Goal: Task Accomplishment & Management: Manage account settings

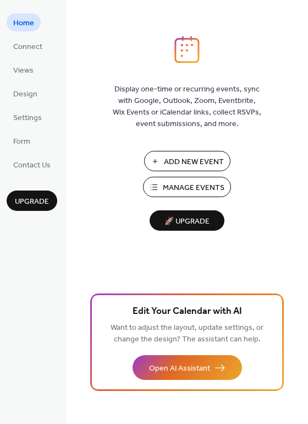
click at [178, 189] on span "Manage Events" at bounding box center [194, 188] width 62 height 12
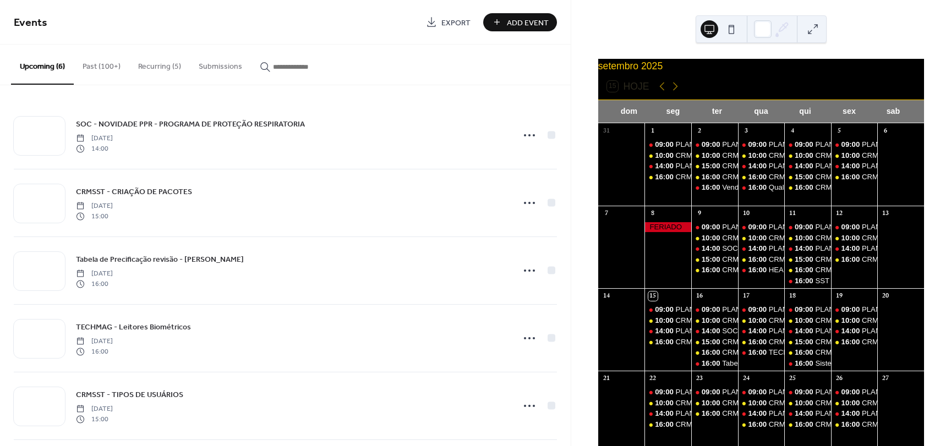
click at [132, 63] on button "Recurring (5)" at bounding box center [159, 64] width 61 height 39
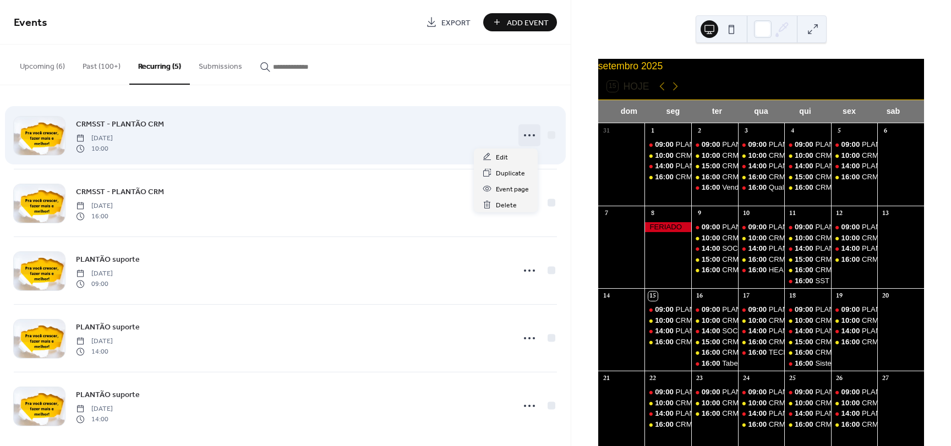
click at [529, 136] on icon at bounding box center [530, 136] width 18 height 18
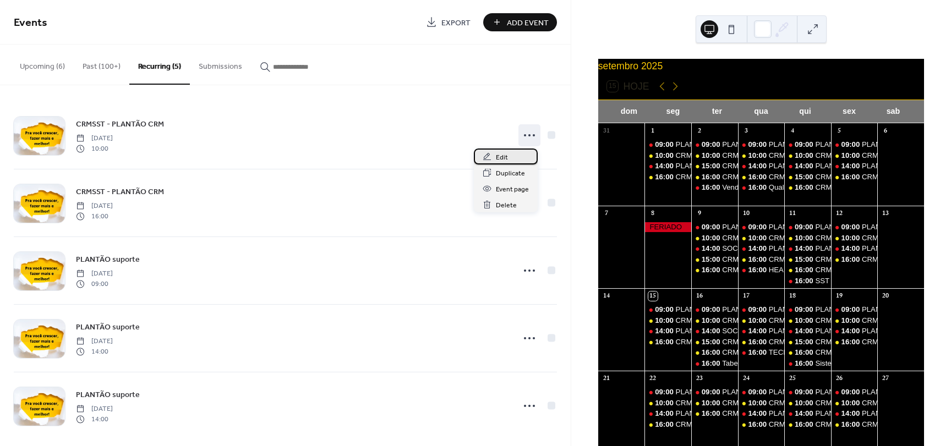
click at [502, 156] on span "Edit" at bounding box center [502, 158] width 12 height 12
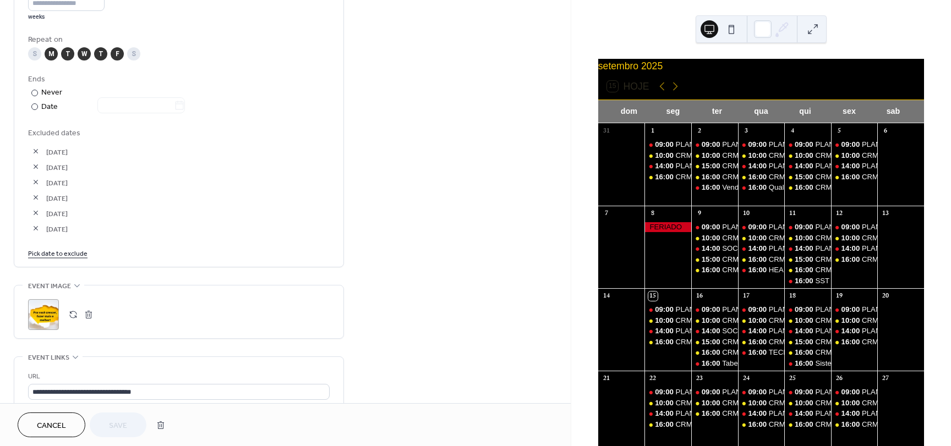
scroll to position [550, 0]
click at [65, 252] on link "Pick date to exclude" at bounding box center [57, 252] width 59 height 12
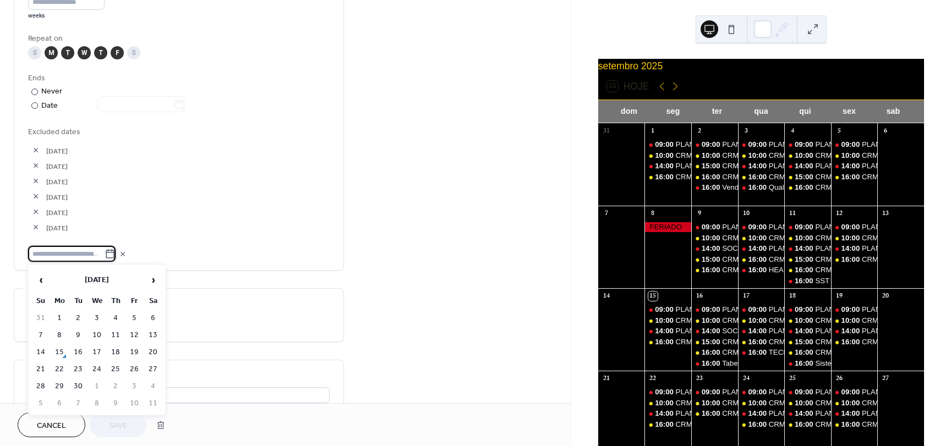
scroll to position [605, 0]
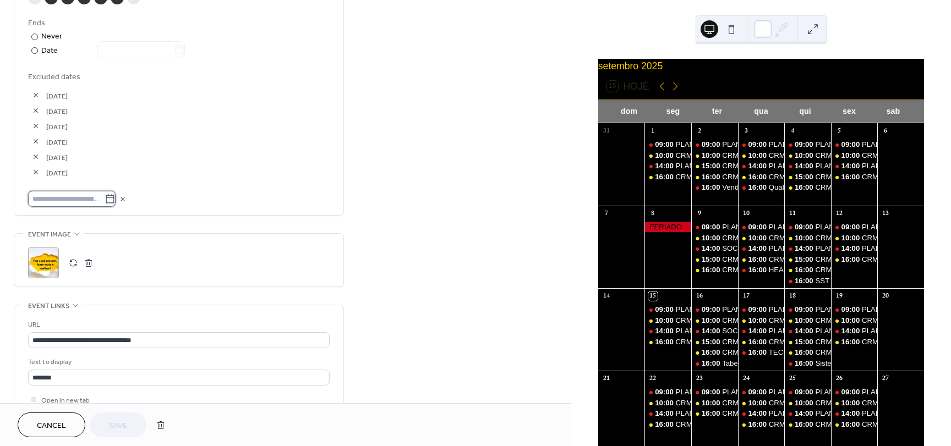
click at [63, 199] on input "text" at bounding box center [66, 199] width 76 height 16
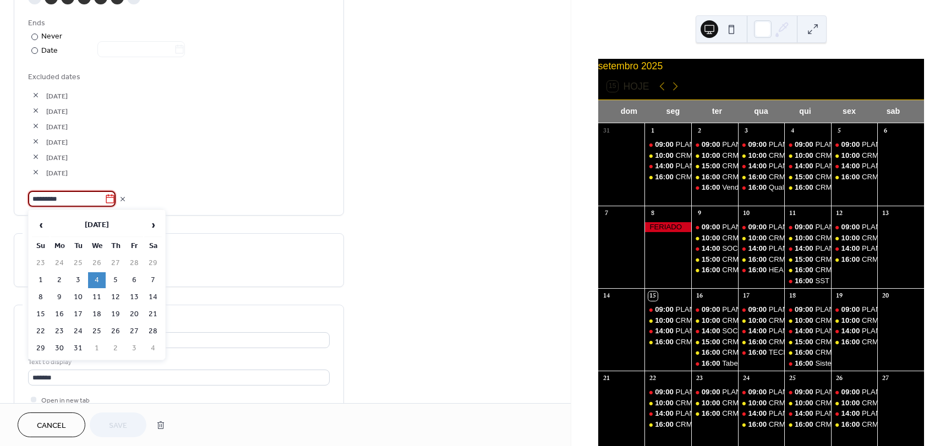
type input "**********"
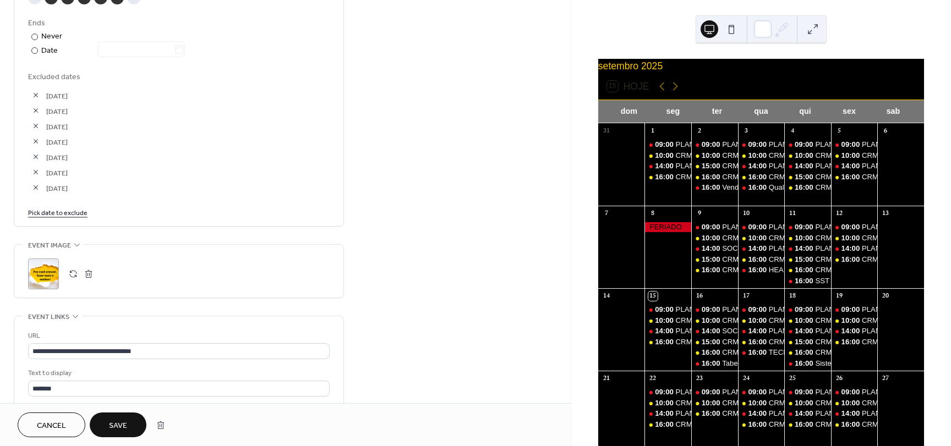
click at [58, 212] on link "Pick date to exclude" at bounding box center [57, 212] width 59 height 12
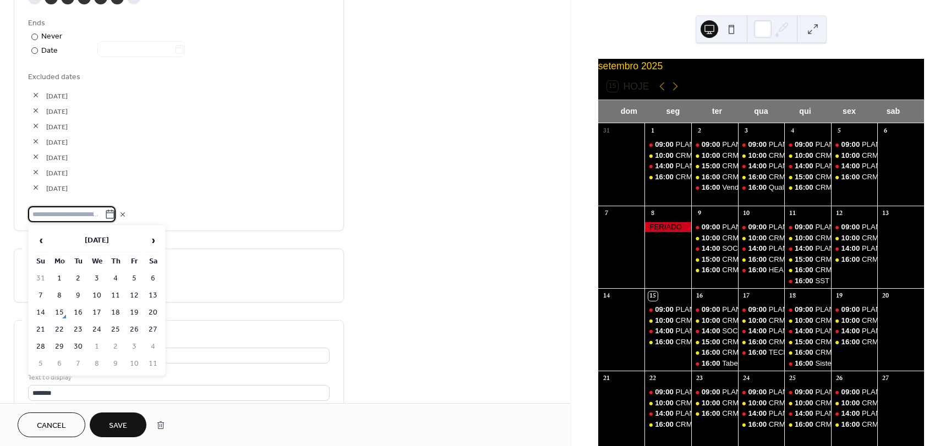
click at [66, 214] on input "text" at bounding box center [66, 214] width 76 height 16
type input "**********"
click at [59, 293] on td "3" at bounding box center [60, 296] width 18 height 16
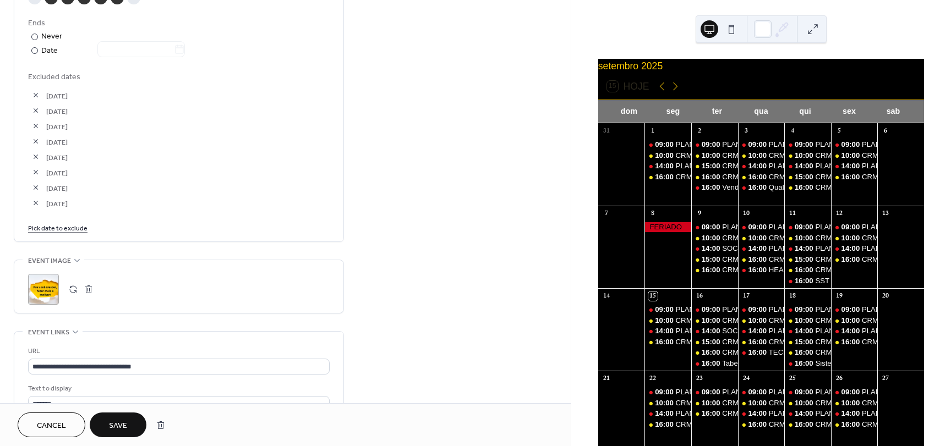
click at [61, 229] on link "Pick date to exclude" at bounding box center [57, 228] width 59 height 12
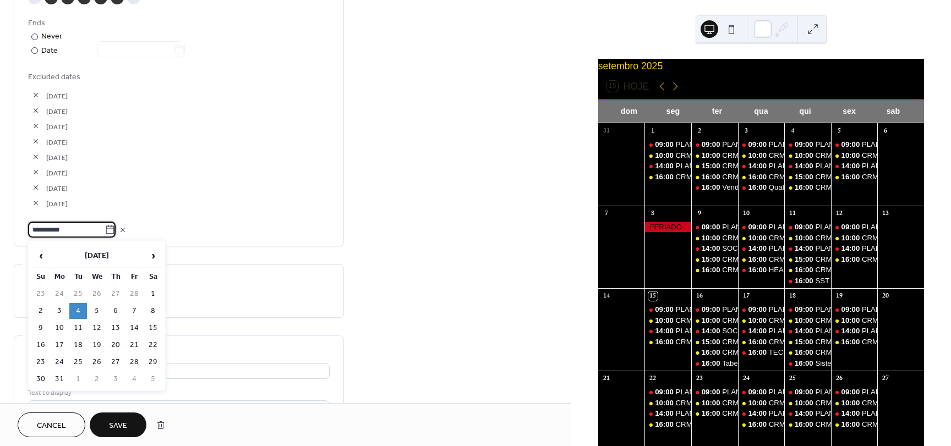
type input "**********"
click at [80, 312] on td "4" at bounding box center [78, 311] width 18 height 16
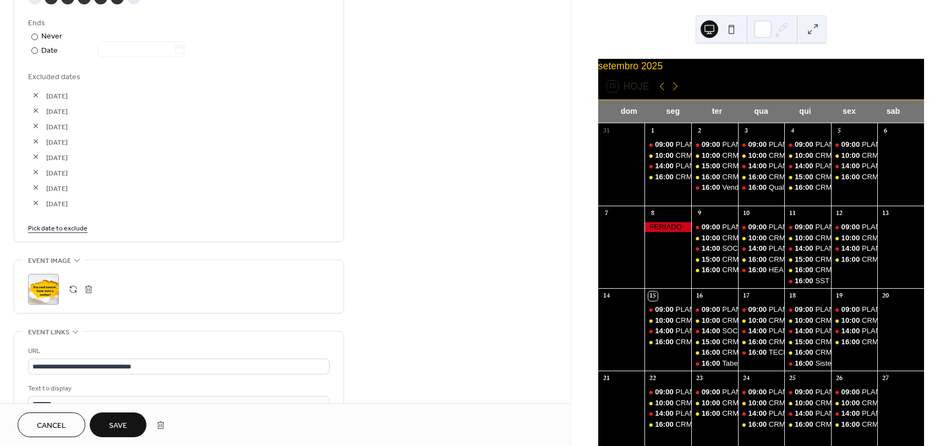
click at [124, 420] on span "Save" at bounding box center [118, 426] width 18 height 12
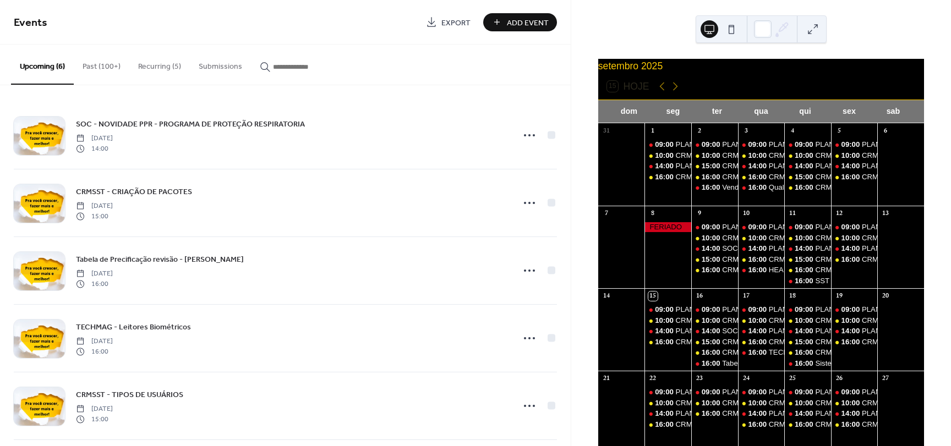
click at [160, 61] on button "Recurring (5)" at bounding box center [159, 64] width 61 height 39
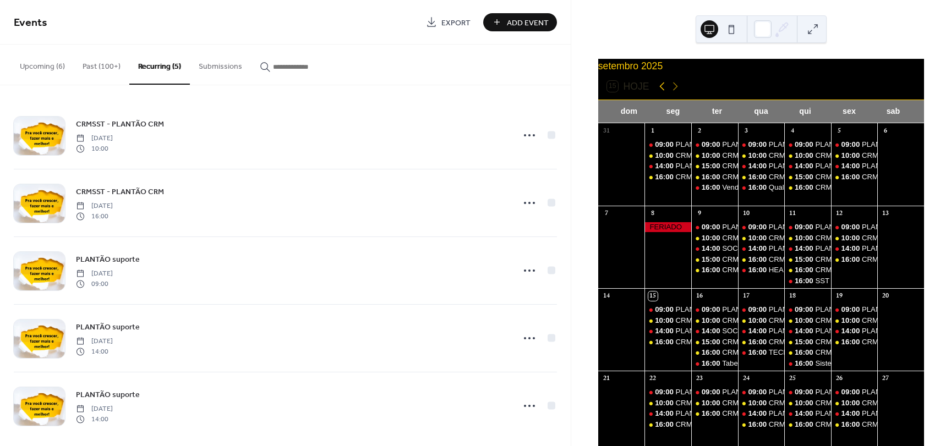
click at [659, 89] on icon at bounding box center [661, 86] width 13 height 13
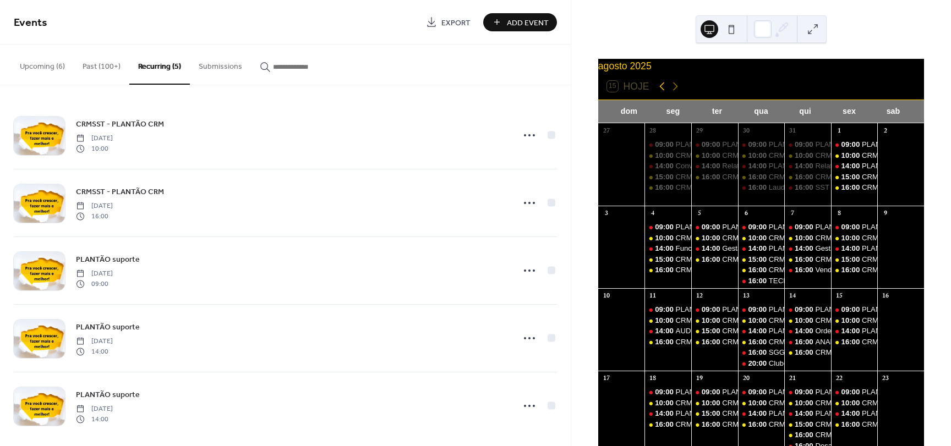
click at [659, 89] on icon at bounding box center [661, 86] width 13 height 13
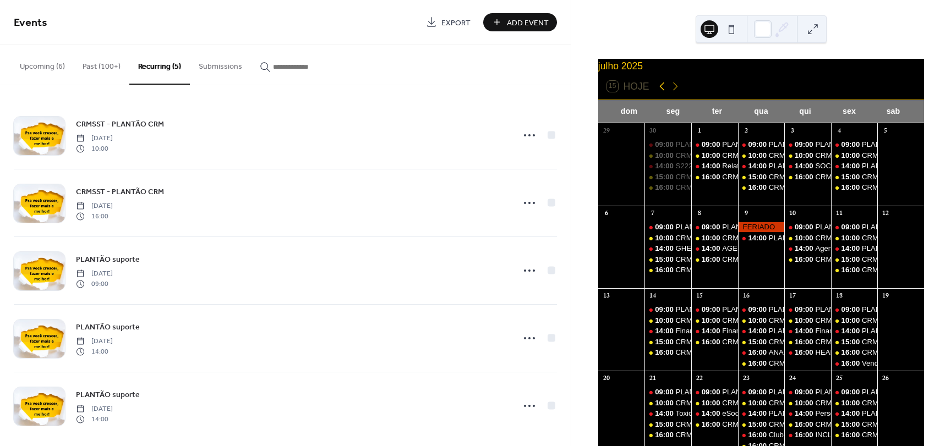
click at [659, 89] on icon at bounding box center [661, 86] width 13 height 13
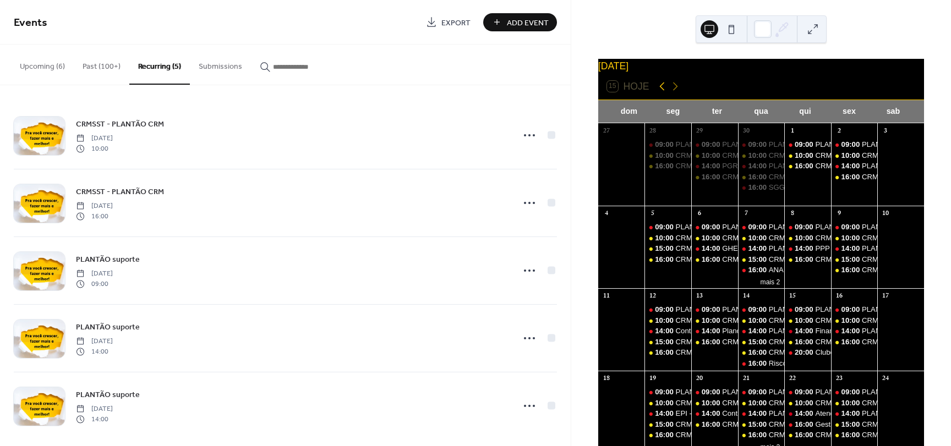
click at [659, 89] on icon at bounding box center [661, 86] width 13 height 13
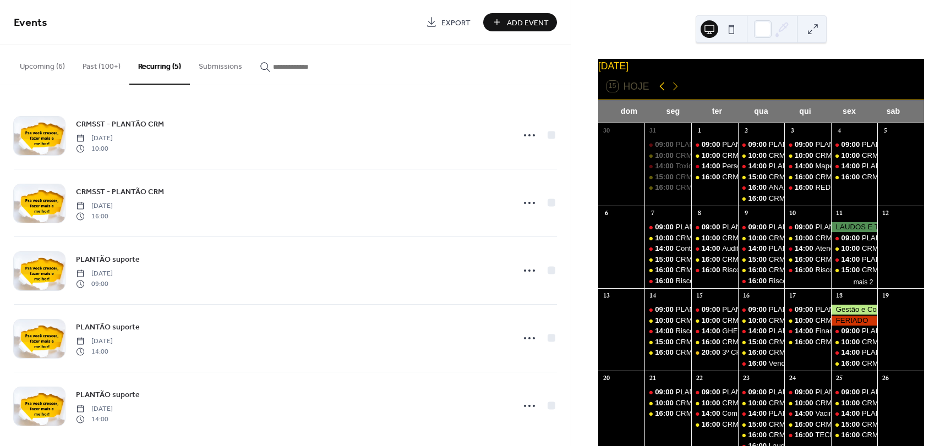
click at [659, 89] on icon at bounding box center [661, 86] width 13 height 13
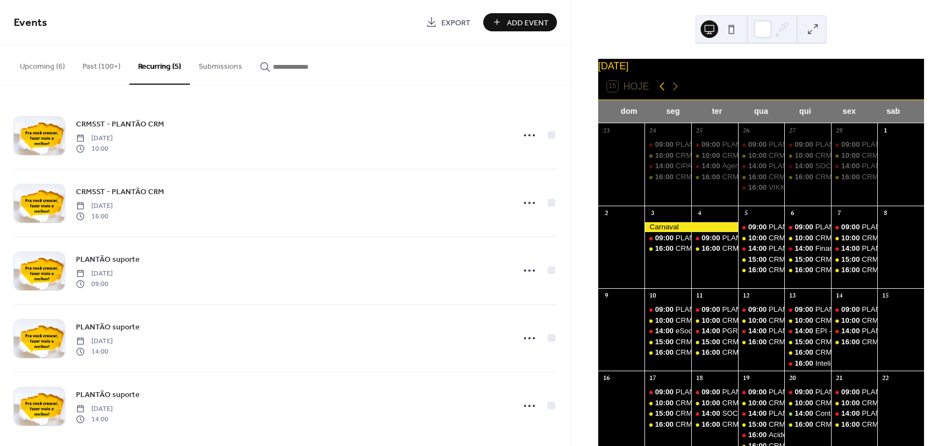
click at [658, 93] on icon at bounding box center [661, 86] width 13 height 13
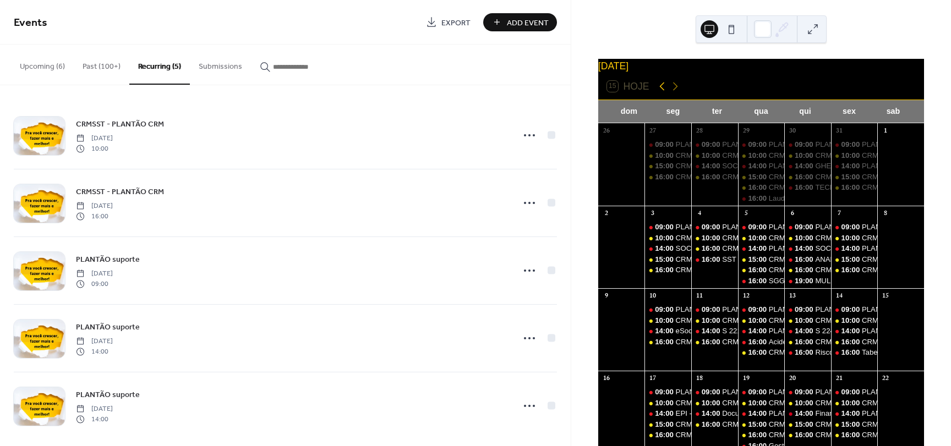
click at [658, 93] on icon at bounding box center [661, 86] width 13 height 13
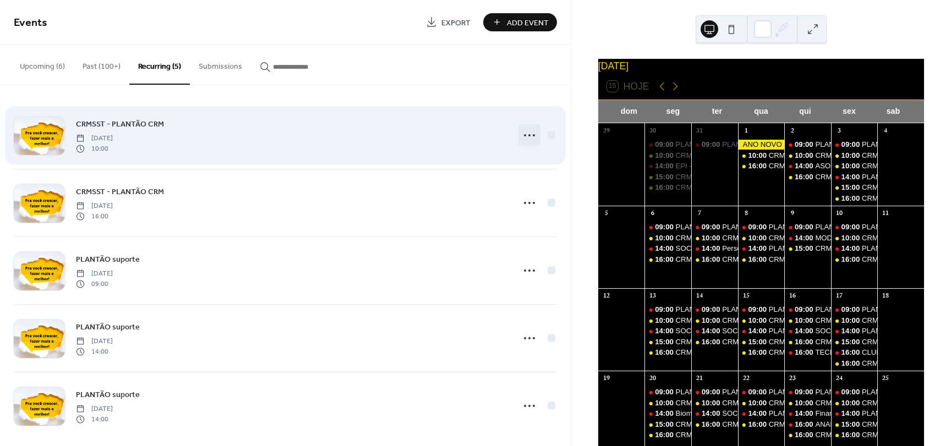
click at [528, 132] on icon at bounding box center [530, 136] width 18 height 18
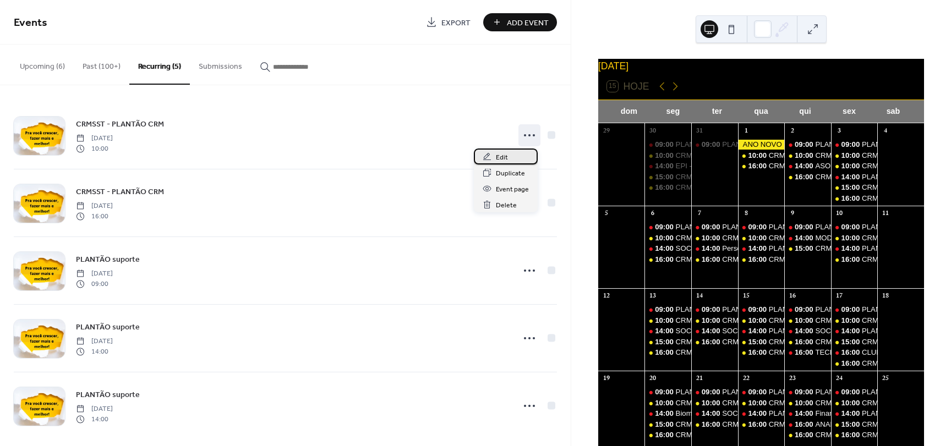
click at [503, 157] on span "Edit" at bounding box center [502, 158] width 12 height 12
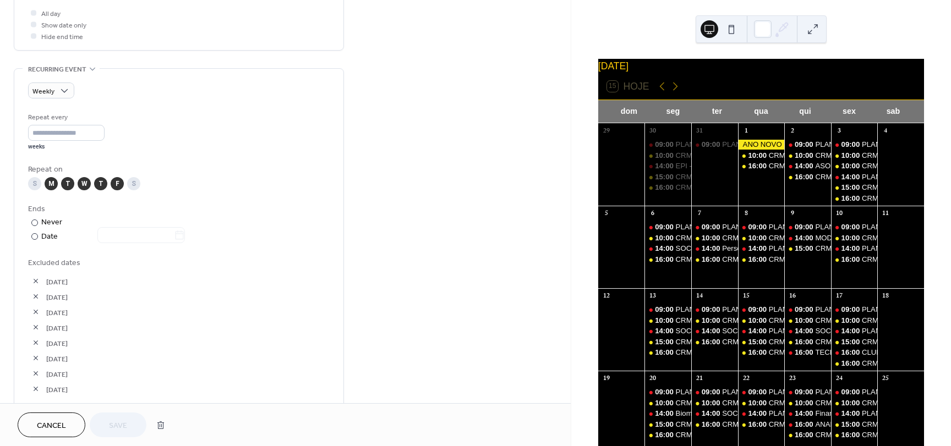
scroll to position [495, 0]
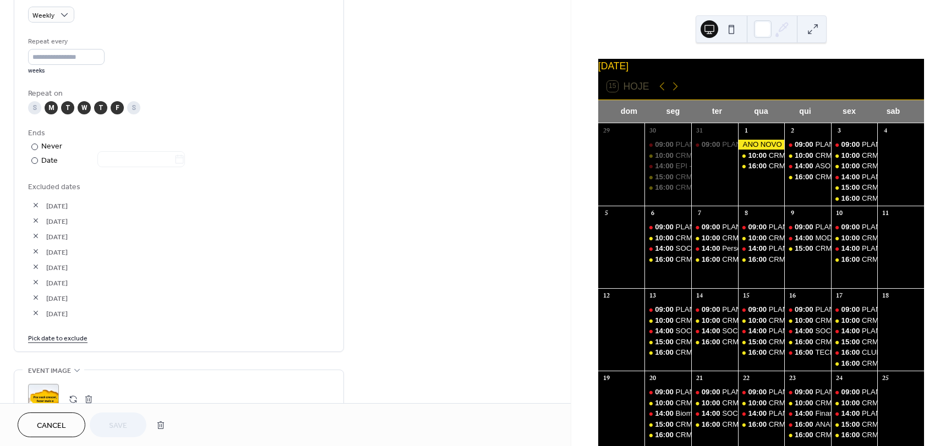
click at [55, 341] on link "Pick date to exclude" at bounding box center [57, 338] width 59 height 12
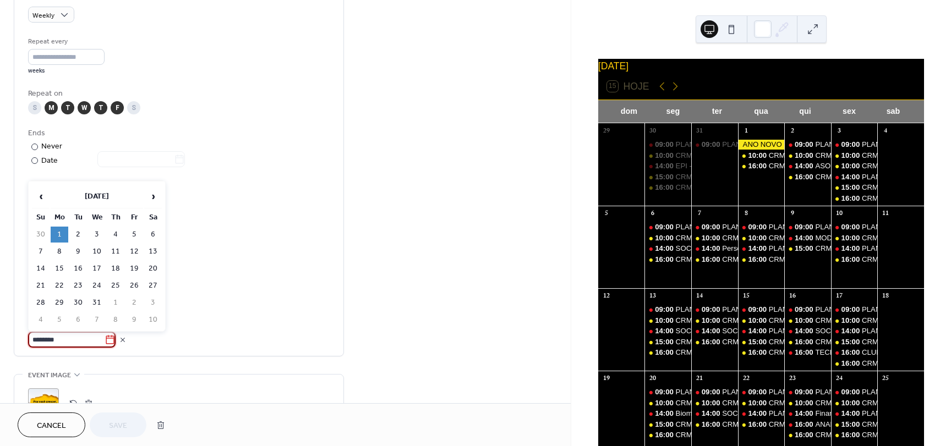
click at [39, 342] on input "********" at bounding box center [66, 340] width 76 height 16
type input "**********"
click at [96, 229] on td "1" at bounding box center [97, 235] width 18 height 16
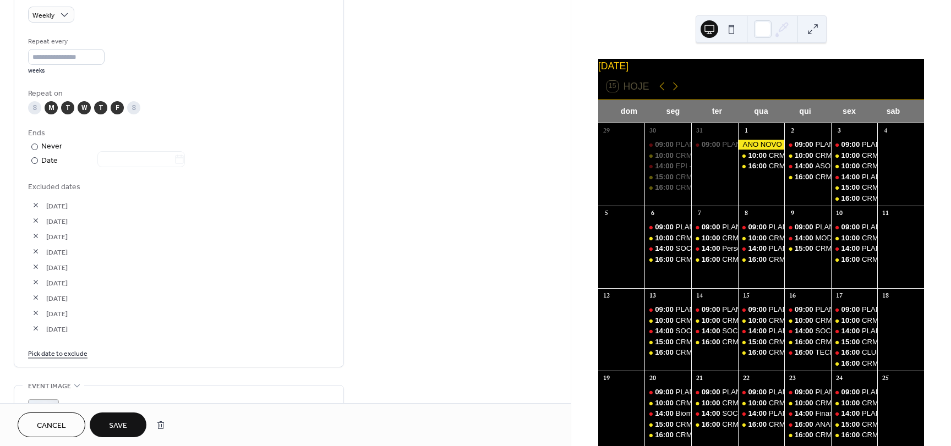
click at [122, 431] on span "Save" at bounding box center [118, 426] width 18 height 12
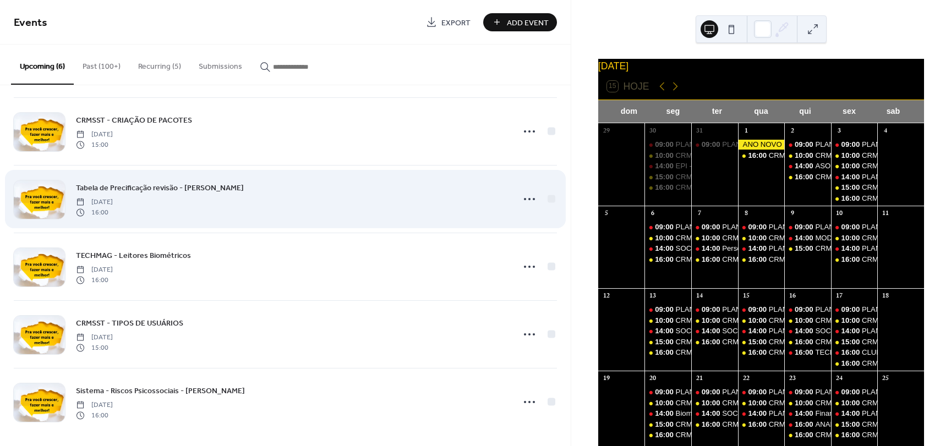
scroll to position [78, 0]
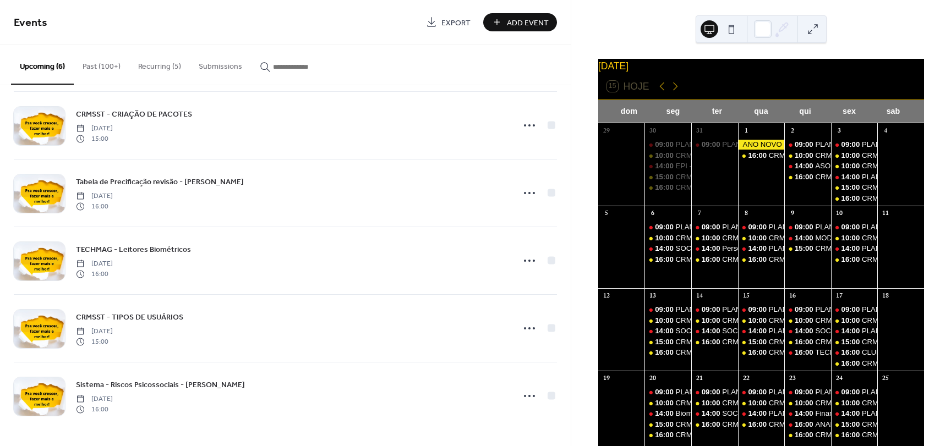
click at [155, 68] on button "Recurring (5)" at bounding box center [159, 64] width 61 height 39
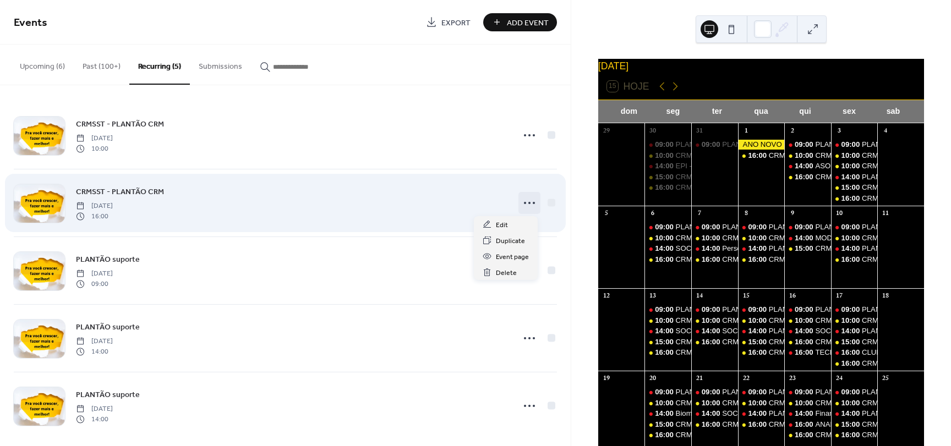
click at [521, 204] on icon at bounding box center [530, 203] width 18 height 18
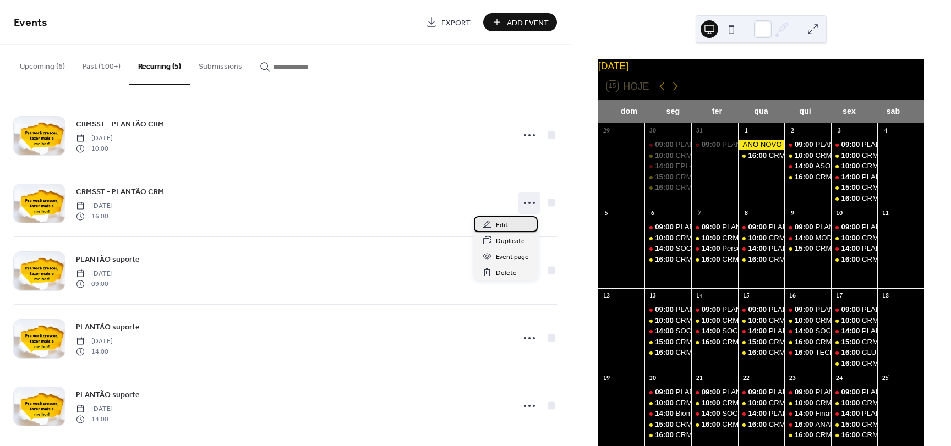
click at [511, 220] on div "Edit" at bounding box center [506, 224] width 64 height 16
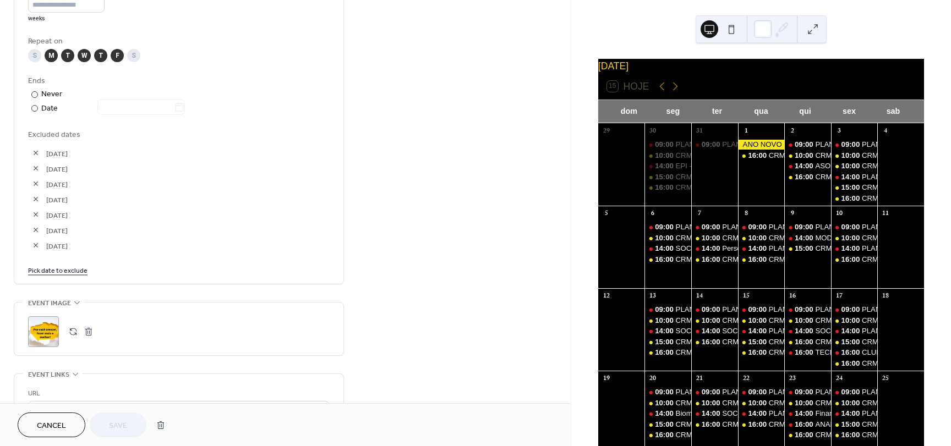
scroll to position [550, 0]
click at [64, 265] on link "Pick date to exclude" at bounding box center [57, 267] width 59 height 12
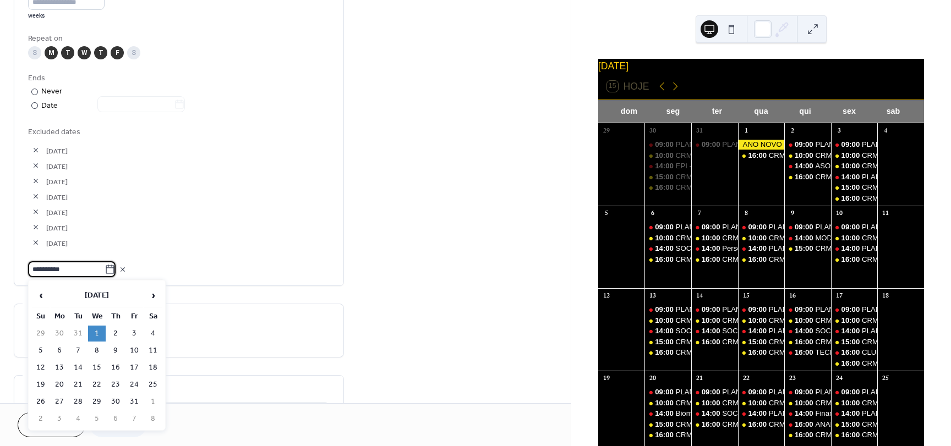
type input "**********"
click at [97, 333] on td "1" at bounding box center [97, 334] width 18 height 16
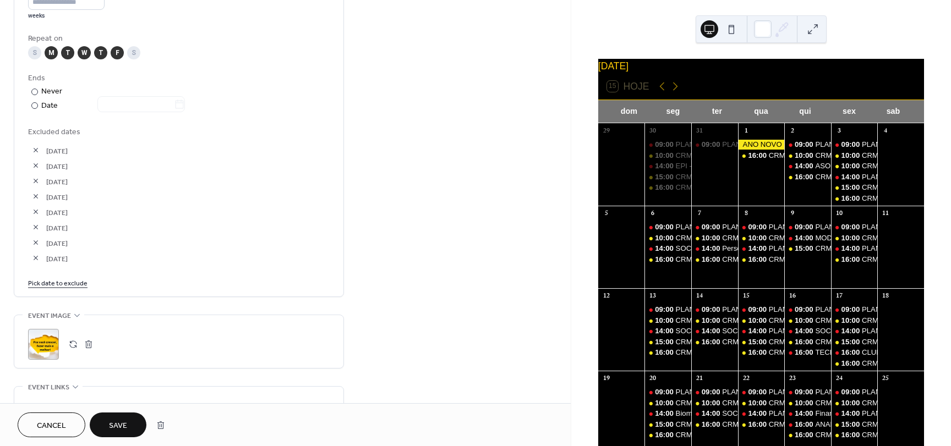
click at [115, 425] on span "Save" at bounding box center [118, 426] width 18 height 12
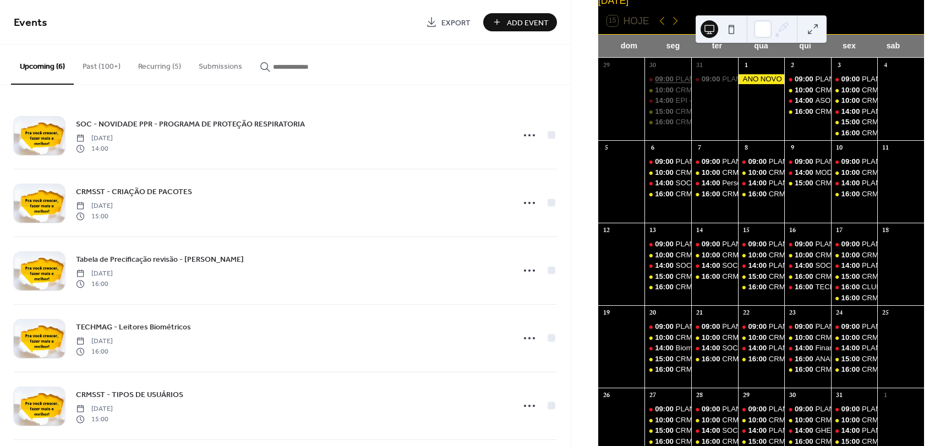
scroll to position [55, 0]
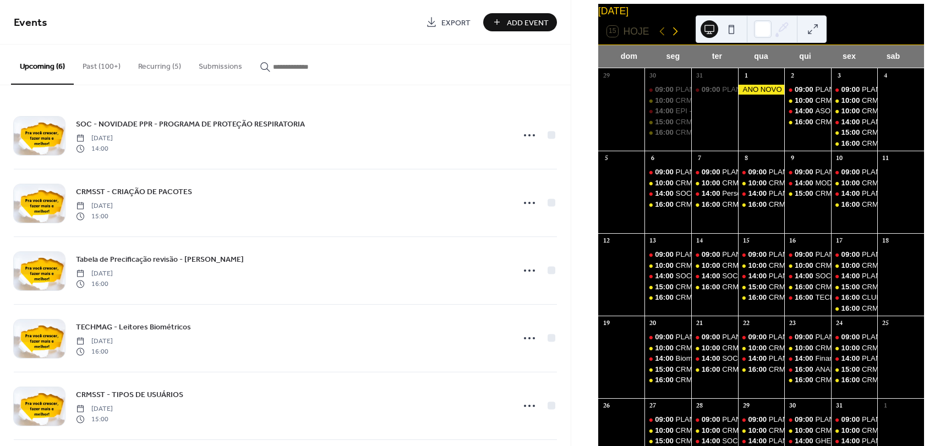
click at [672, 38] on icon at bounding box center [675, 31] width 13 height 13
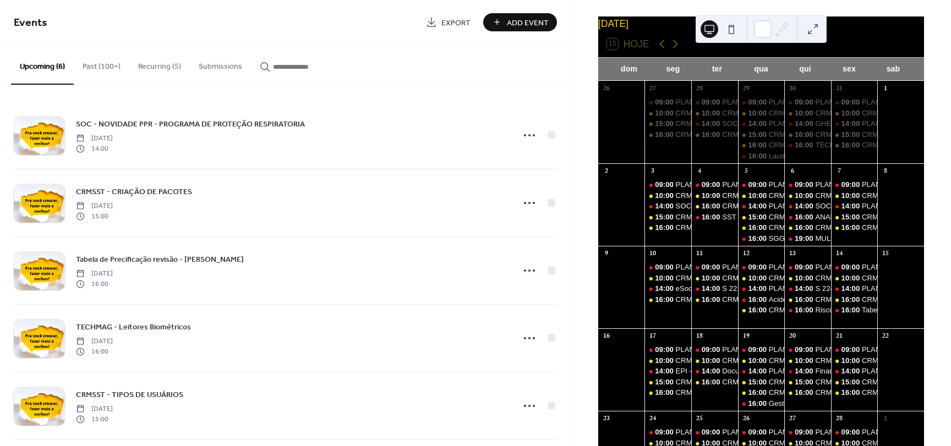
scroll to position [40, 0]
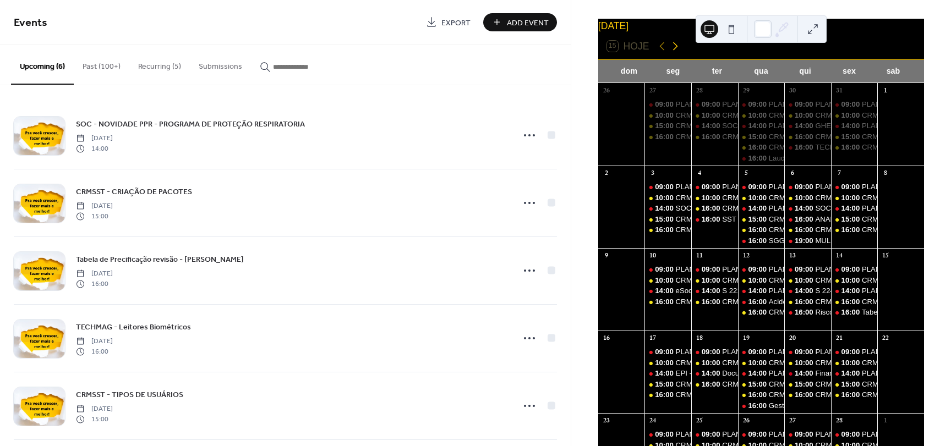
click at [674, 53] on icon at bounding box center [675, 46] width 13 height 13
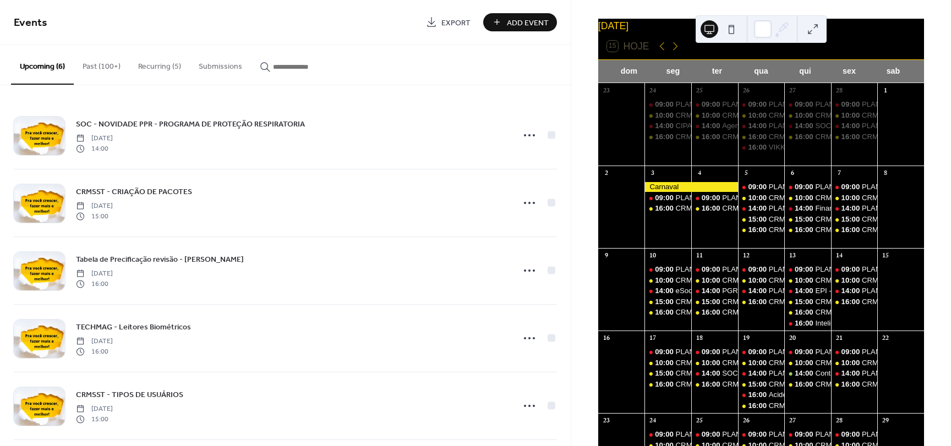
click at [139, 63] on button "Recurring (5)" at bounding box center [159, 64] width 61 height 39
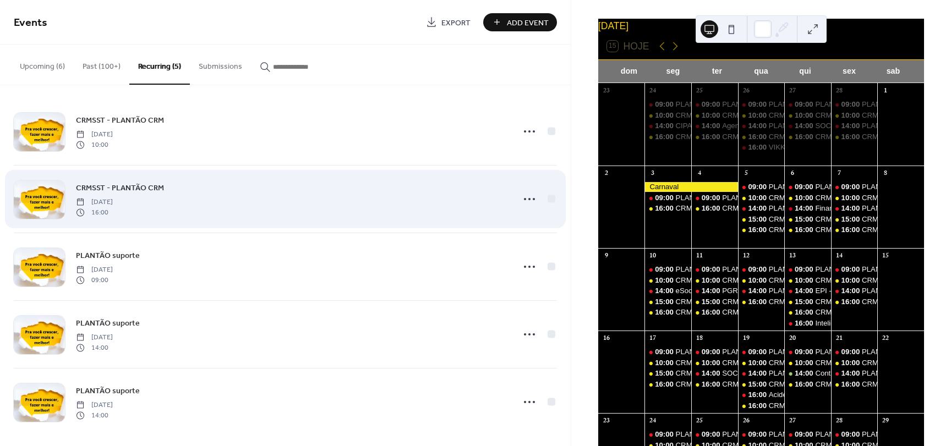
scroll to position [10, 0]
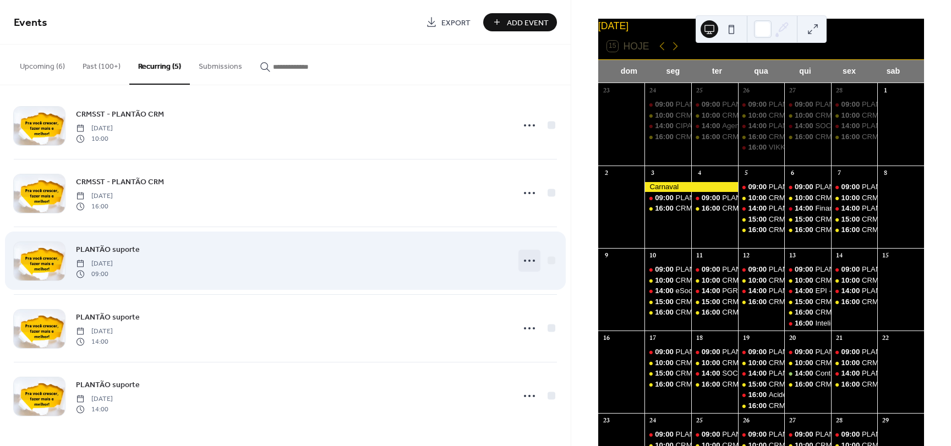
click at [525, 261] on icon at bounding box center [530, 261] width 18 height 18
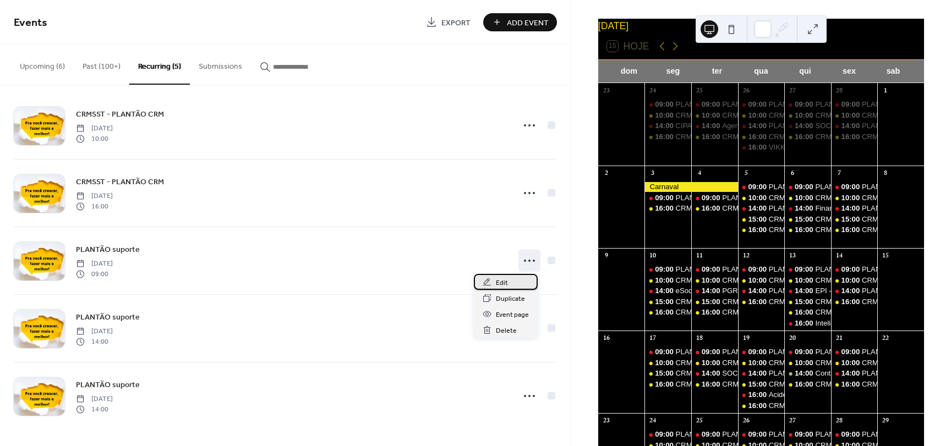
click at [510, 286] on div "Edit" at bounding box center [506, 282] width 64 height 16
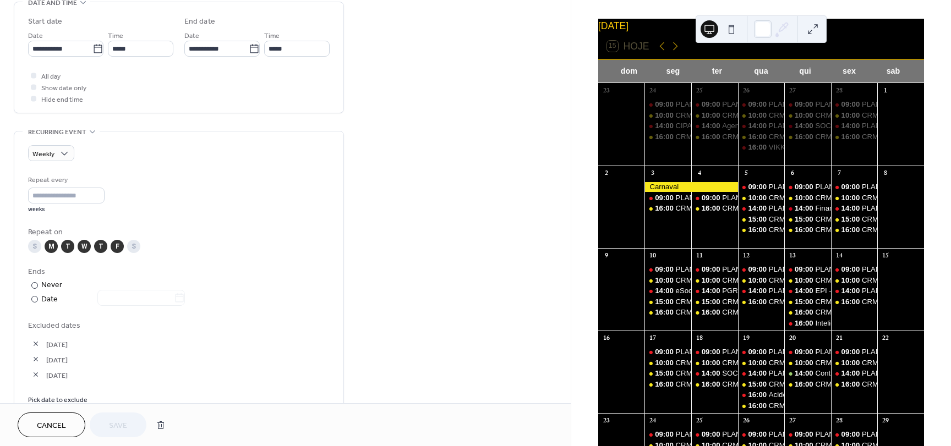
scroll to position [385, 0]
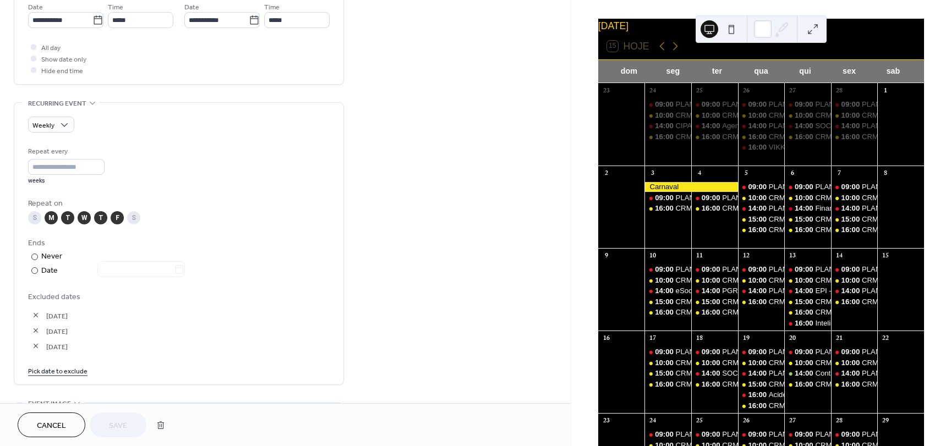
click at [67, 370] on link "Pick date to exclude" at bounding box center [57, 371] width 59 height 12
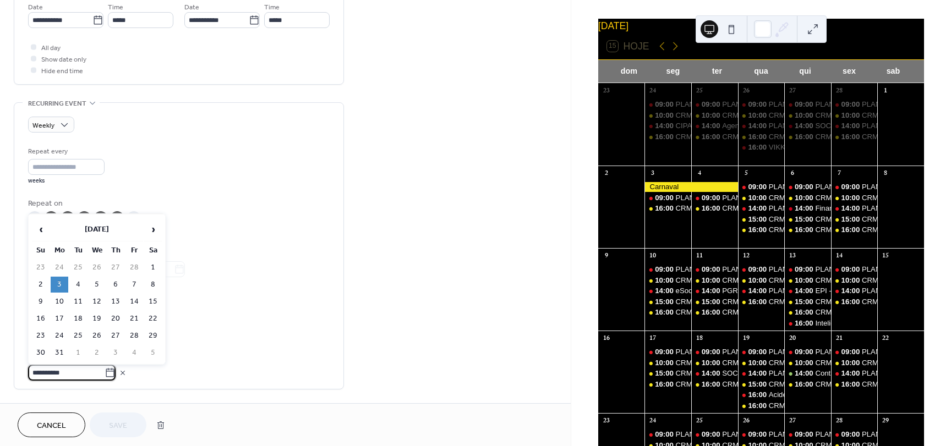
type input "**********"
click at [60, 278] on td "3" at bounding box center [60, 285] width 18 height 16
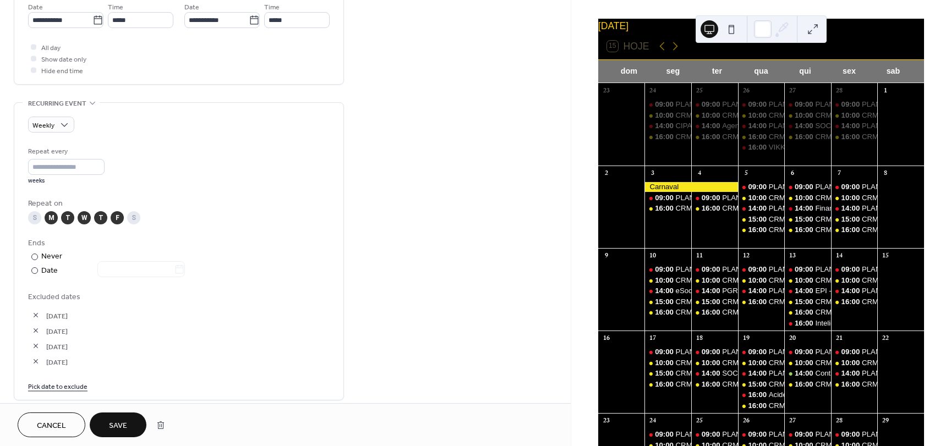
click at [68, 385] on link "Pick date to exclude" at bounding box center [57, 386] width 59 height 12
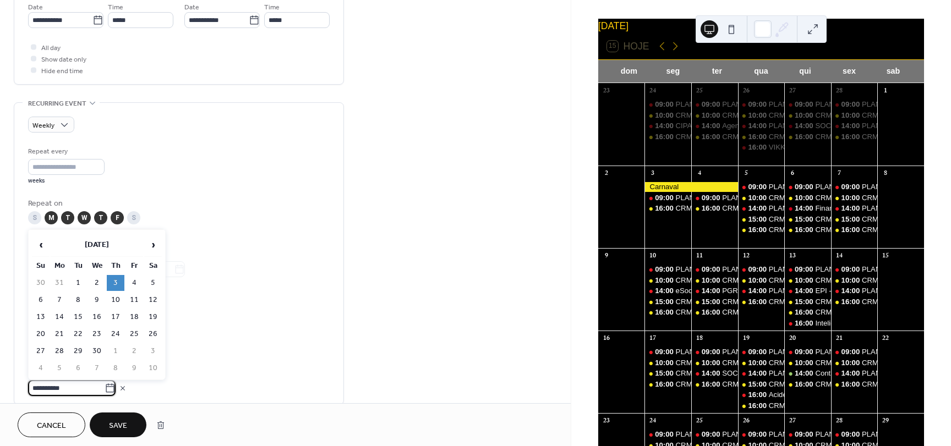
click at [90, 388] on input "**********" at bounding box center [66, 388] width 76 height 16
type input "**********"
click at [156, 244] on span "›" at bounding box center [153, 245] width 17 height 22
click at [41, 243] on span "‹" at bounding box center [40, 245] width 17 height 22
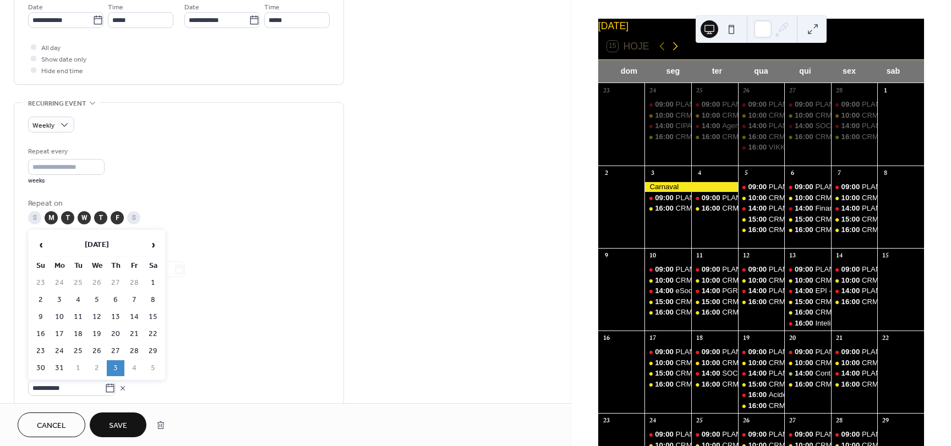
click at [671, 53] on icon at bounding box center [675, 46] width 13 height 13
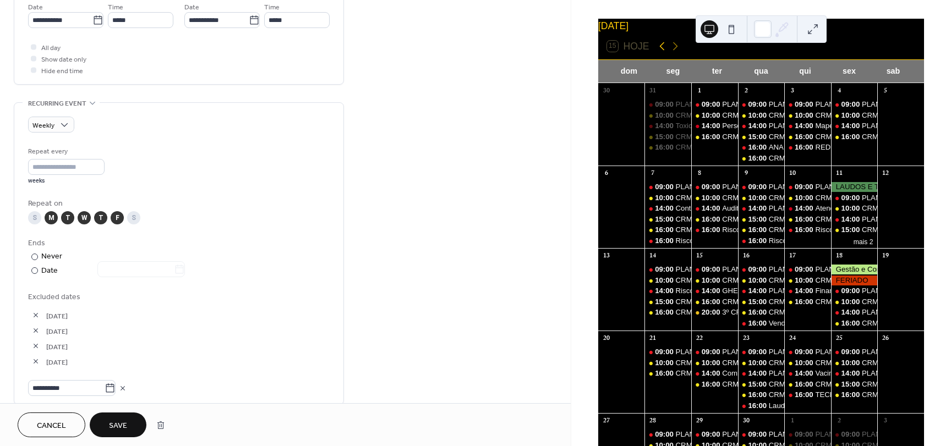
click at [660, 48] on icon at bounding box center [661, 46] width 13 height 13
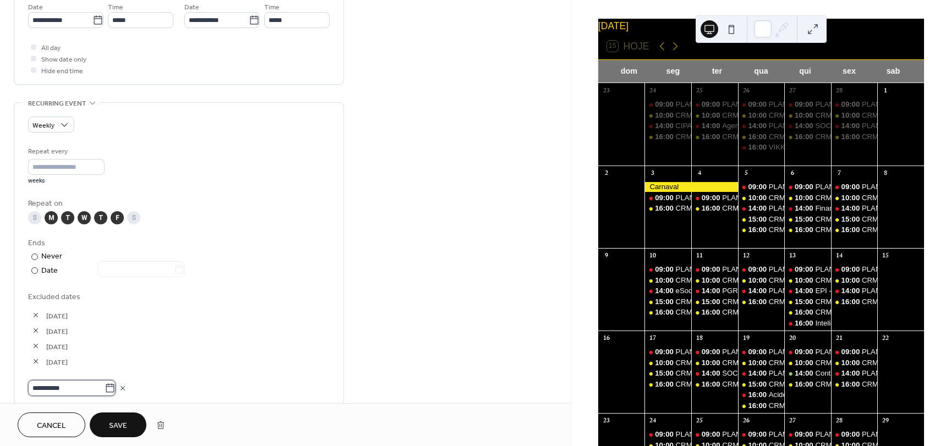
click at [81, 387] on input "**********" at bounding box center [66, 388] width 76 height 16
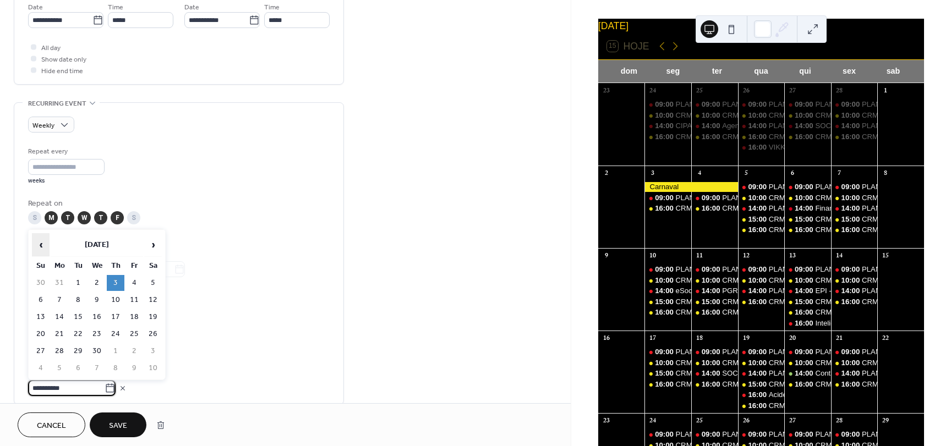
click at [39, 248] on span "‹" at bounding box center [40, 245] width 17 height 22
click at [76, 293] on td "4" at bounding box center [78, 300] width 18 height 16
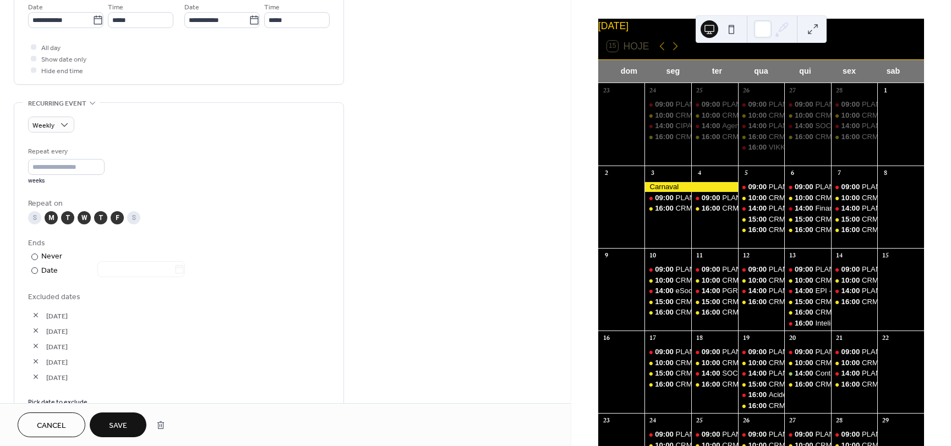
click at [118, 417] on button "Save" at bounding box center [118, 425] width 57 height 25
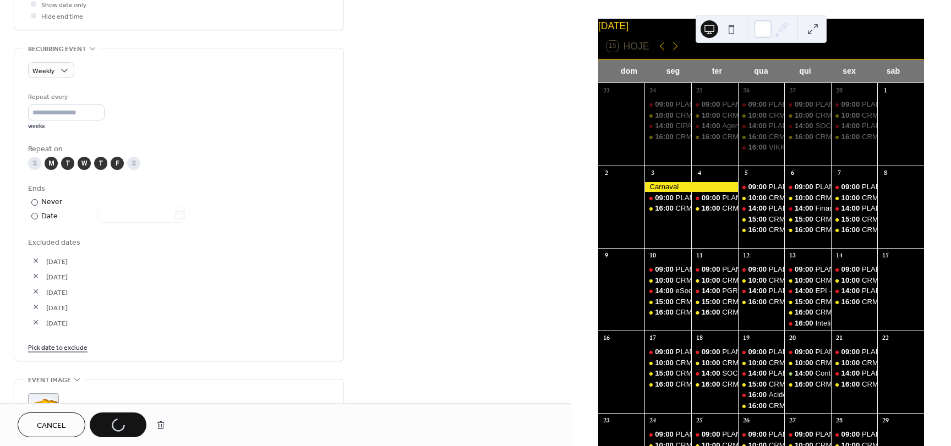
scroll to position [440, 0]
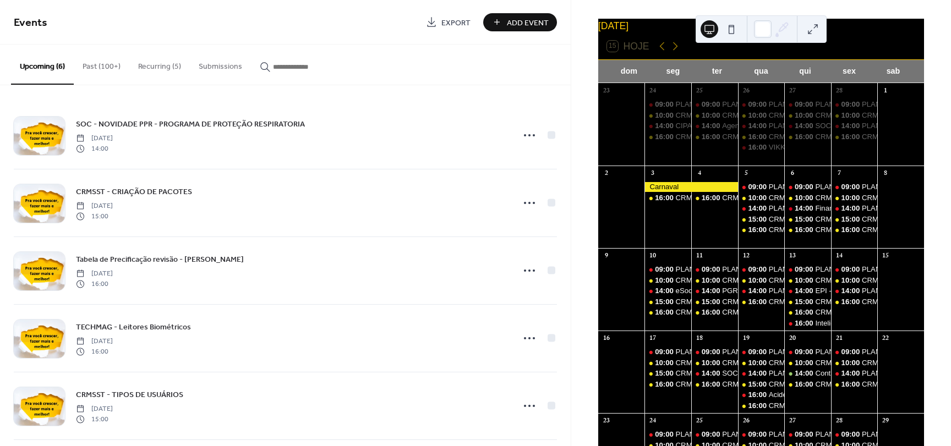
click at [110, 63] on button "Past (100+)" at bounding box center [102, 64] width 56 height 39
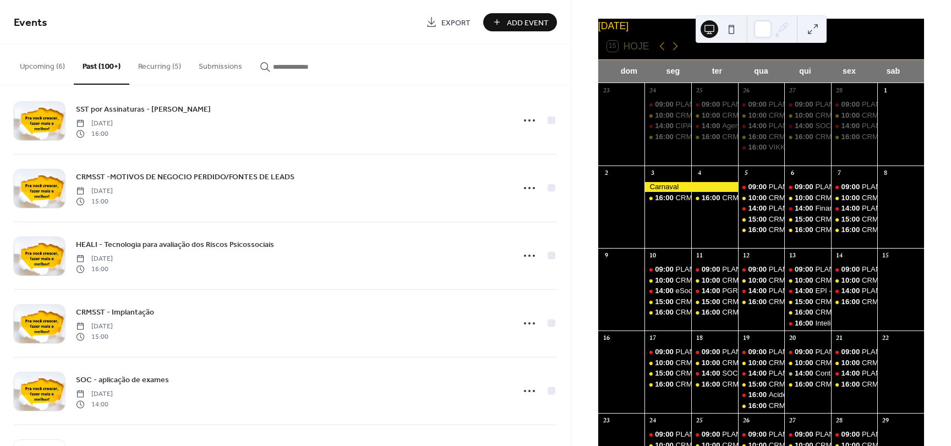
scroll to position [55, 0]
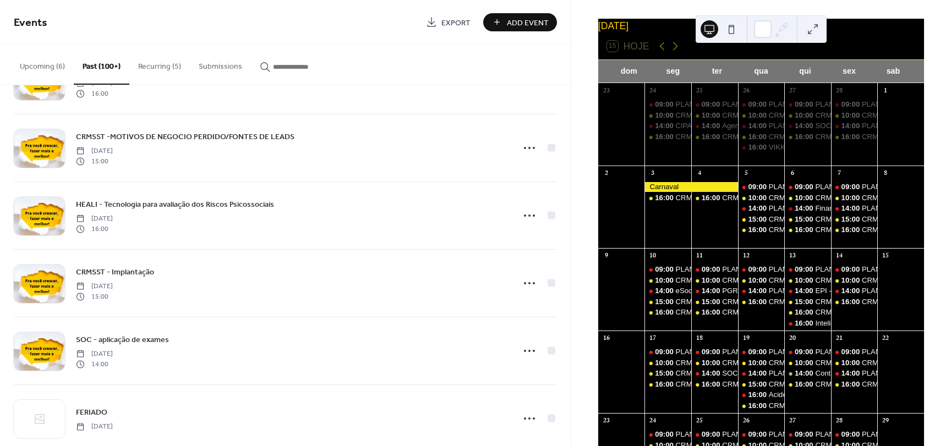
click at [154, 64] on button "Recurring (5)" at bounding box center [159, 64] width 61 height 39
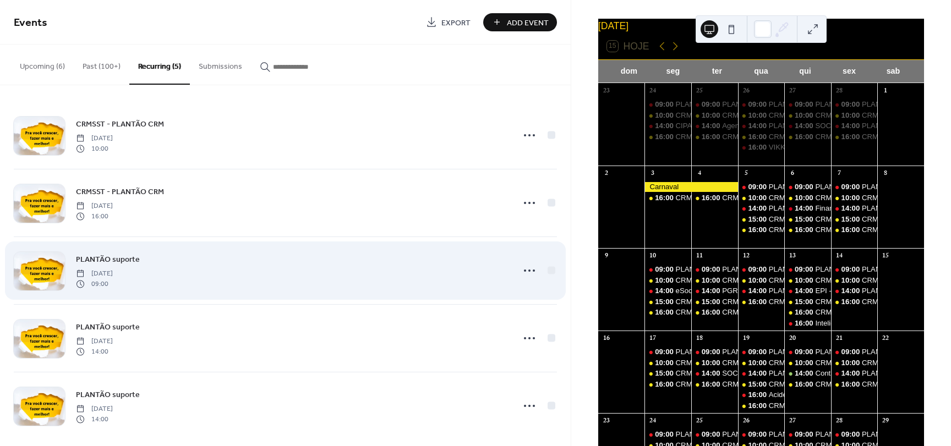
scroll to position [10, 0]
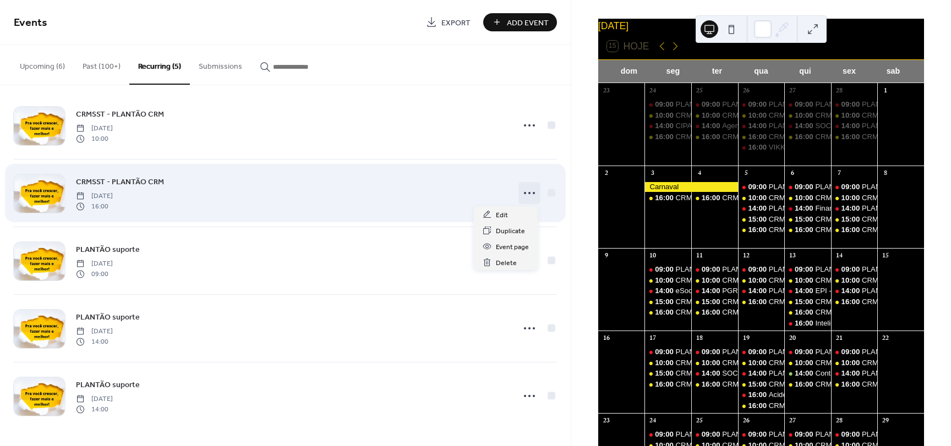
click at [524, 196] on icon at bounding box center [530, 193] width 18 height 18
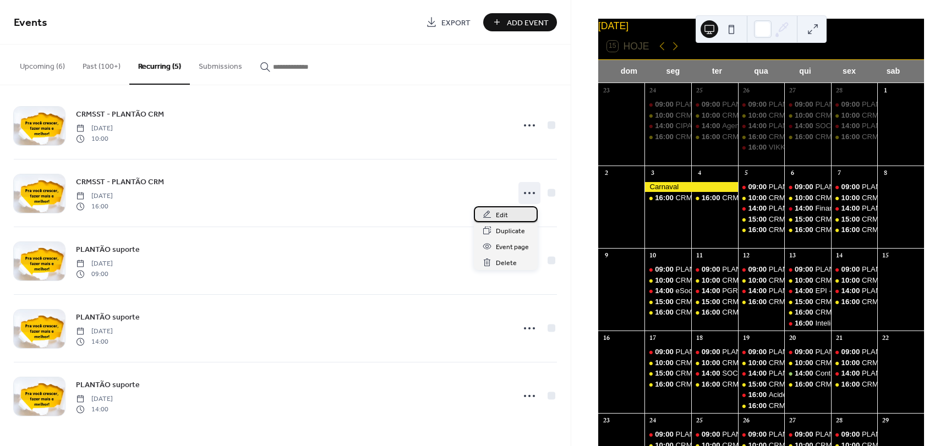
click at [503, 216] on span "Edit" at bounding box center [502, 216] width 12 height 12
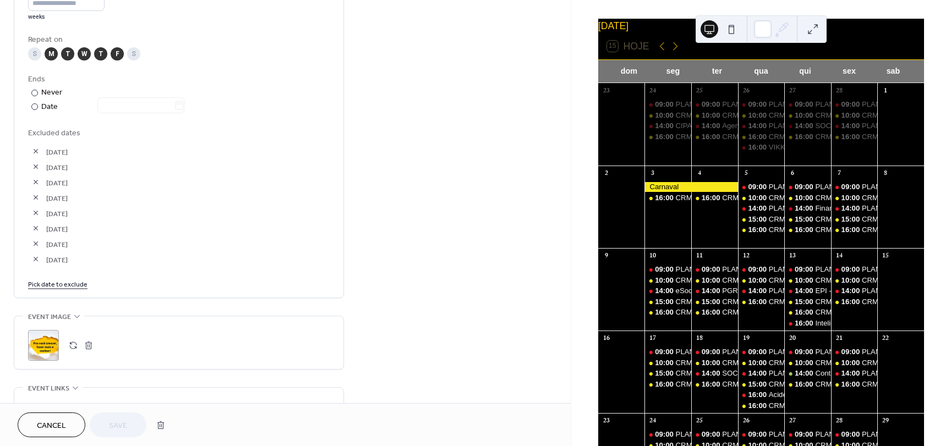
scroll to position [550, 0]
click at [72, 282] on link "Pick date to exclude" at bounding box center [57, 283] width 59 height 12
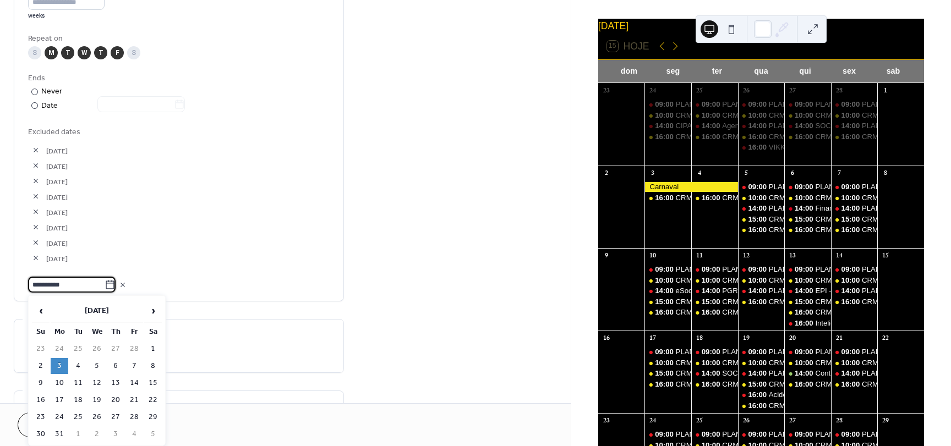
type input "**********"
click at [60, 368] on td "3" at bounding box center [60, 366] width 18 height 16
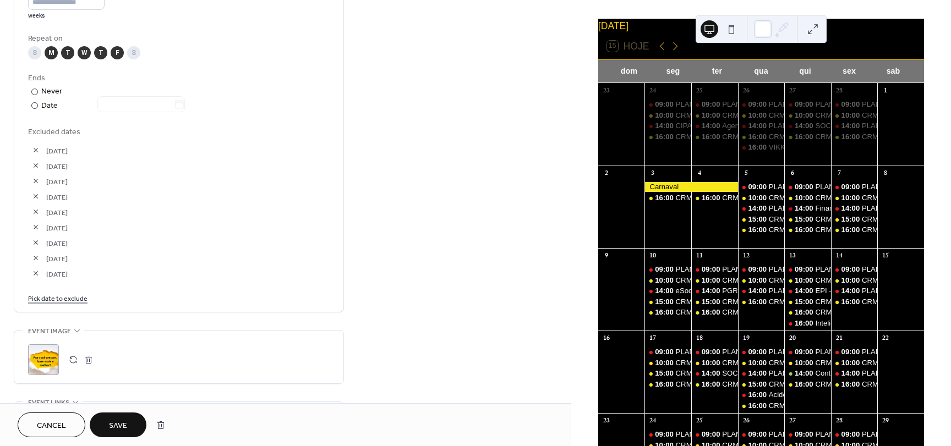
click at [65, 299] on link "Pick date to exclude" at bounding box center [57, 298] width 59 height 12
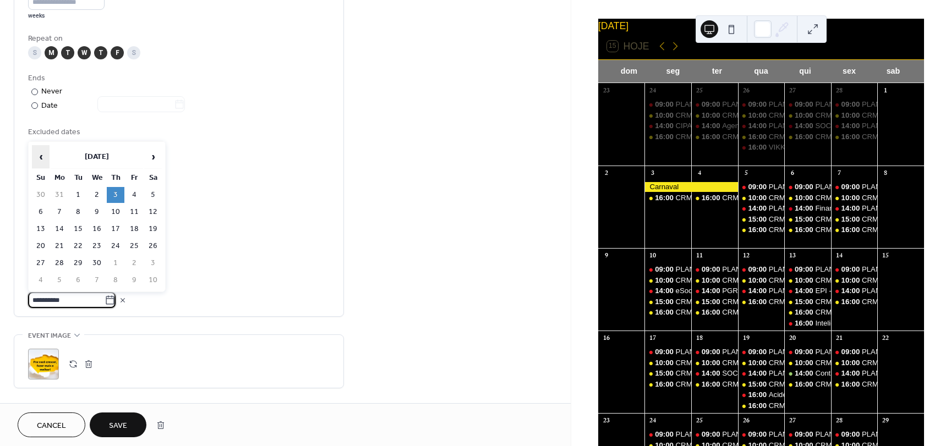
type input "**********"
click at [46, 156] on span "‹" at bounding box center [40, 157] width 17 height 22
click at [76, 211] on td "4" at bounding box center [78, 212] width 18 height 16
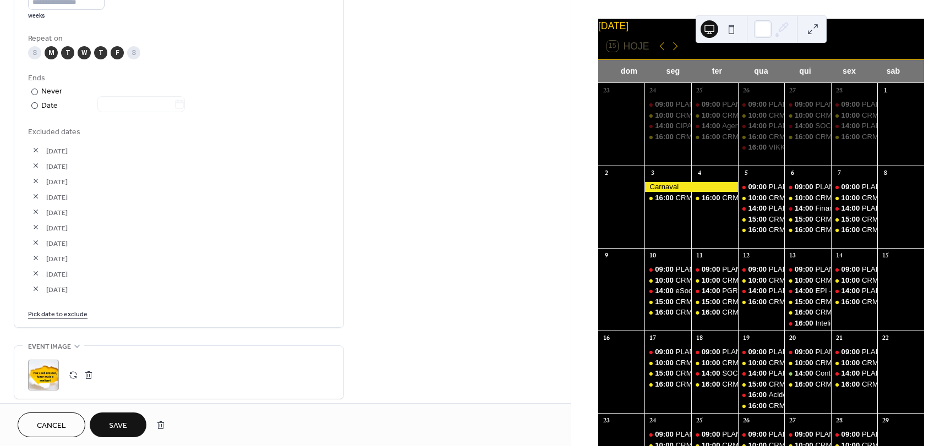
click at [117, 429] on span "Save" at bounding box center [118, 426] width 18 height 12
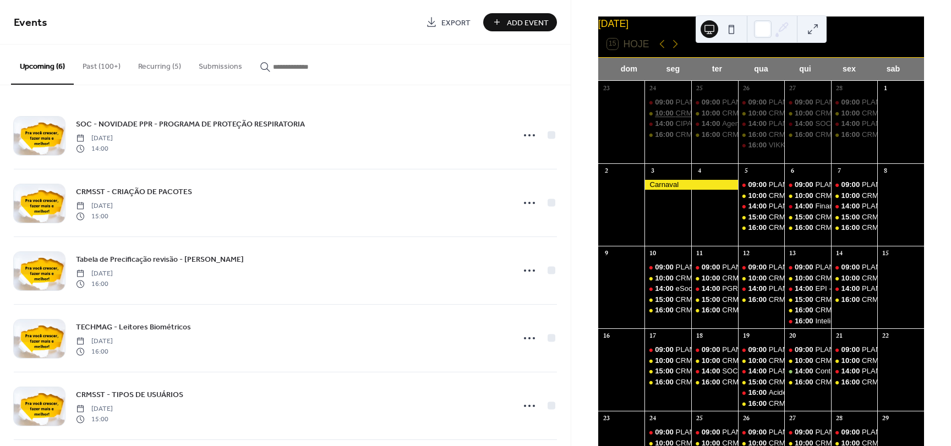
scroll to position [40, 0]
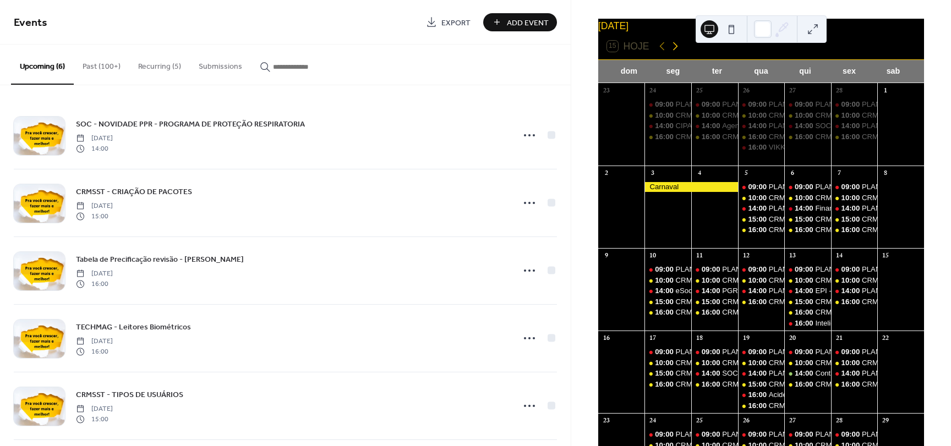
click at [673, 53] on icon at bounding box center [675, 46] width 13 height 13
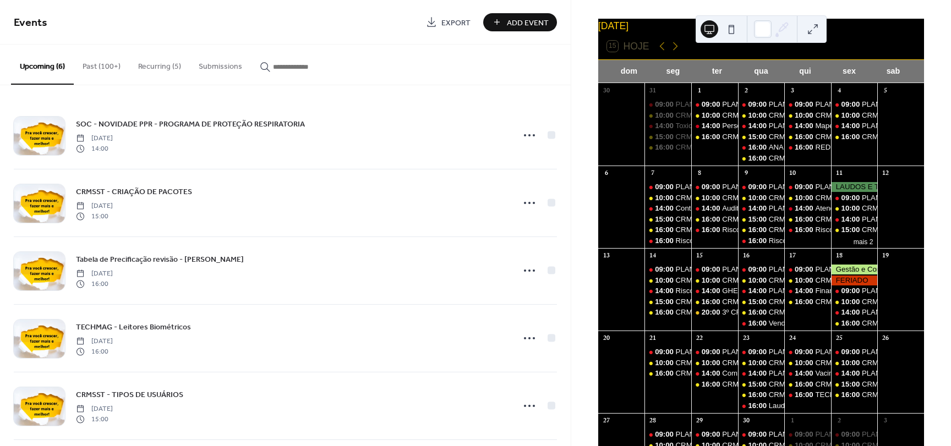
click at [92, 64] on button "Past (100+)" at bounding box center [102, 64] width 56 height 39
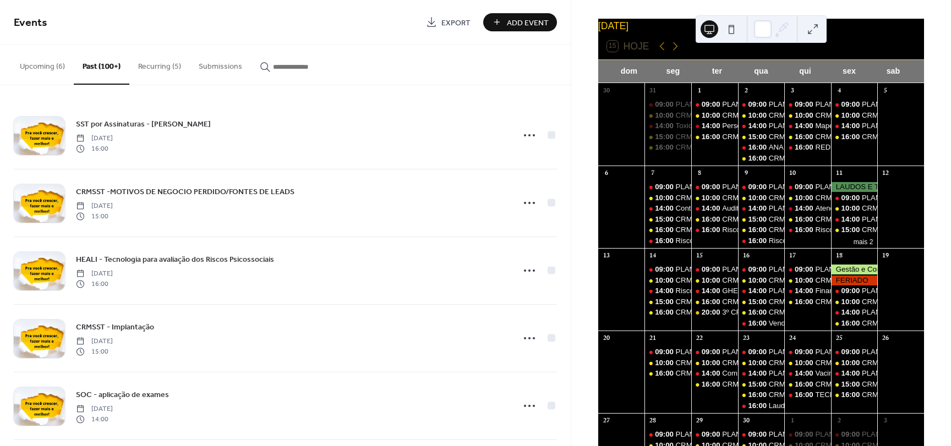
click at [163, 64] on button "Recurring (5)" at bounding box center [159, 64] width 61 height 39
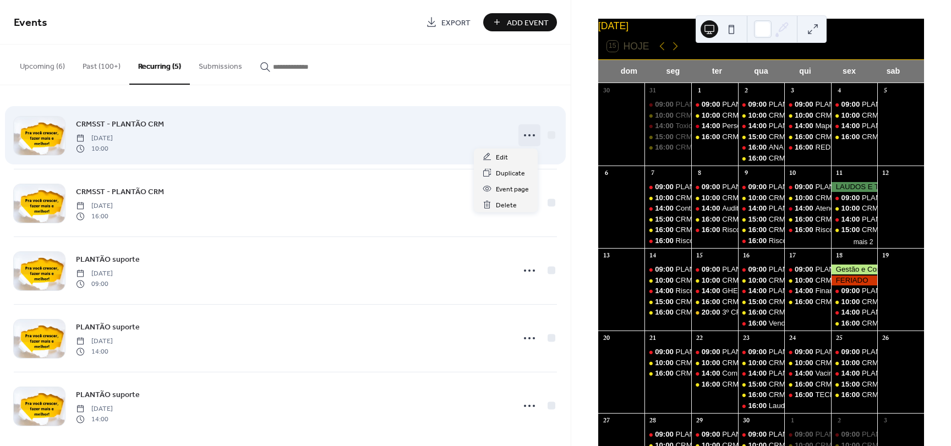
click at [522, 136] on icon at bounding box center [530, 136] width 18 height 18
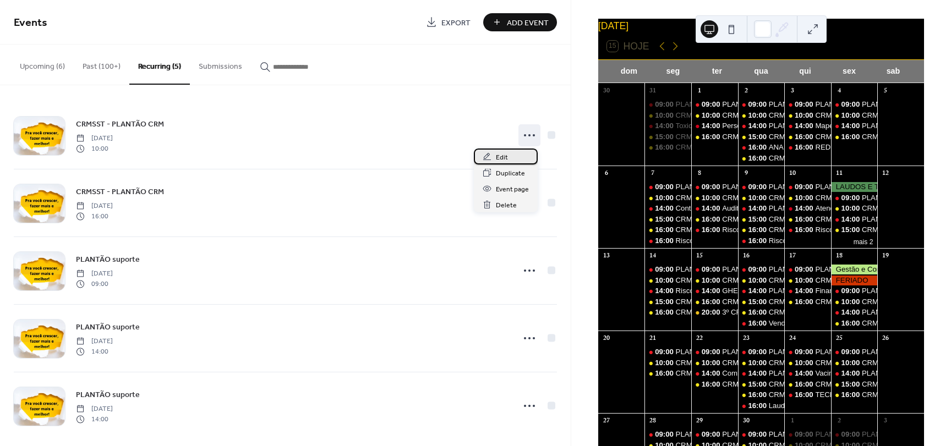
click at [498, 157] on span "Edit" at bounding box center [502, 158] width 12 height 12
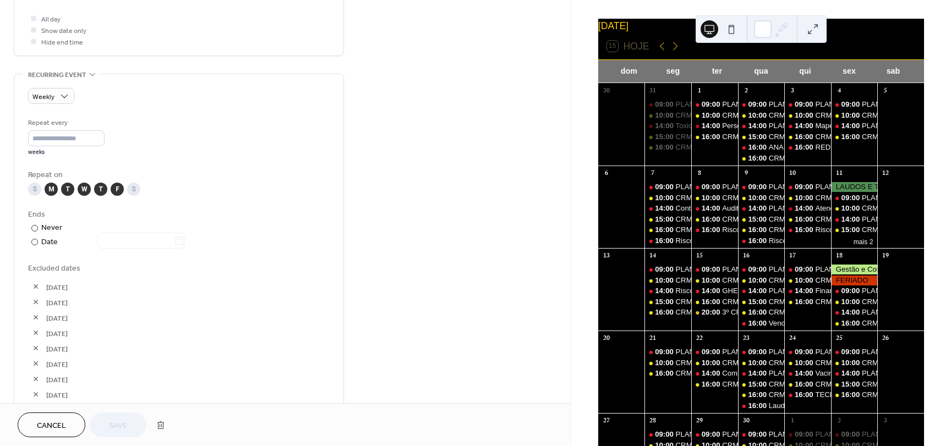
scroll to position [550, 0]
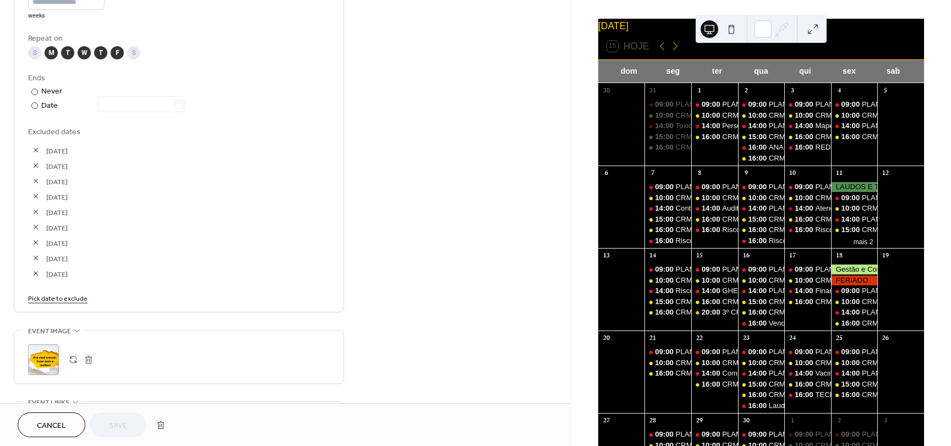
click at [56, 293] on link "Pick date to exclude" at bounding box center [57, 298] width 59 height 12
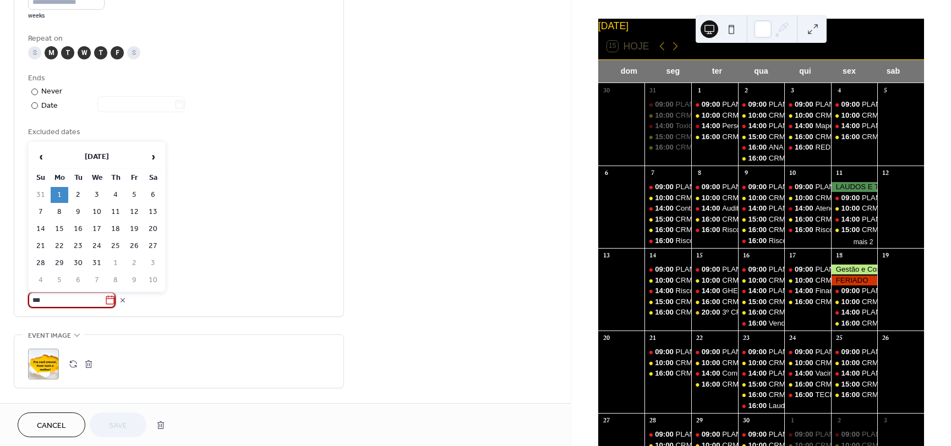
type input "****"
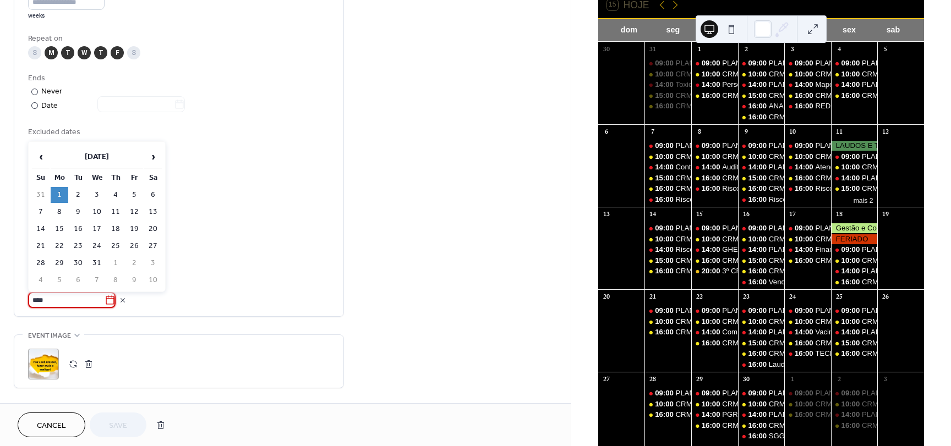
scroll to position [40, 0]
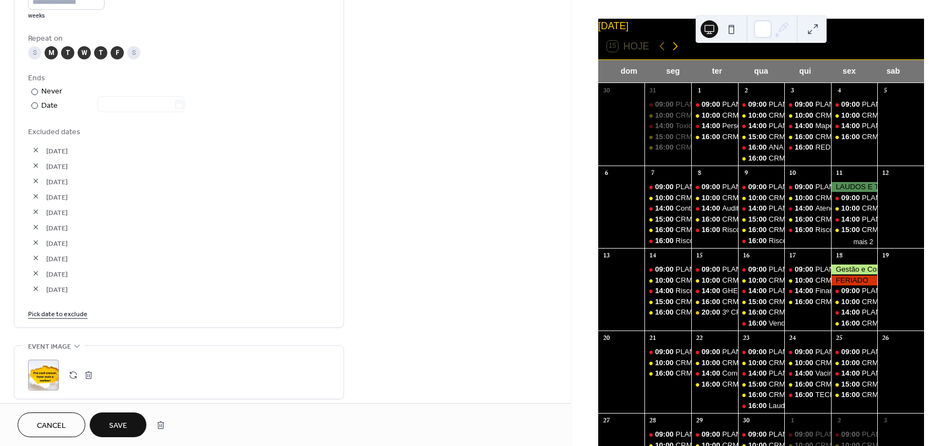
click at [674, 53] on icon at bounding box center [675, 46] width 13 height 13
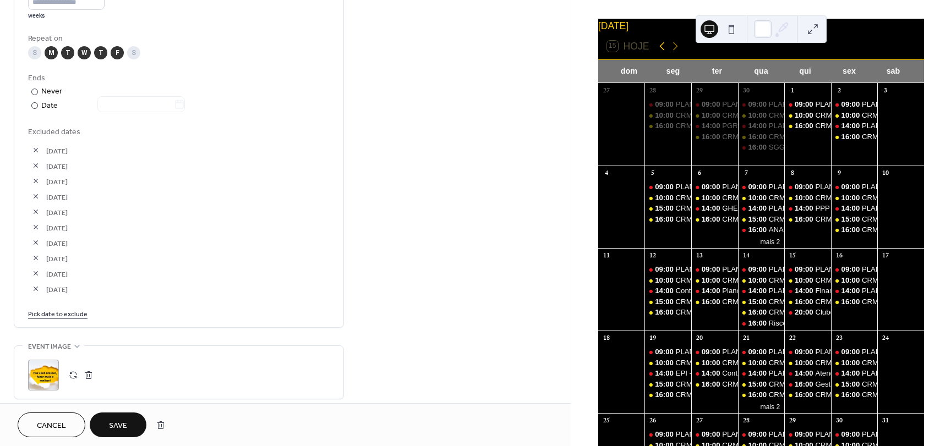
click at [661, 53] on icon at bounding box center [661, 46] width 13 height 13
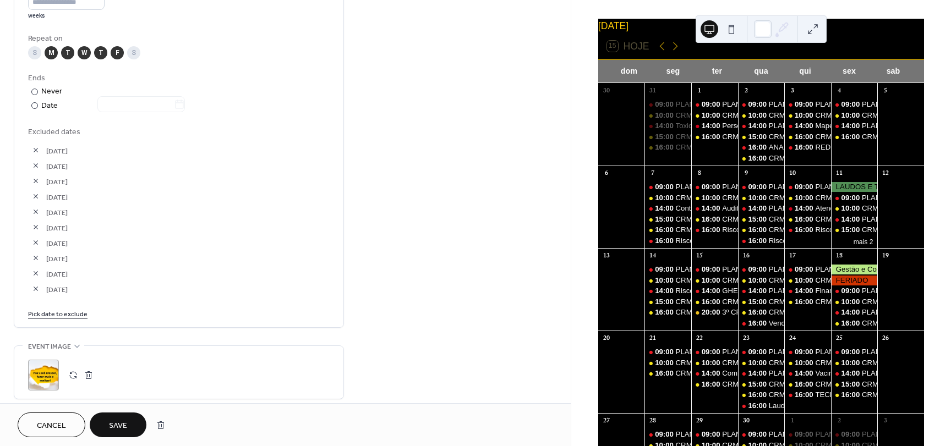
click at [54, 315] on link "Pick date to exclude" at bounding box center [57, 314] width 59 height 12
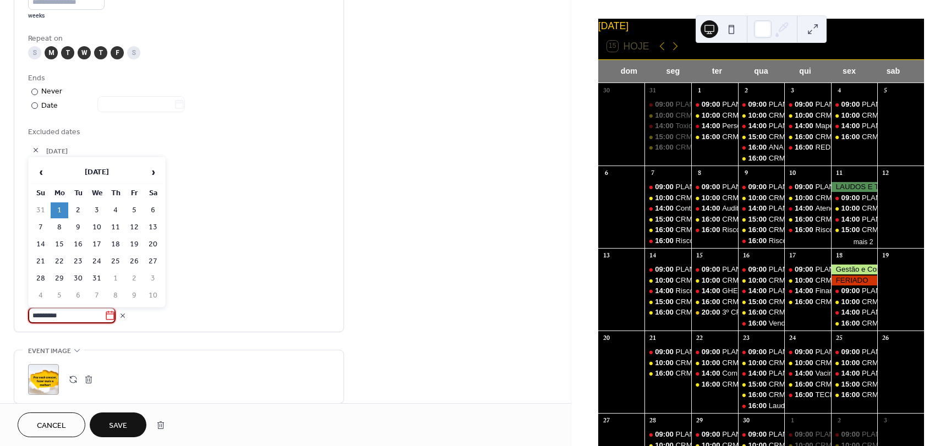
type input "**********"
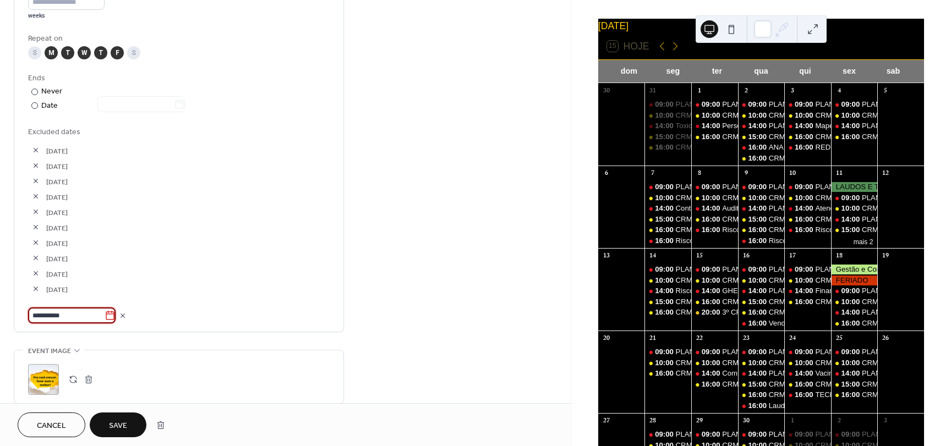
click at [89, 313] on input "**********" at bounding box center [66, 316] width 76 height 16
click at [73, 315] on link "Pick date to exclude" at bounding box center [57, 314] width 59 height 12
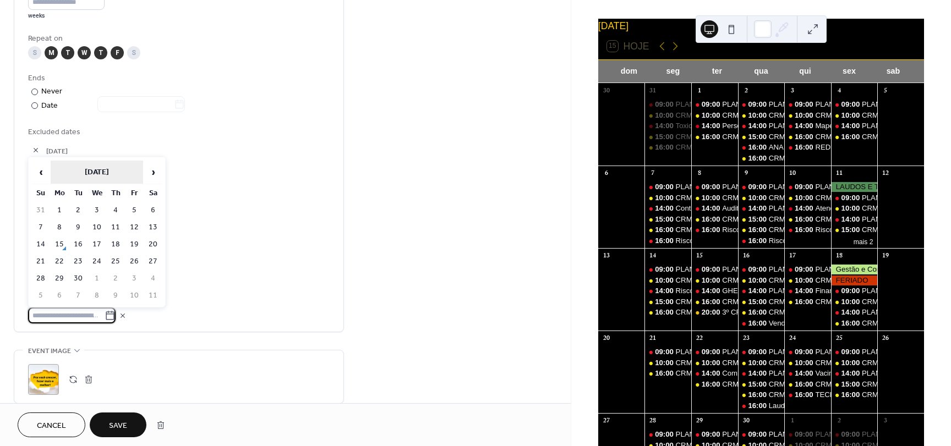
click at [58, 168] on th "September 2025" at bounding box center [97, 173] width 92 height 24
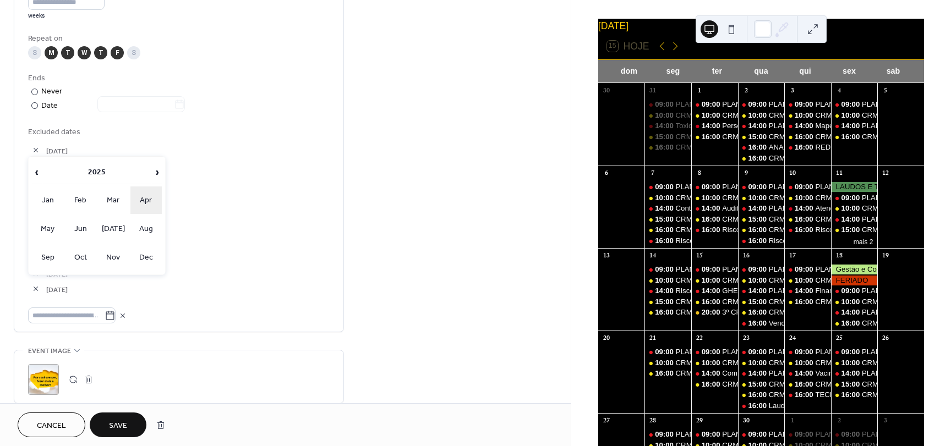
click at [146, 203] on td "Apr" at bounding box center [146, 201] width 32 height 28
click at [134, 244] on td "18" at bounding box center [134, 245] width 18 height 16
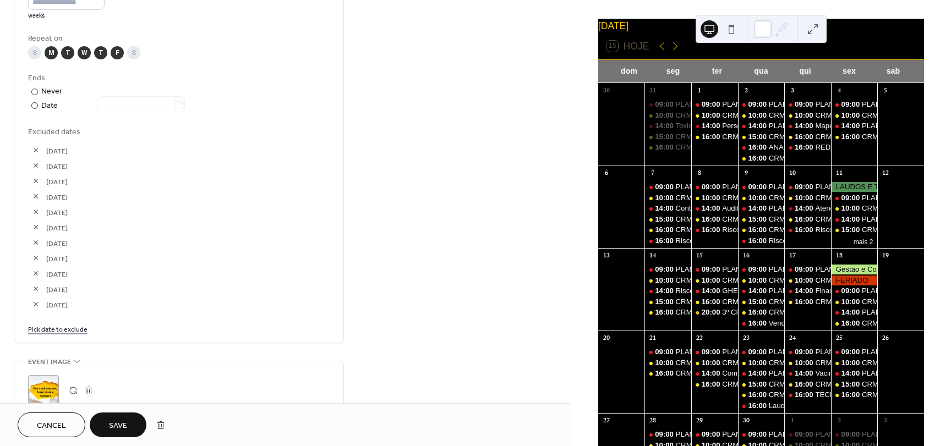
click at [123, 420] on span "Save" at bounding box center [118, 426] width 18 height 12
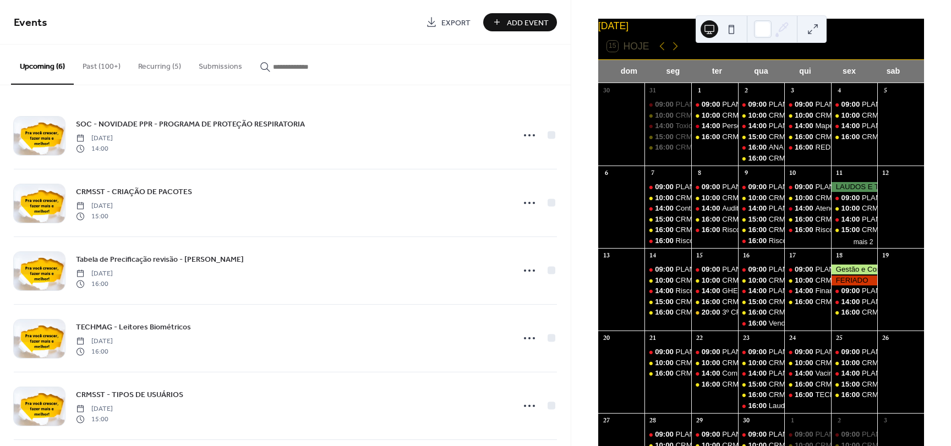
click at [113, 62] on button "Past (100+)" at bounding box center [102, 64] width 56 height 39
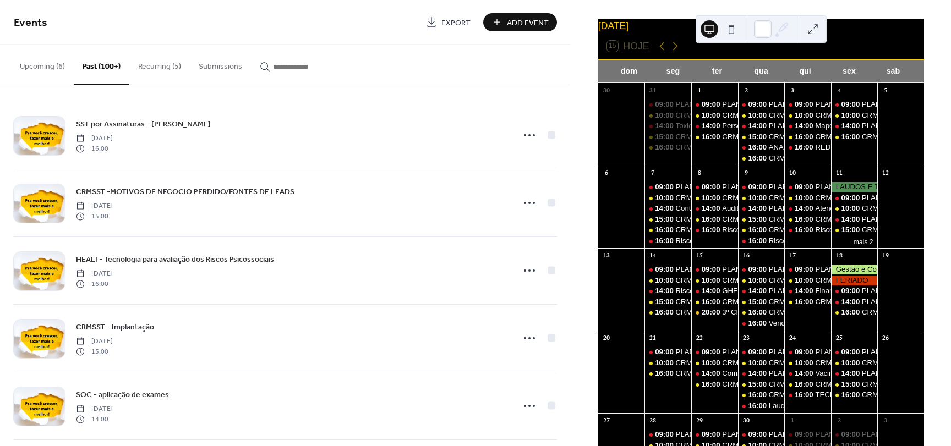
click at [163, 68] on button "Recurring (5)" at bounding box center [159, 64] width 61 height 39
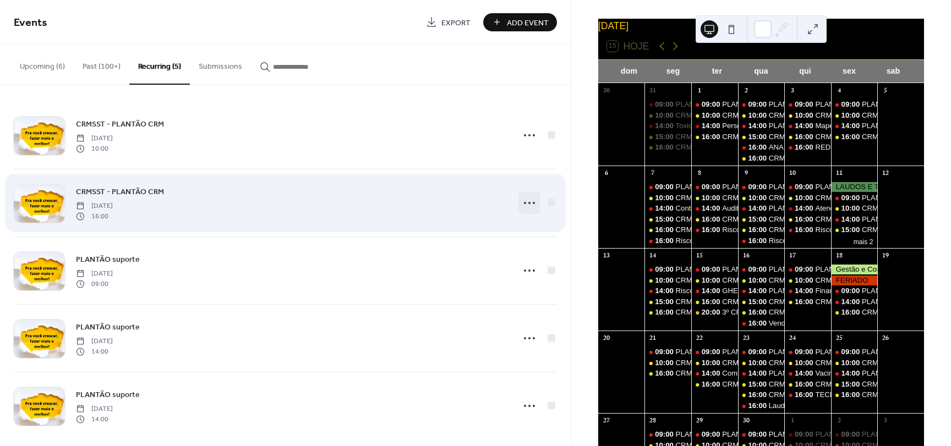
click at [523, 204] on icon at bounding box center [530, 203] width 18 height 18
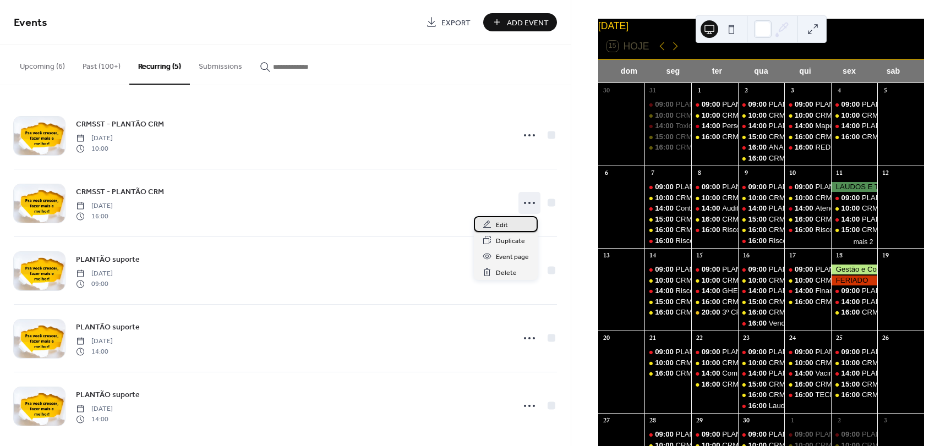
click at [507, 224] on span "Edit" at bounding box center [502, 226] width 12 height 12
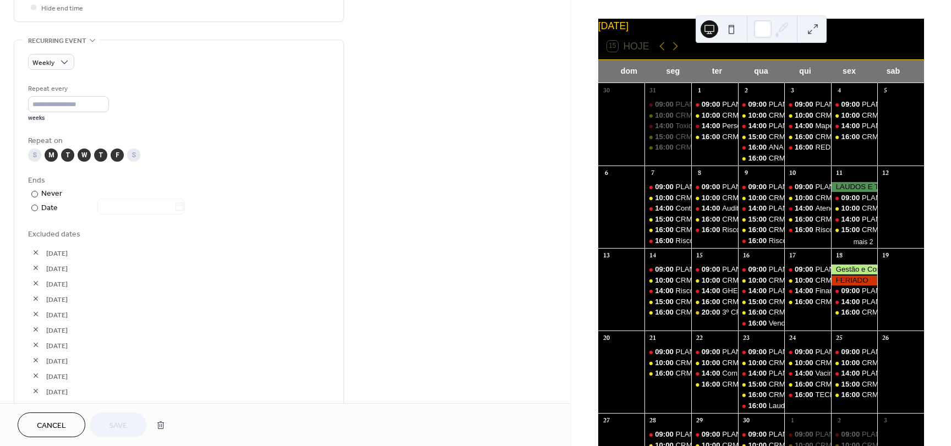
scroll to position [495, 0]
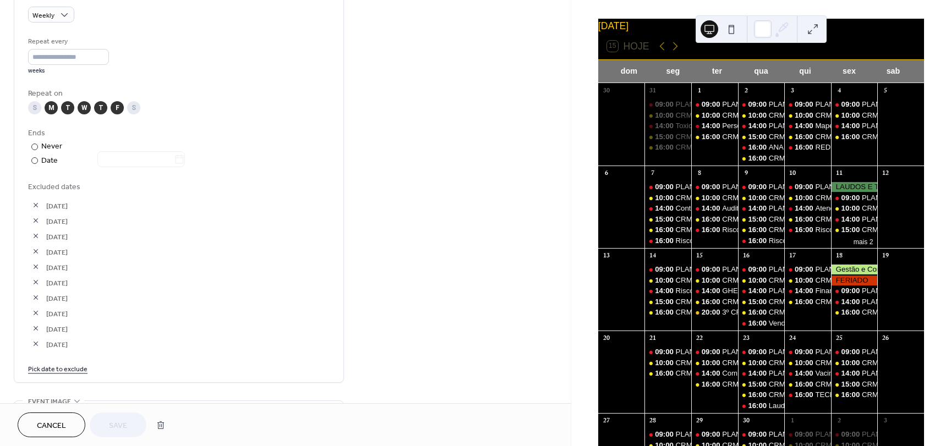
click at [53, 369] on link "Pick date to exclude" at bounding box center [57, 369] width 59 height 12
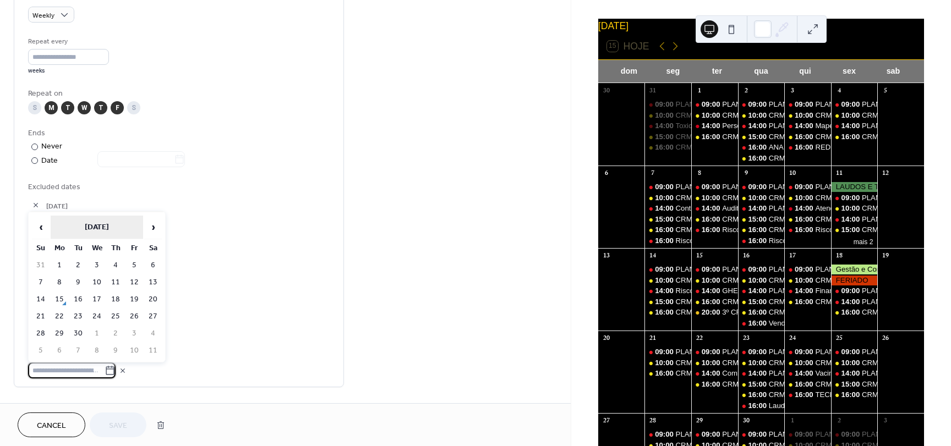
click at [114, 224] on th "September 2025" at bounding box center [97, 228] width 92 height 24
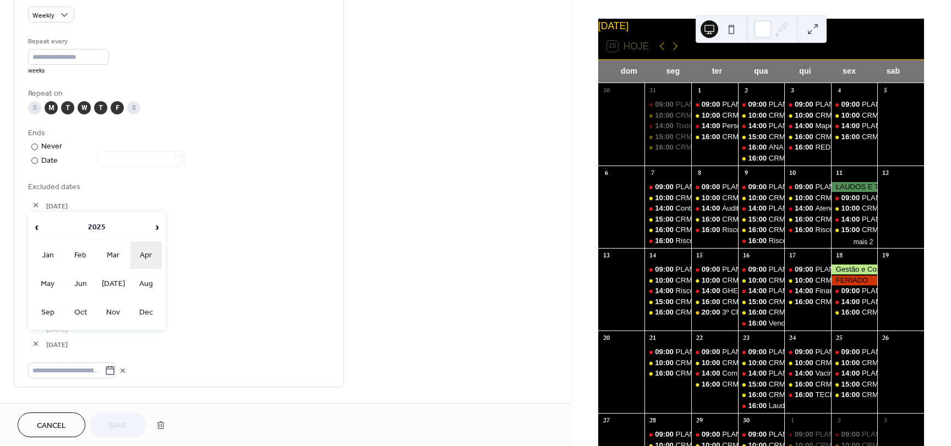
click at [141, 256] on td "Apr" at bounding box center [146, 256] width 32 height 28
click at [135, 297] on td "18" at bounding box center [134, 300] width 18 height 16
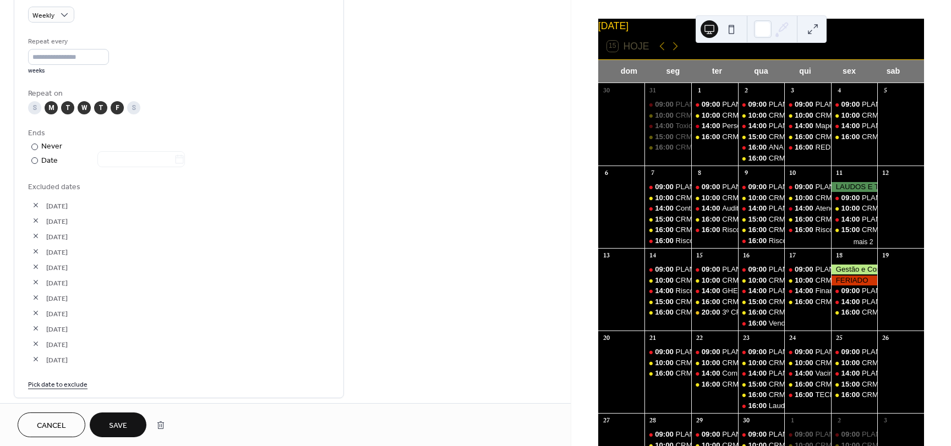
click at [118, 424] on span "Save" at bounding box center [118, 426] width 18 height 12
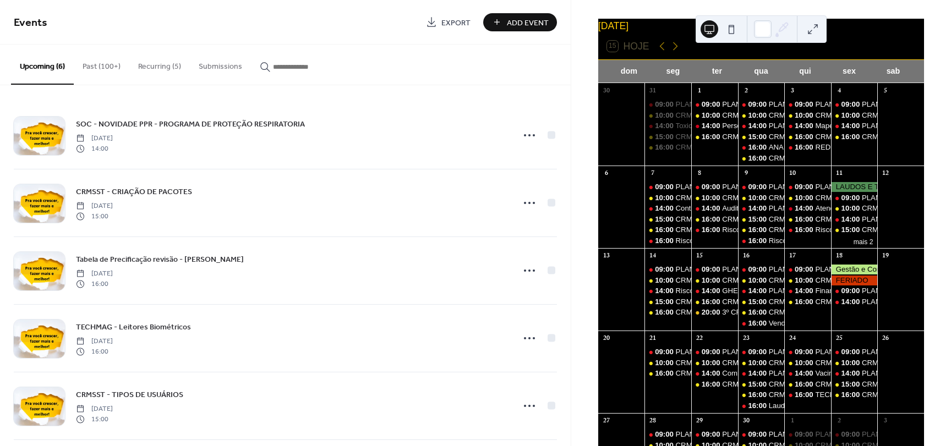
click at [146, 69] on button "Recurring (5)" at bounding box center [159, 64] width 61 height 39
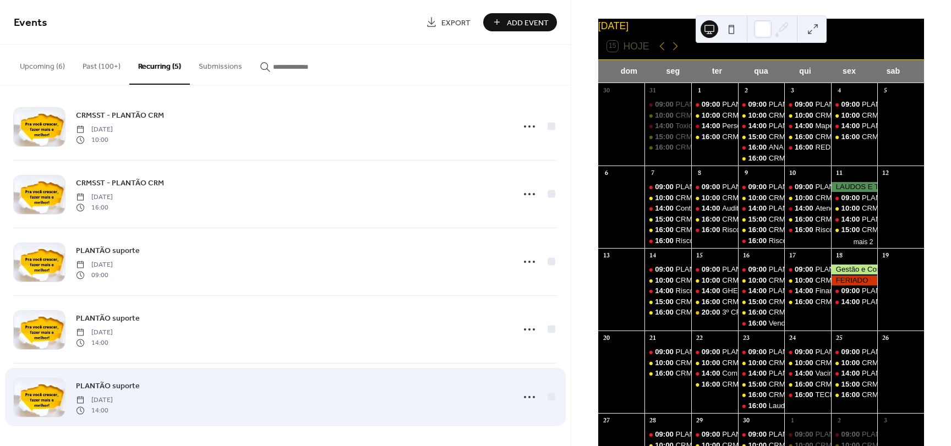
scroll to position [10, 0]
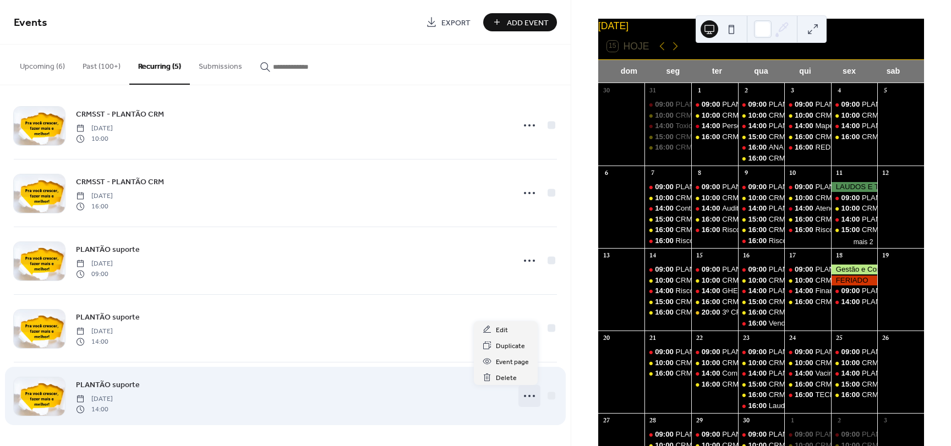
click at [526, 398] on icon at bounding box center [530, 396] width 18 height 18
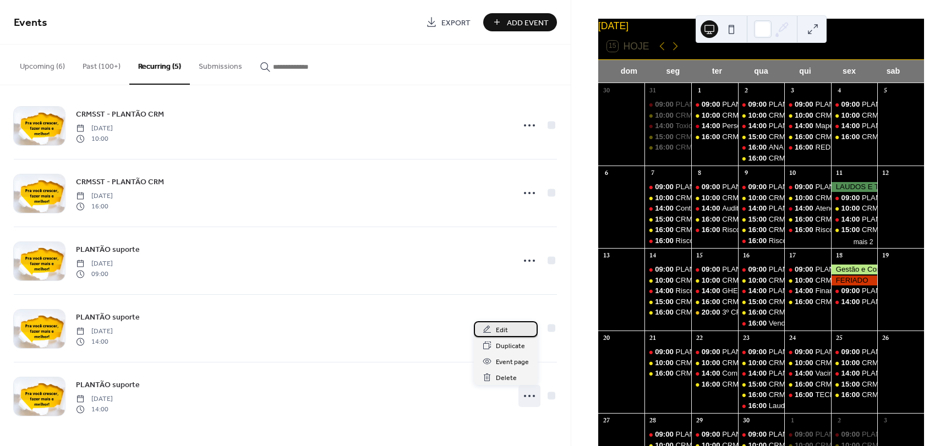
click at [497, 331] on span "Edit" at bounding box center [502, 331] width 12 height 12
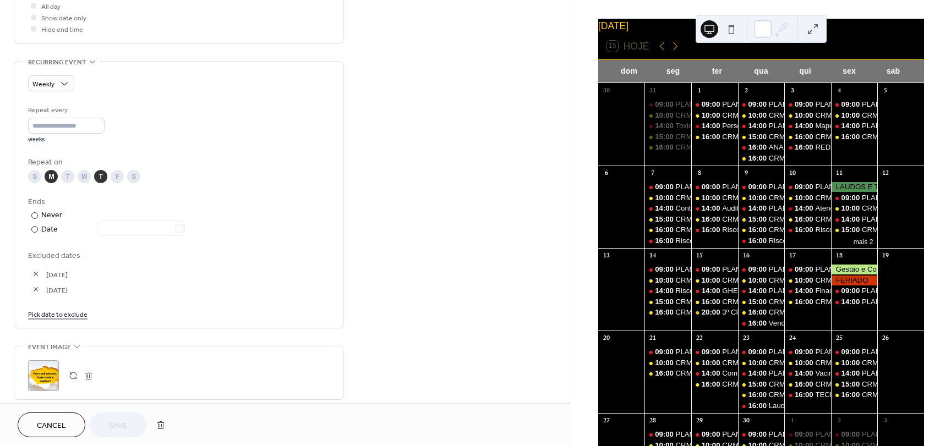
scroll to position [440, 0]
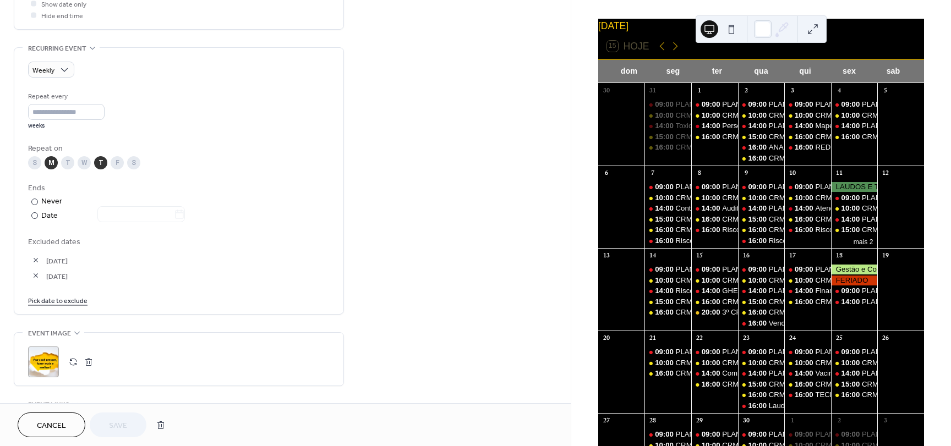
click at [57, 304] on link "Pick date to exclude" at bounding box center [57, 300] width 59 height 12
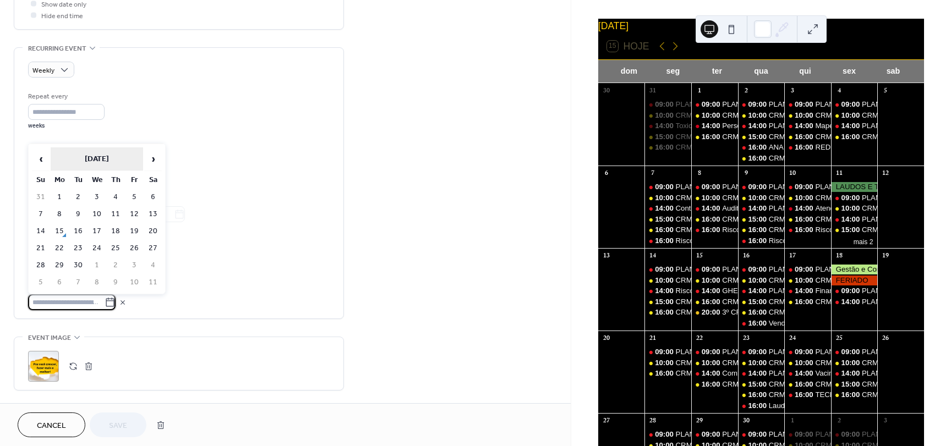
click at [90, 165] on th "September 2025" at bounding box center [97, 159] width 92 height 24
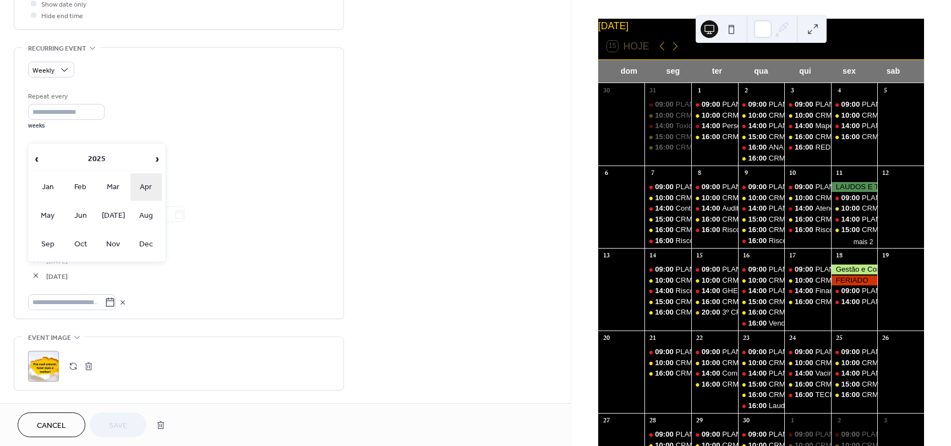
click at [143, 187] on td "Apr" at bounding box center [146, 187] width 32 height 28
click at [130, 232] on td "18" at bounding box center [134, 231] width 18 height 16
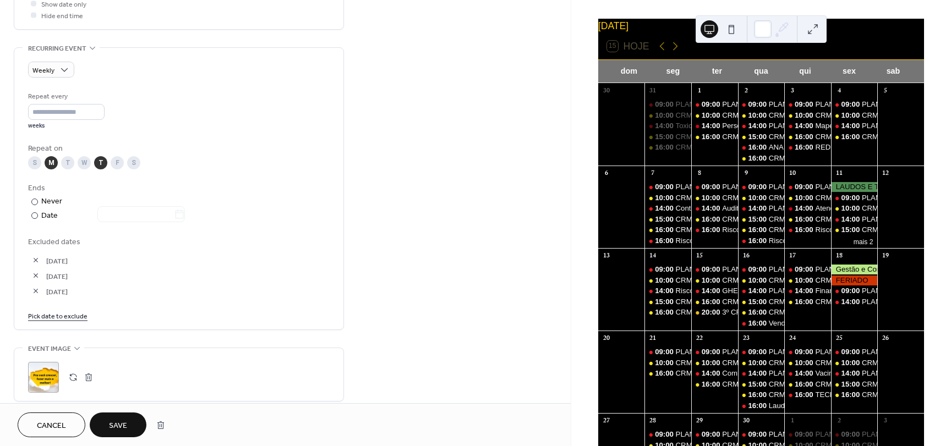
click at [124, 421] on span "Save" at bounding box center [118, 426] width 18 height 12
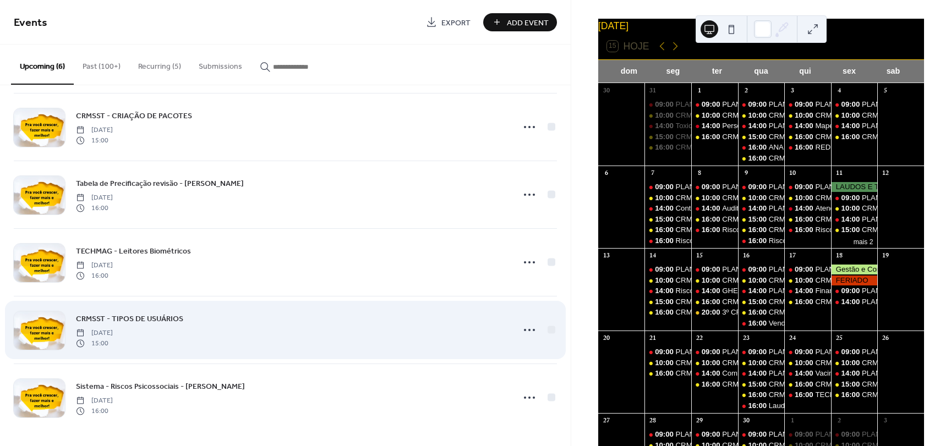
scroll to position [78, 0]
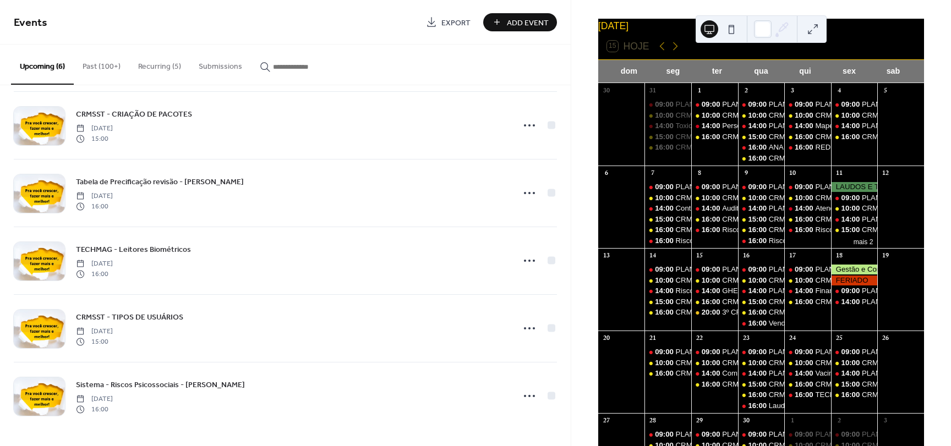
click at [132, 71] on button "Recurring (5)" at bounding box center [159, 64] width 61 height 39
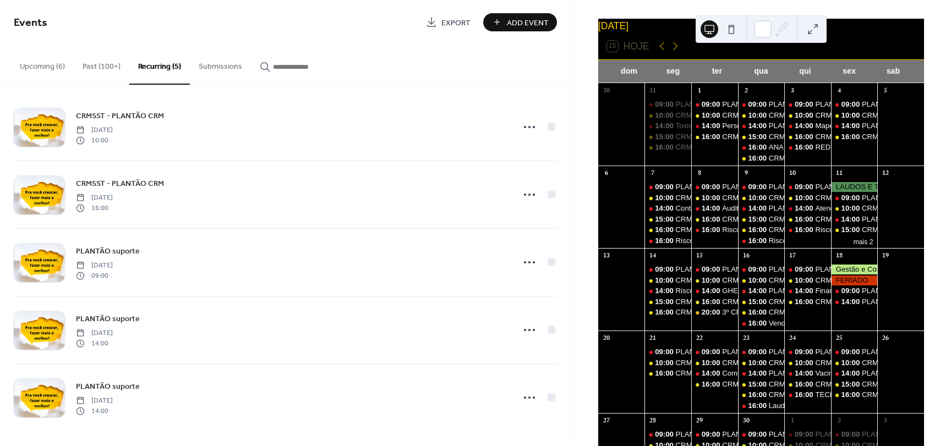
scroll to position [10, 0]
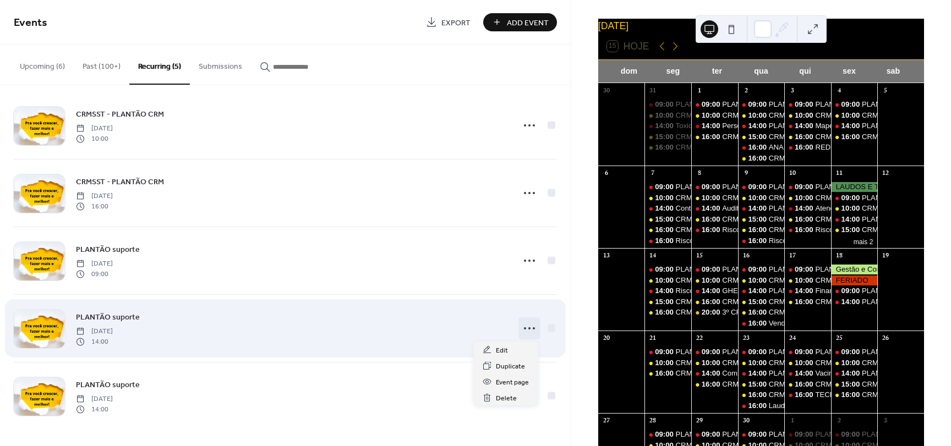
click at [524, 330] on icon at bounding box center [530, 329] width 18 height 18
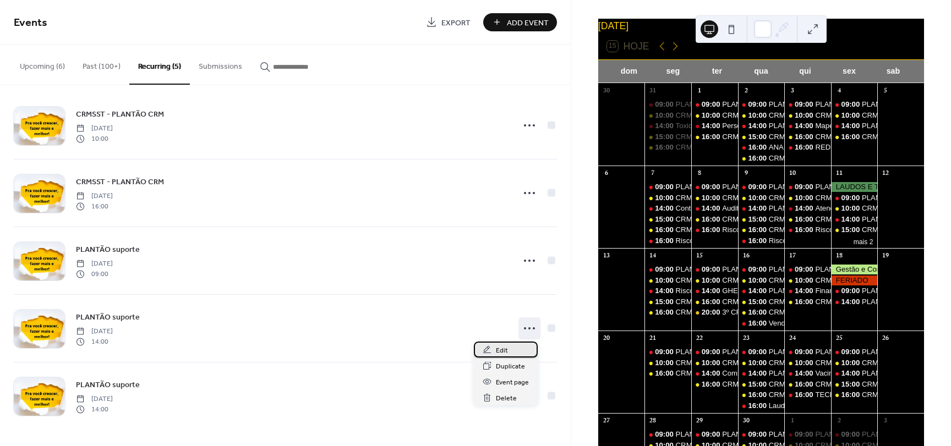
click at [506, 350] on span "Edit" at bounding box center [502, 351] width 12 height 12
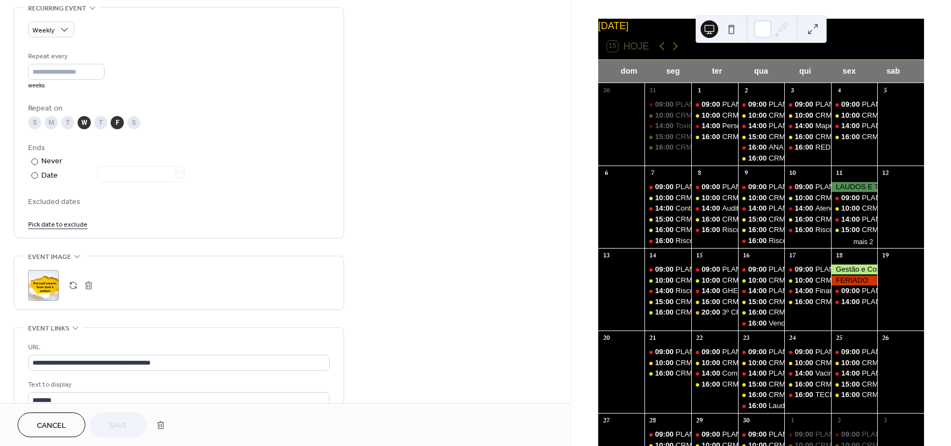
scroll to position [495, 0]
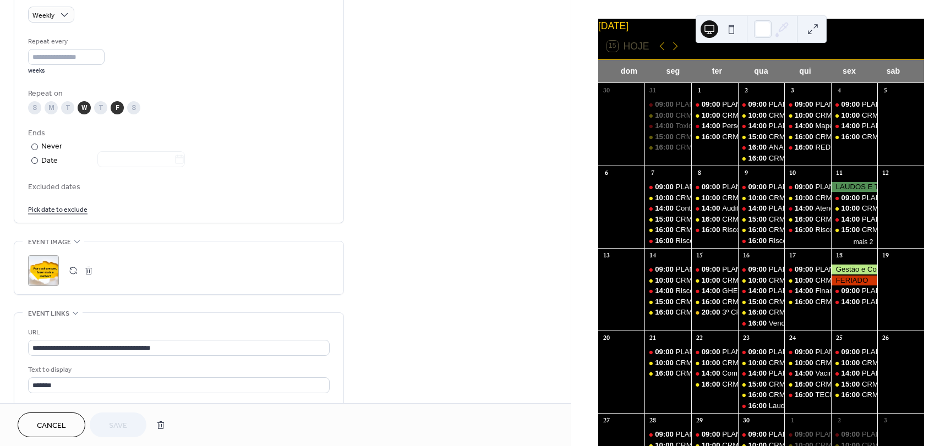
click at [54, 207] on link "Pick date to exclude" at bounding box center [57, 209] width 59 height 12
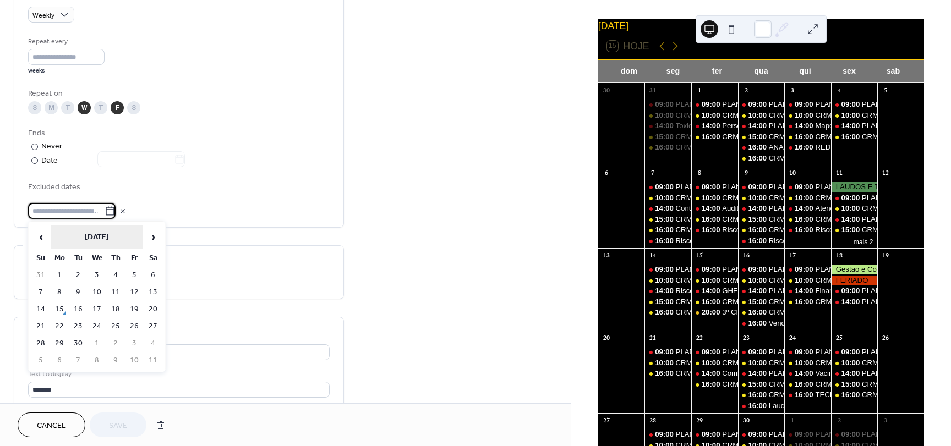
click at [108, 236] on th "September 2025" at bounding box center [97, 238] width 92 height 24
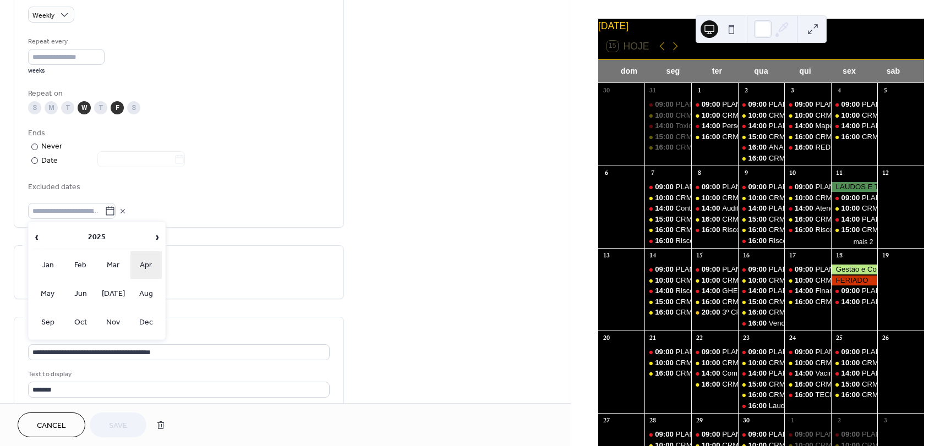
click at [140, 269] on td "Apr" at bounding box center [146, 265] width 32 height 28
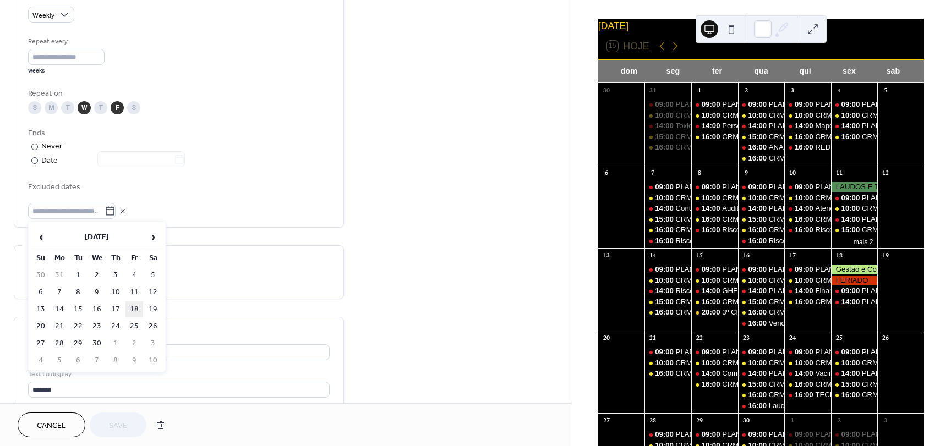
click at [130, 312] on td "18" at bounding box center [134, 310] width 18 height 16
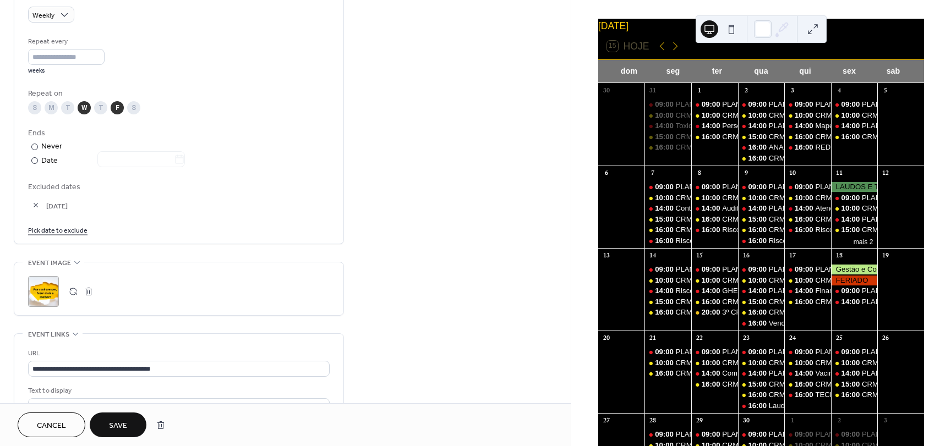
click at [127, 421] on span "Save" at bounding box center [118, 426] width 18 height 12
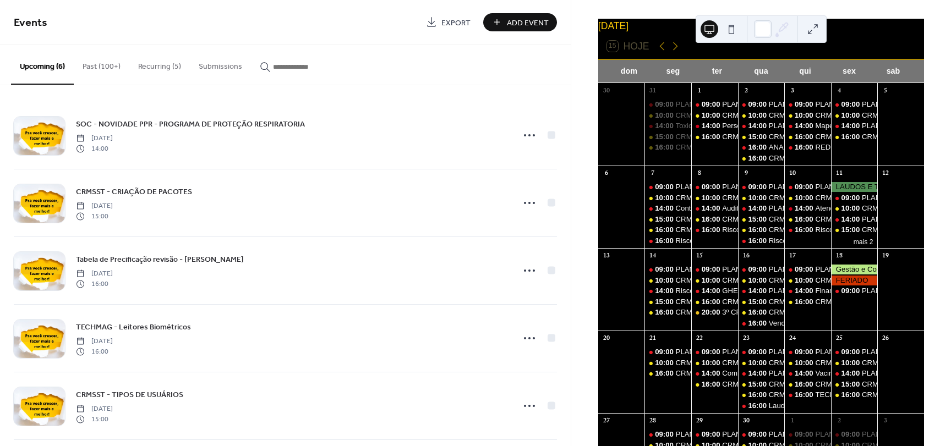
click at [141, 74] on button "Recurring (5)" at bounding box center [159, 64] width 61 height 39
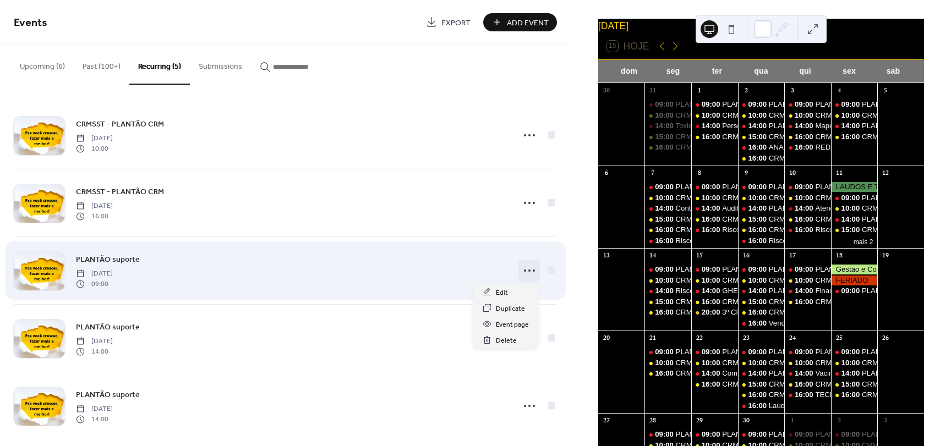
click at [527, 272] on icon at bounding box center [530, 271] width 18 height 18
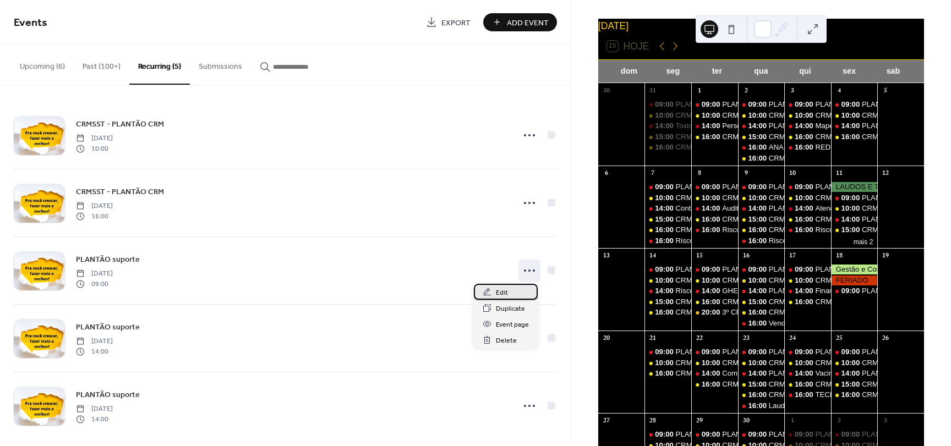
click at [507, 293] on div "Edit" at bounding box center [506, 292] width 64 height 16
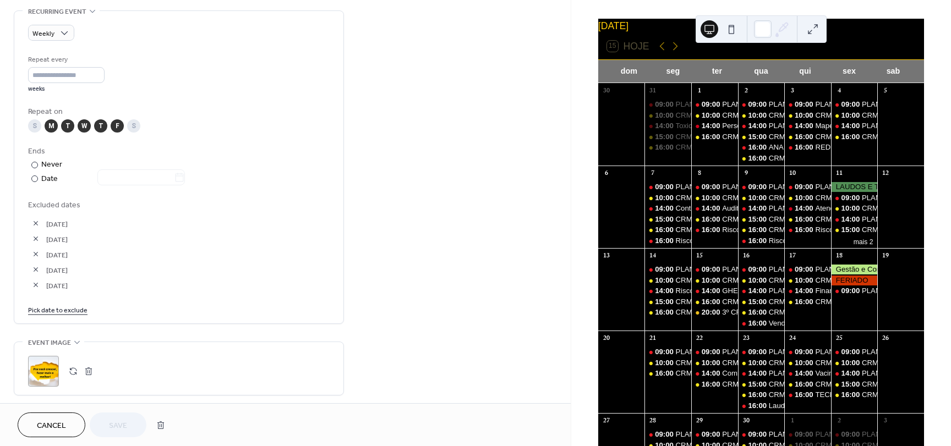
scroll to position [495, 0]
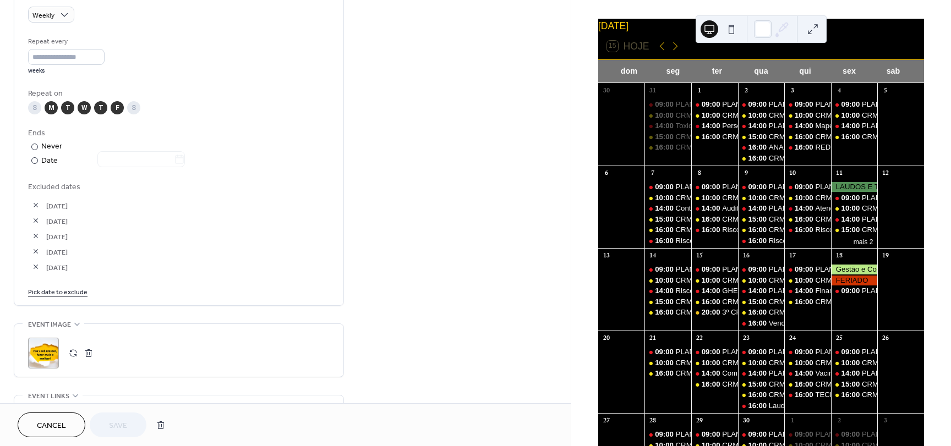
click at [75, 290] on link "Pick date to exclude" at bounding box center [57, 292] width 59 height 12
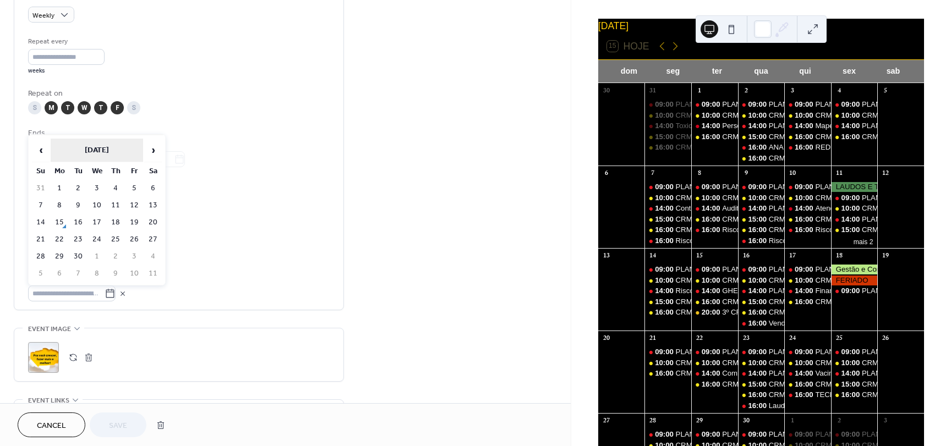
click at [81, 151] on th "September 2025" at bounding box center [97, 151] width 92 height 24
click at [149, 180] on td "Apr" at bounding box center [146, 179] width 32 height 28
click at [132, 221] on td "18" at bounding box center [134, 223] width 18 height 16
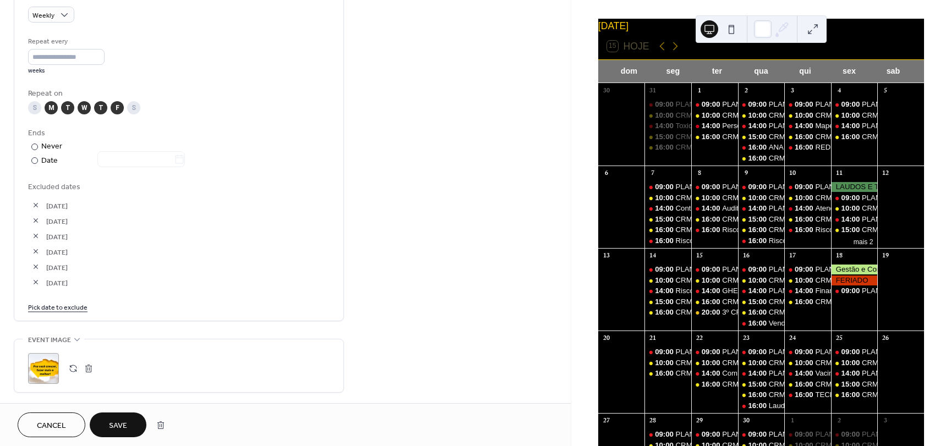
click at [127, 417] on button "Save" at bounding box center [118, 425] width 57 height 25
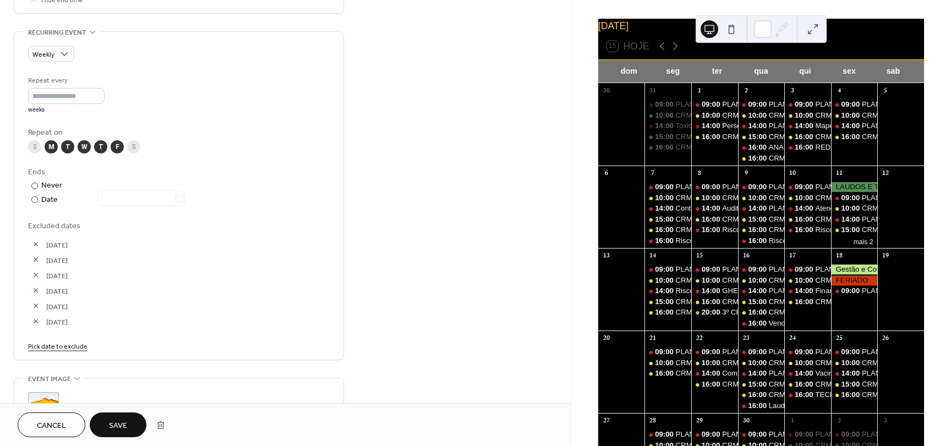
scroll to position [534, 0]
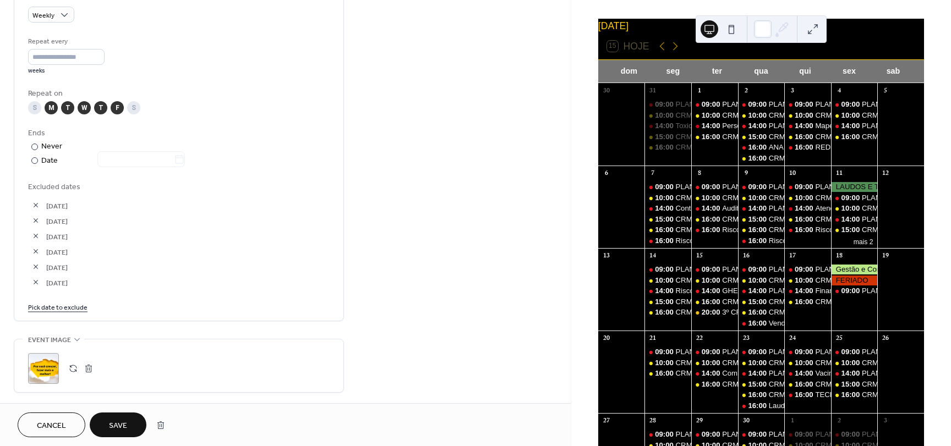
click at [123, 424] on span "Save" at bounding box center [118, 426] width 18 height 12
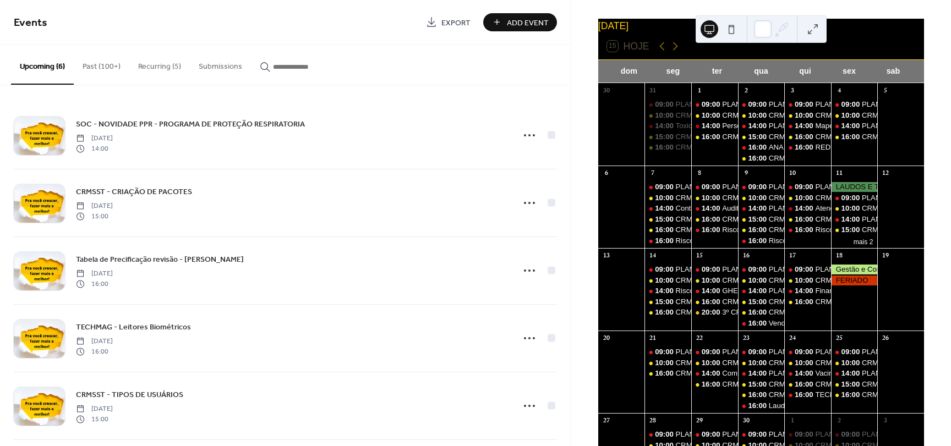
click at [850, 273] on div at bounding box center [854, 270] width 47 height 10
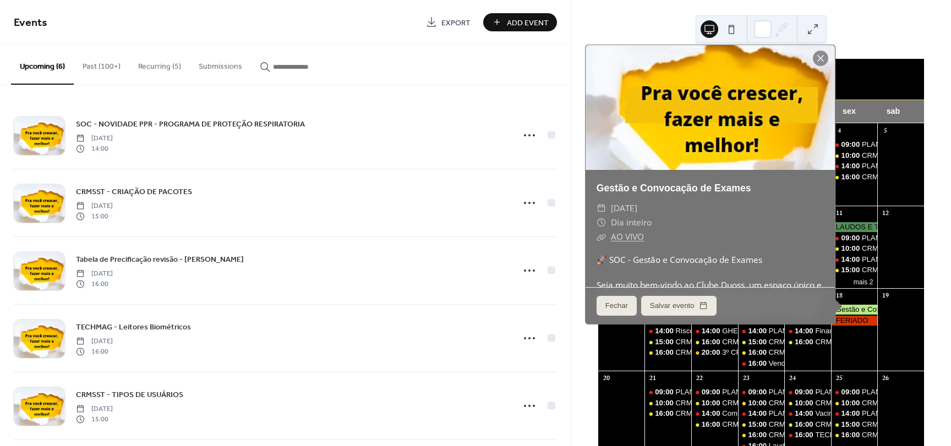
click at [757, 192] on div "Gestão e Convocação de Exames" at bounding box center [709, 188] width 249 height 14
click at [725, 193] on link "Gestão e Convocação de Exames" at bounding box center [673, 188] width 155 height 11
drag, startPoint x: 757, startPoint y: 195, endPoint x: 589, endPoint y: 191, distance: 167.9
click at [589, 191] on div "Gestão e Convocação de Exames" at bounding box center [709, 188] width 249 height 14
copy link "Gestão e Convocação de Exames"
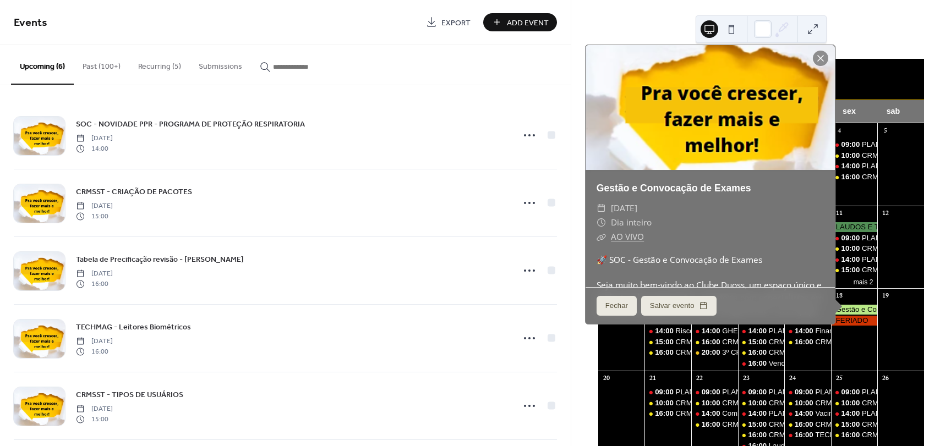
click at [299, 64] on input "button" at bounding box center [306, 67] width 66 height 12
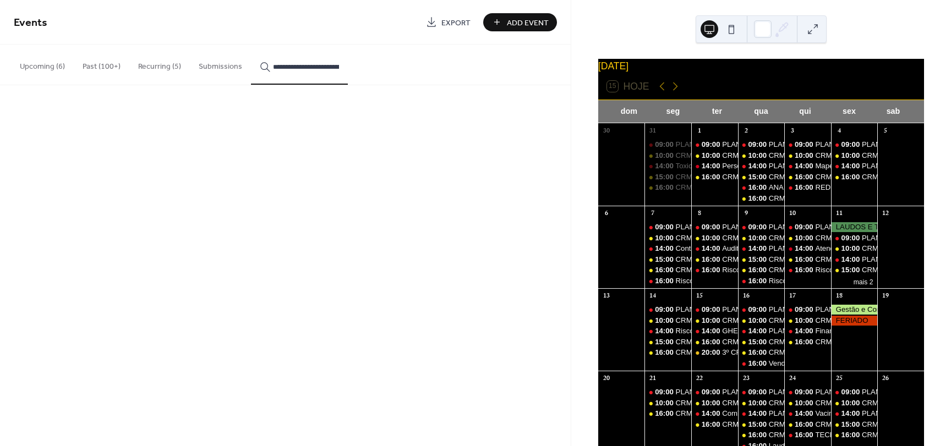
scroll to position [0, 30]
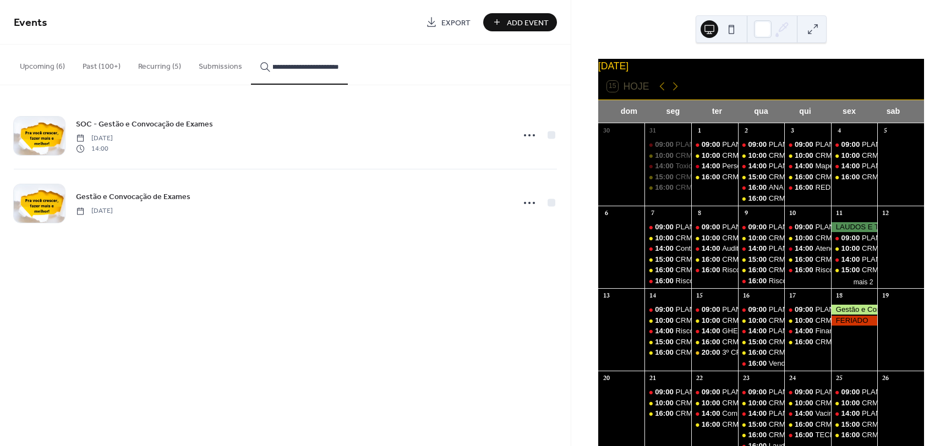
type input "**********"
click at [529, 201] on icon at bounding box center [530, 203] width 18 height 18
click at [512, 225] on div "Edit" at bounding box center [509, 224] width 64 height 16
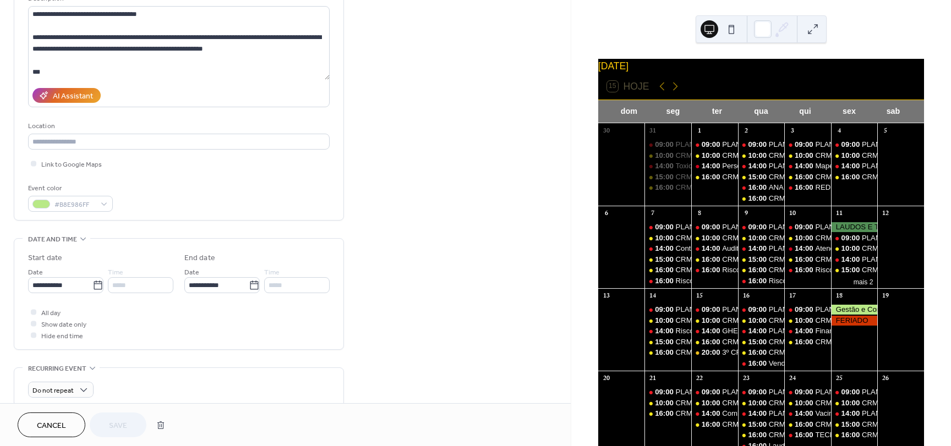
scroll to position [165, 0]
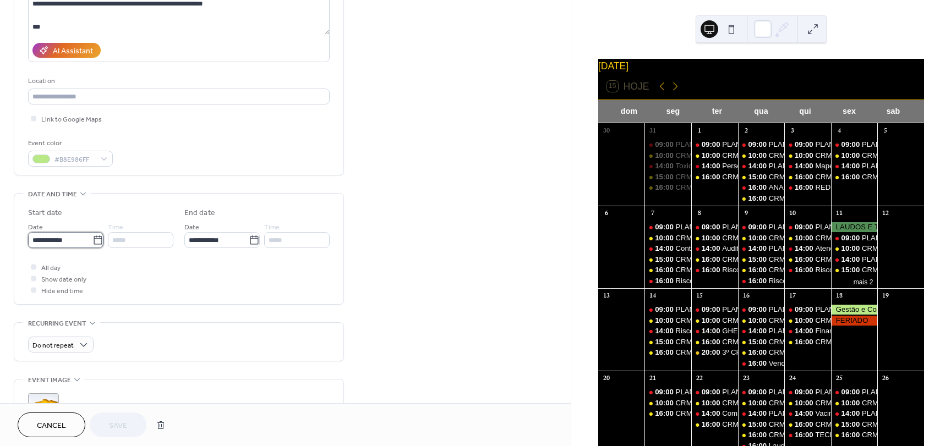
click at [58, 239] on input "**********" at bounding box center [60, 240] width 64 height 16
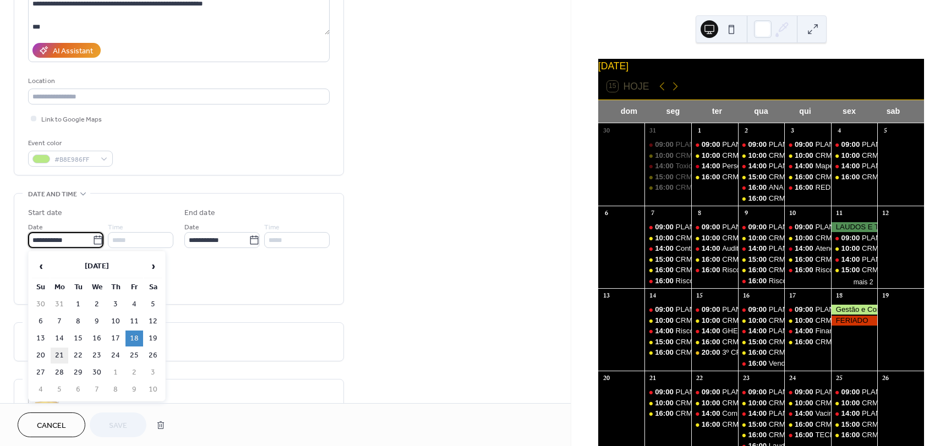
click at [59, 354] on td "21" at bounding box center [60, 356] width 18 height 16
type input "**********"
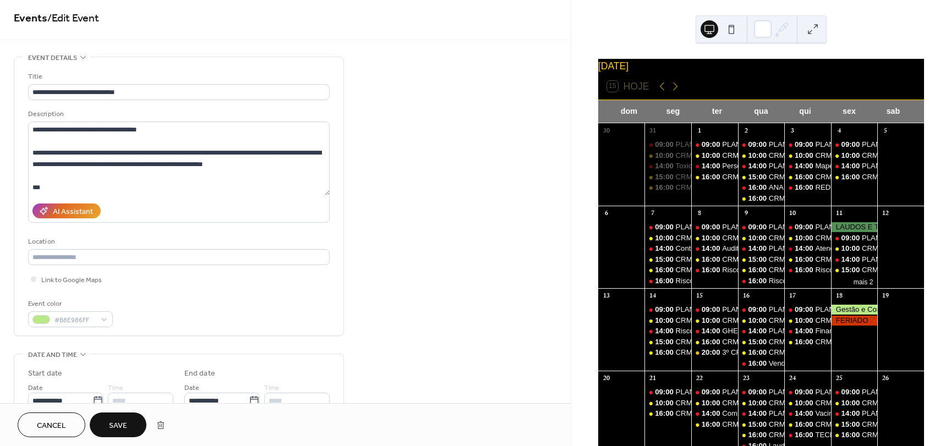
scroll to position [0, 0]
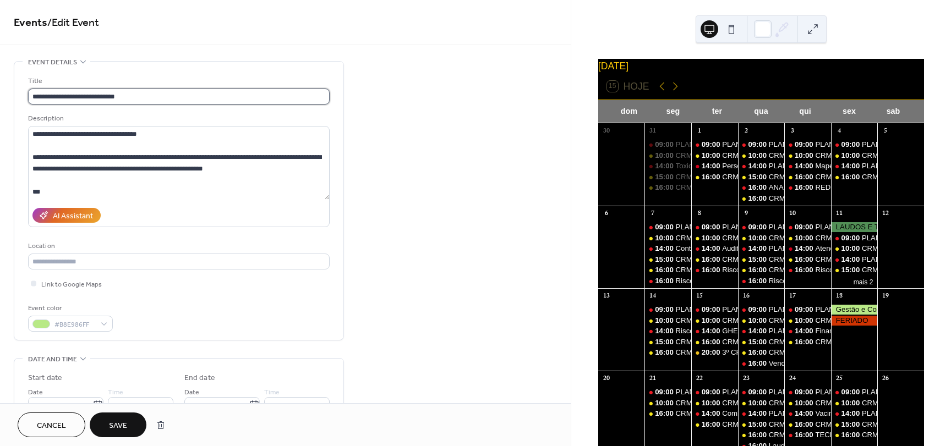
click at [31, 93] on input "**********" at bounding box center [179, 97] width 302 height 16
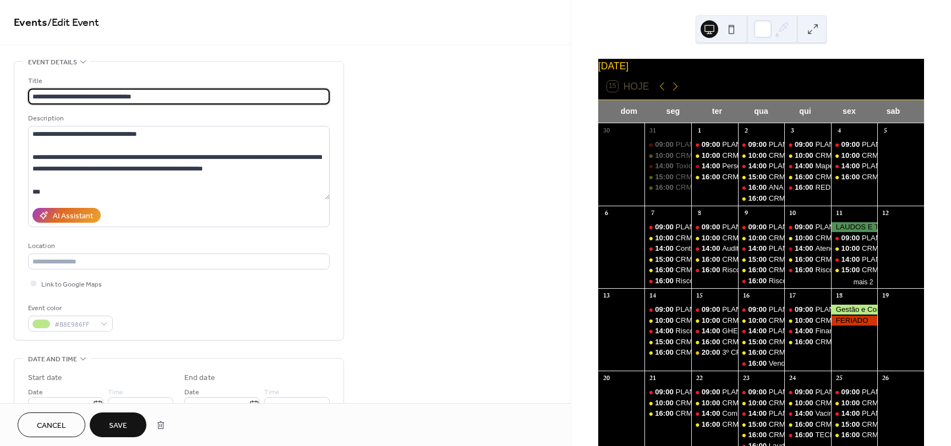
type input "**********"
click at [355, 146] on div "**********" at bounding box center [285, 440] width 571 height 759
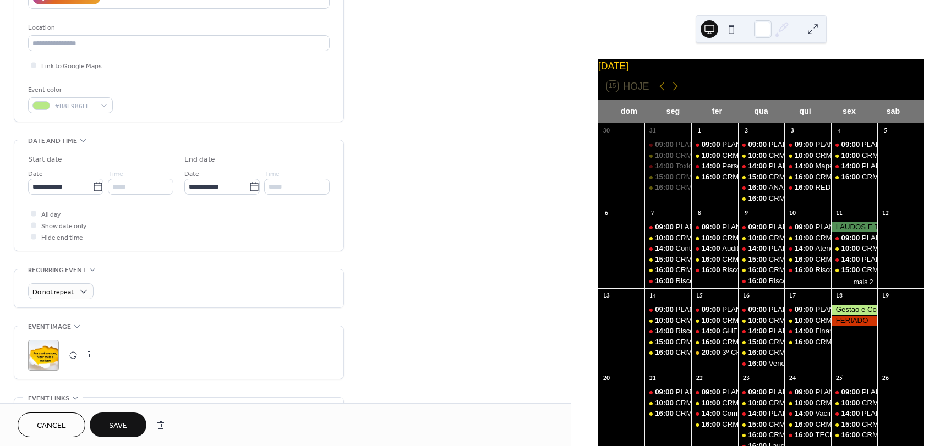
scroll to position [220, 0]
click at [78, 100] on span "#B8E986FF" at bounding box center [74, 105] width 41 height 12
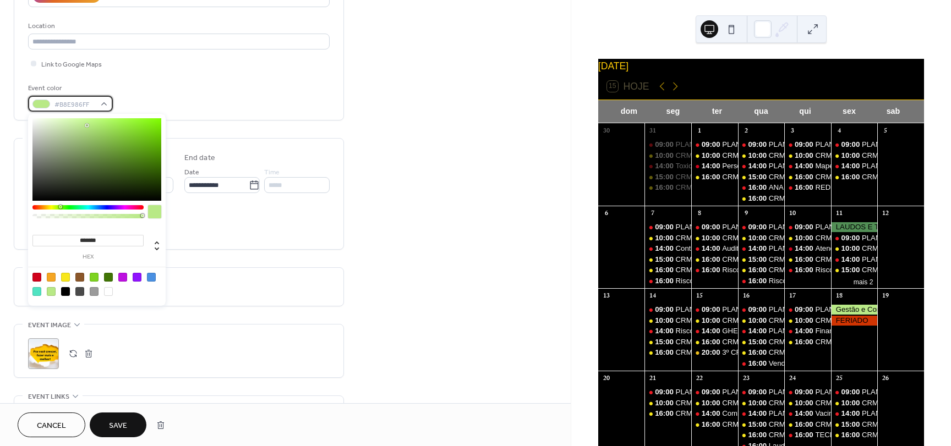
click at [77, 99] on span "#B8E986FF" at bounding box center [74, 105] width 41 height 12
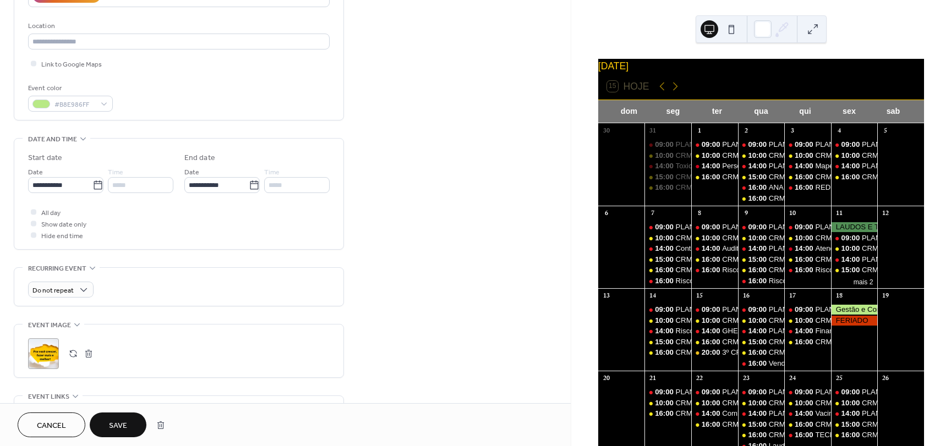
click at [112, 428] on span "Save" at bounding box center [118, 426] width 18 height 12
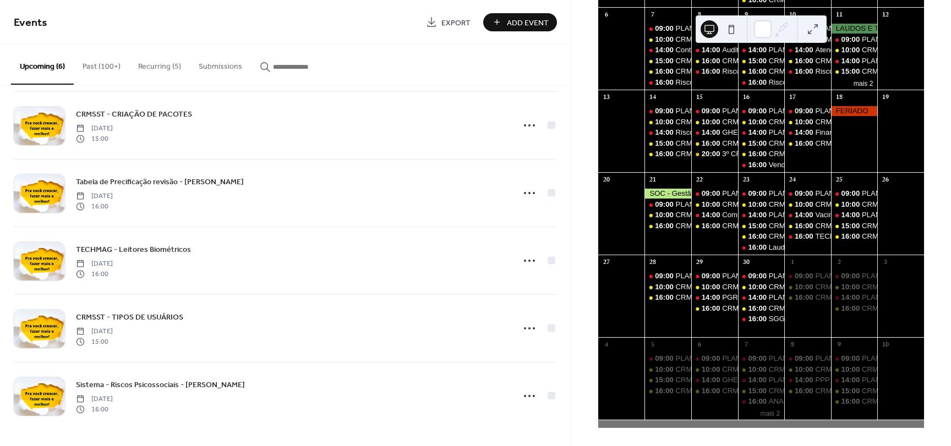
scroll to position [95, 0]
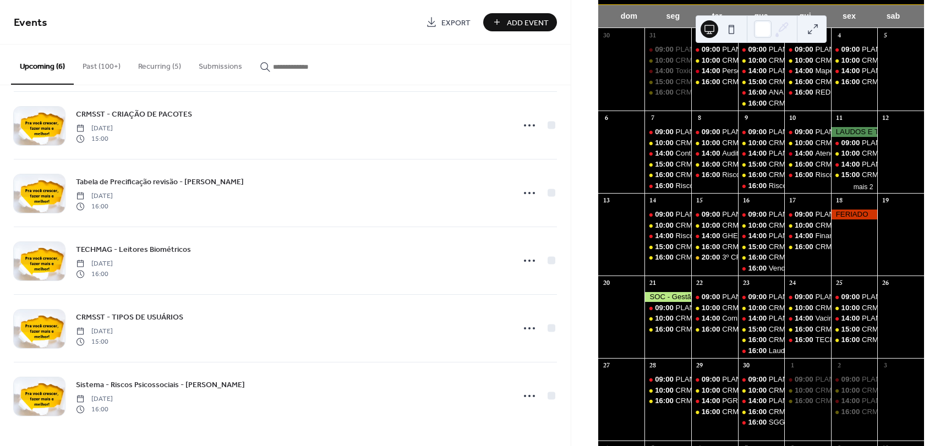
click at [135, 63] on button "Recurring (5)" at bounding box center [159, 64] width 61 height 39
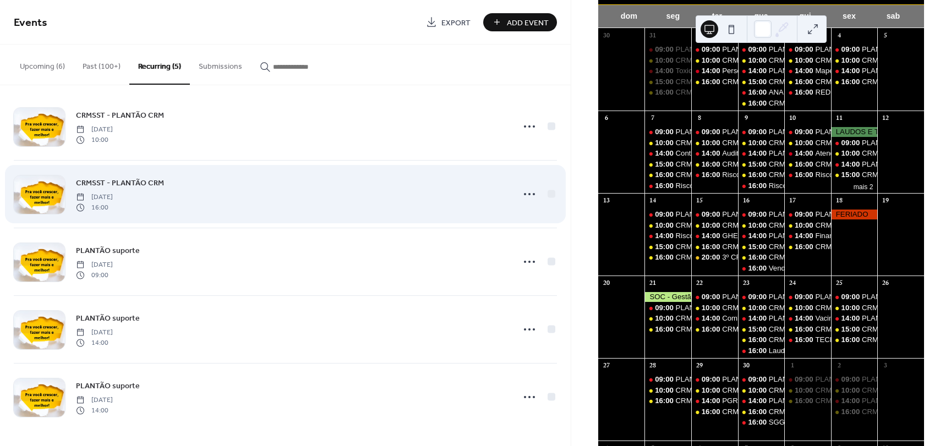
scroll to position [10, 0]
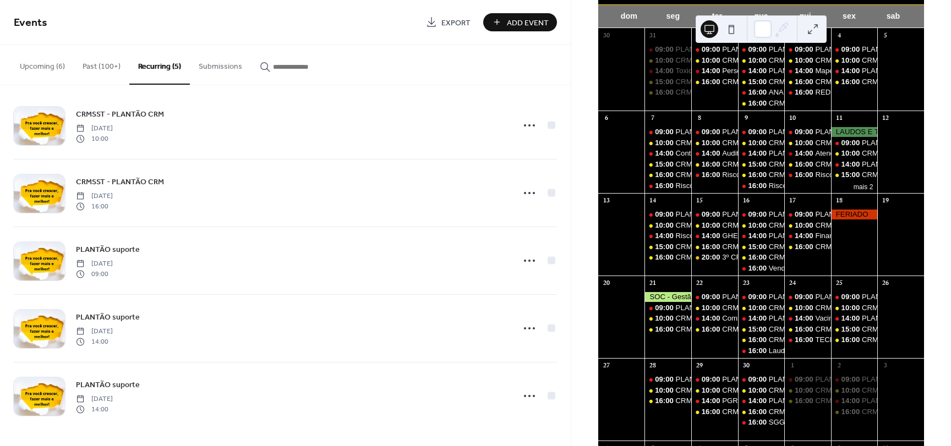
click at [50, 65] on button "Upcoming (6)" at bounding box center [42, 64] width 63 height 39
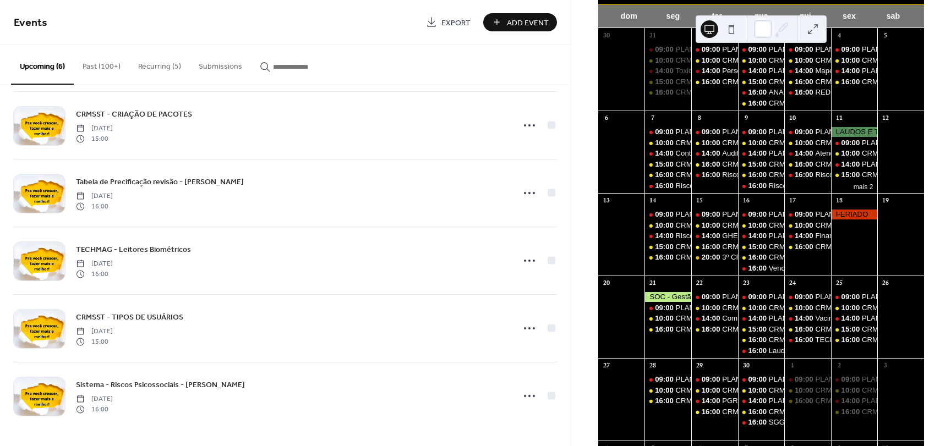
click at [103, 67] on button "Past (100+)" at bounding box center [102, 64] width 56 height 39
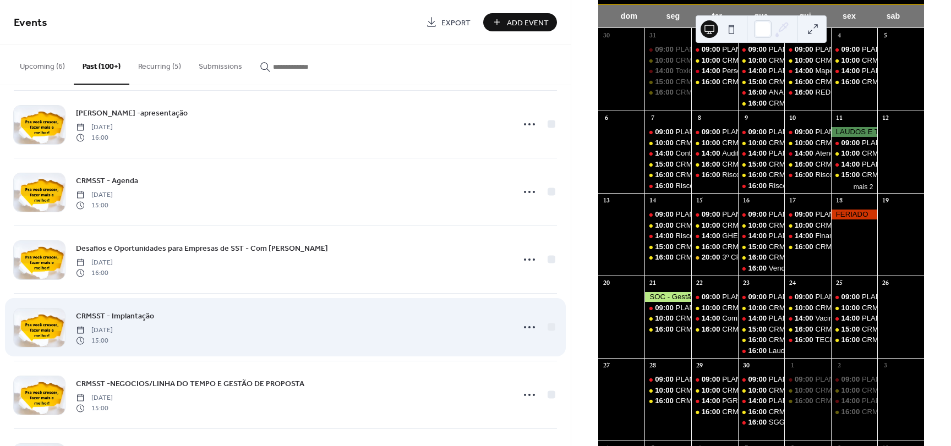
scroll to position [825, 0]
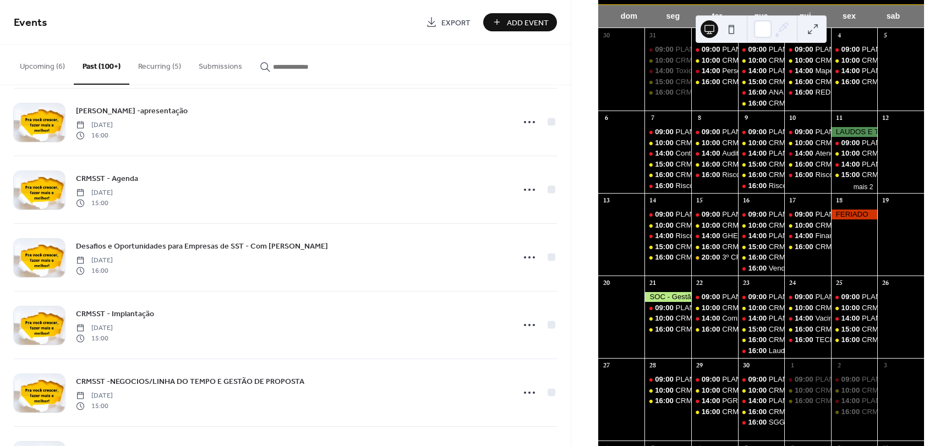
click at [670, 302] on div at bounding box center [667, 297] width 47 height 10
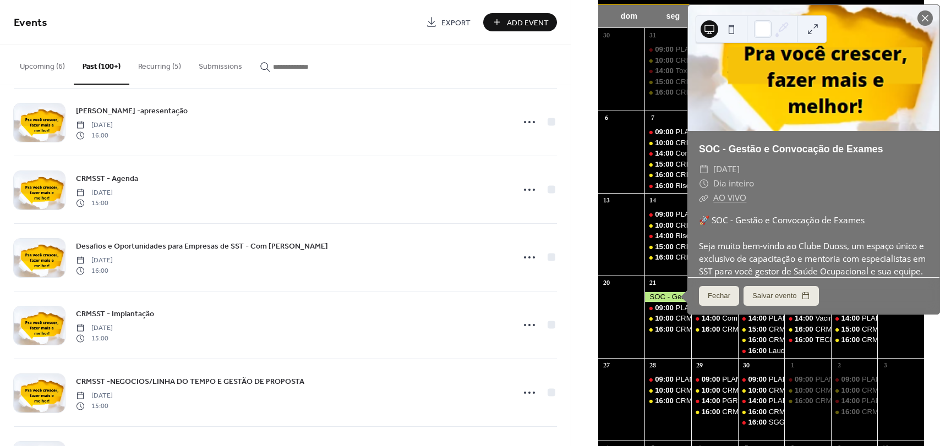
click at [926, 19] on div at bounding box center [924, 17] width 15 height 15
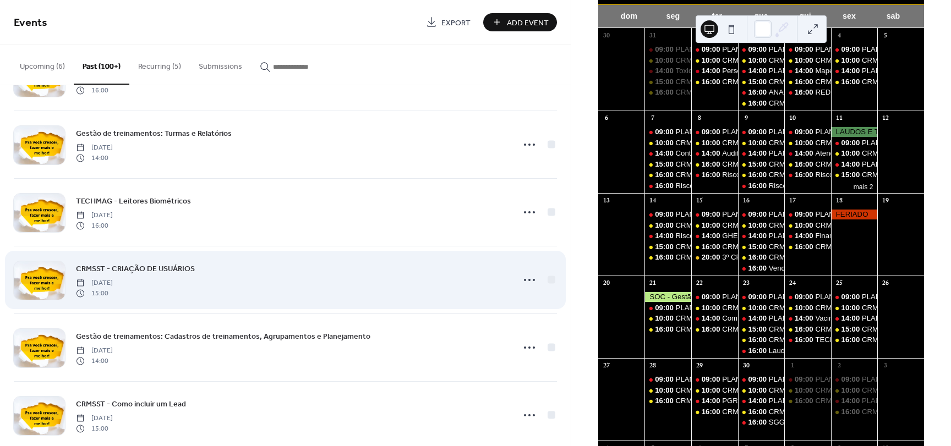
scroll to position [1702, 0]
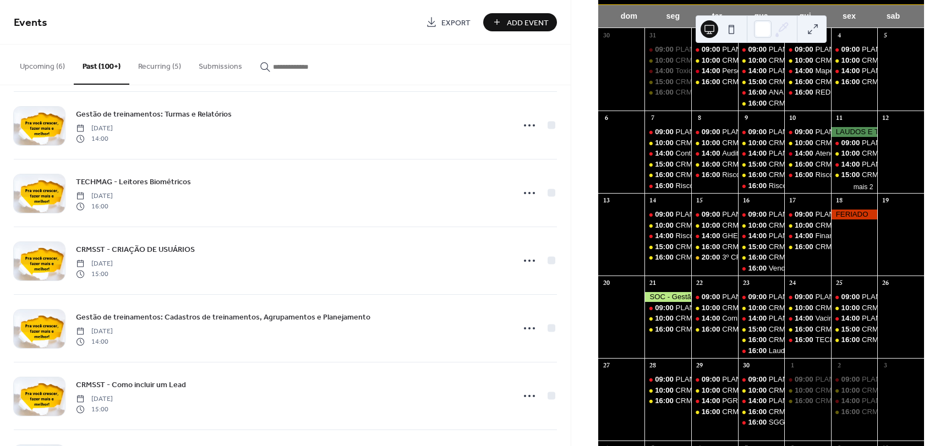
click at [291, 65] on input "button" at bounding box center [306, 67] width 66 height 12
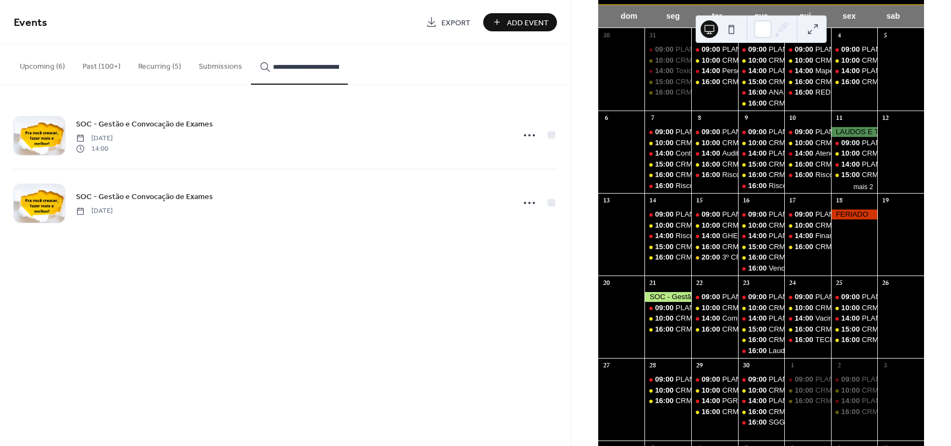
drag, startPoint x: 279, startPoint y: 68, endPoint x: 246, endPoint y: 60, distance: 34.0
click at [246, 60] on div "**********" at bounding box center [285, 65] width 571 height 41
type input "**********"
click at [282, 331] on div "**********" at bounding box center [285, 223] width 571 height 446
click at [530, 202] on icon at bounding box center [530, 203] width 18 height 18
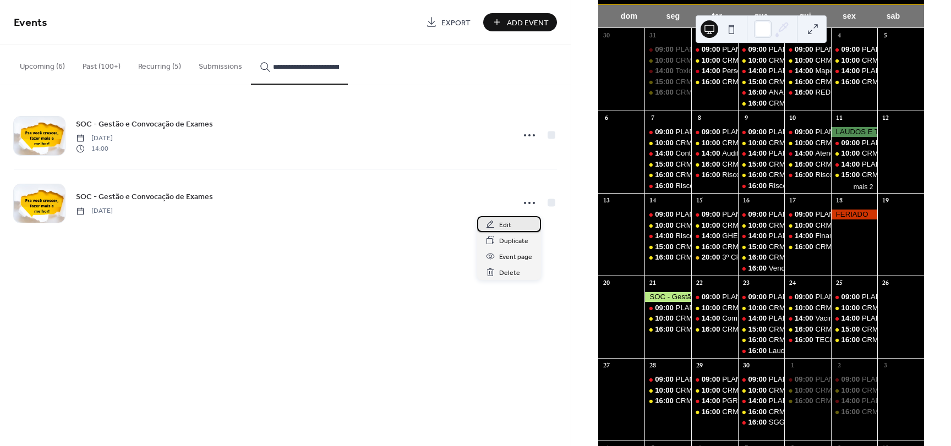
click at [505, 225] on span "Edit" at bounding box center [505, 226] width 12 height 12
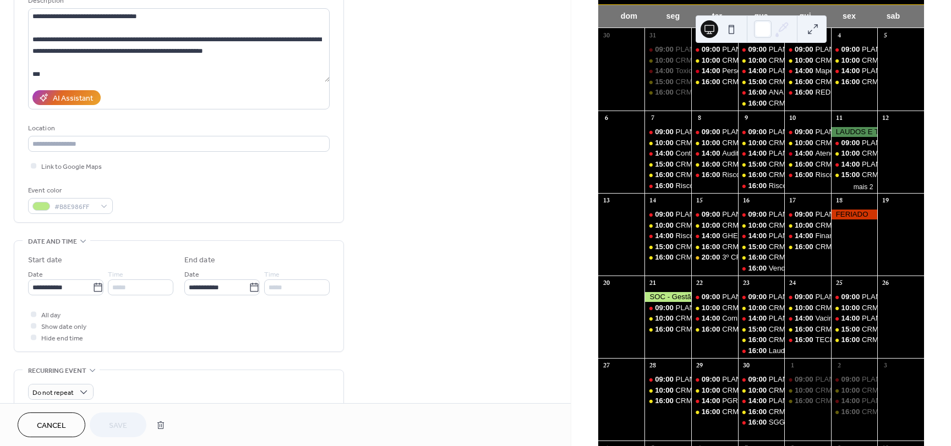
scroll to position [165, 0]
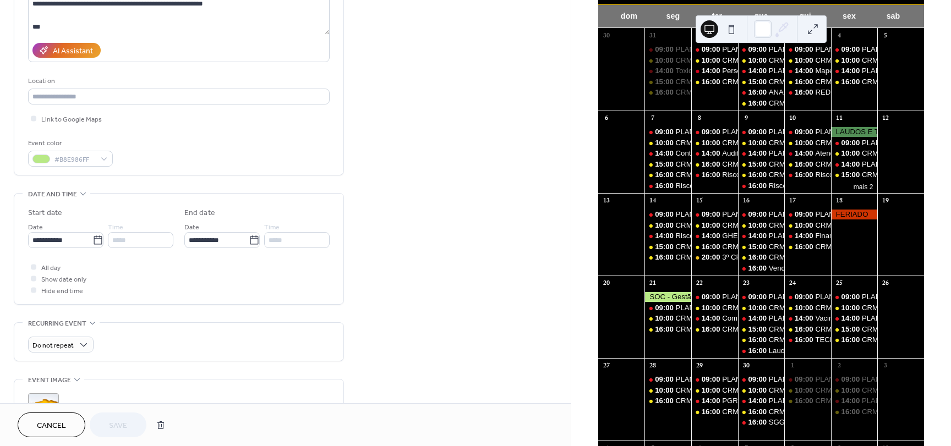
click at [116, 240] on div "*****" at bounding box center [140, 240] width 65 height 16
click at [133, 244] on div "*****" at bounding box center [140, 240] width 65 height 16
click at [32, 281] on div at bounding box center [34, 279] width 6 height 6
click at [36, 291] on div at bounding box center [33, 289] width 11 height 11
drag, startPoint x: 37, startPoint y: 269, endPoint x: 72, endPoint y: 250, distance: 39.7
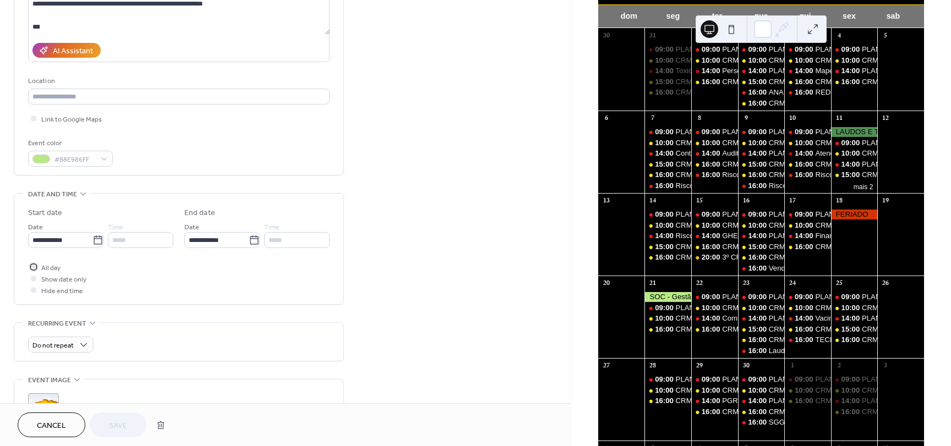
click at [39, 268] on label "All day" at bounding box center [44, 267] width 32 height 12
click at [224, 260] on div "**********" at bounding box center [179, 251] width 302 height 89
click at [145, 237] on input "*****" at bounding box center [141, 240] width 64 height 16
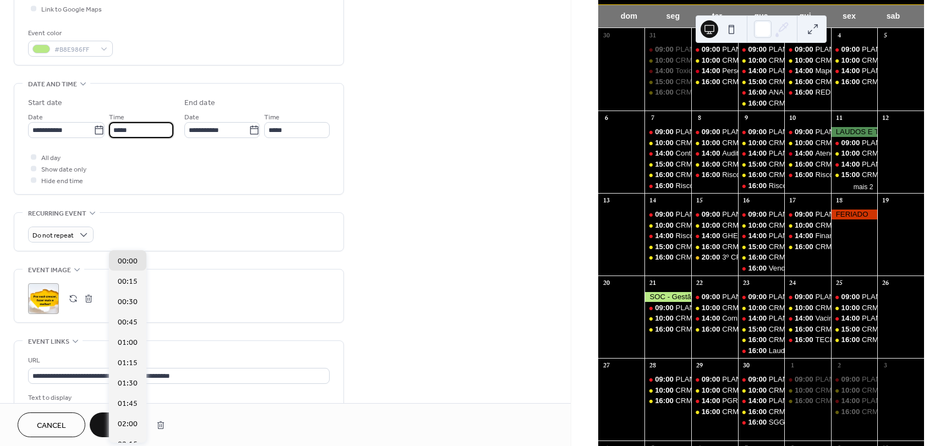
scroll to position [0, 0]
drag, startPoint x: 141, startPoint y: 127, endPoint x: 81, endPoint y: 114, distance: 61.2
click at [81, 114] on div "**********" at bounding box center [100, 125] width 145 height 28
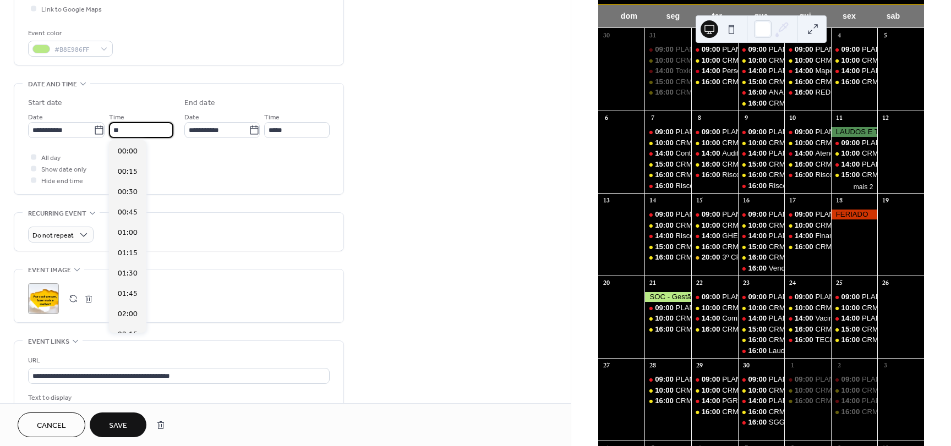
scroll to position [1140, 0]
click at [129, 150] on span "14:00" at bounding box center [128, 152] width 20 height 12
type input "*****"
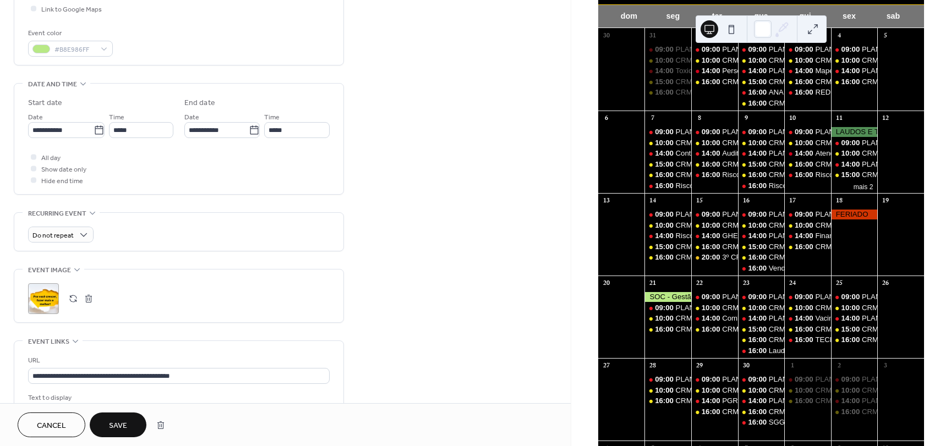
click at [382, 159] on div "**********" at bounding box center [285, 165] width 571 height 759
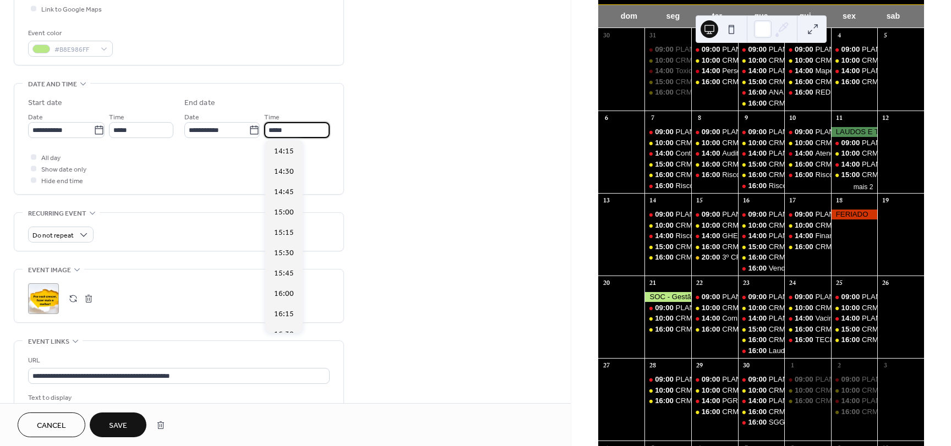
drag, startPoint x: 295, startPoint y: 134, endPoint x: 387, endPoint y: 177, distance: 101.2
click at [239, 132] on div "**********" at bounding box center [256, 125] width 145 height 28
click at [278, 214] on span "15:00" at bounding box center [284, 213] width 20 height 12
type input "*****"
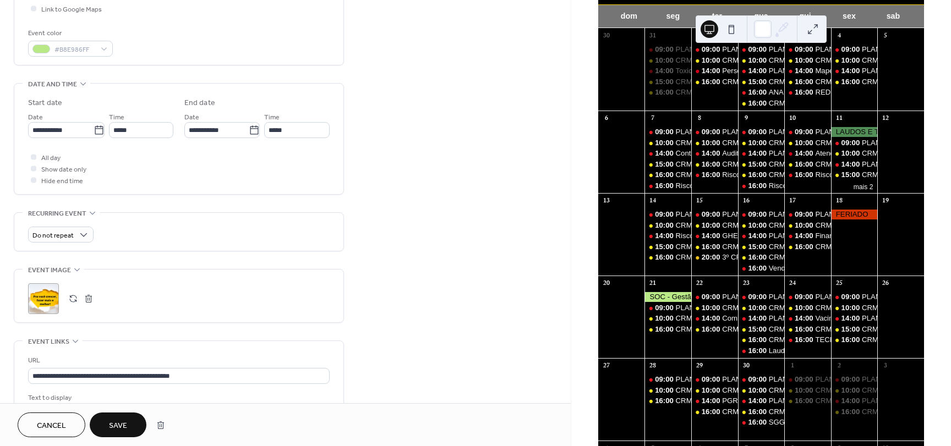
click at [354, 210] on div "**********" at bounding box center [285, 165] width 571 height 759
click at [135, 425] on button "Save" at bounding box center [118, 425] width 57 height 25
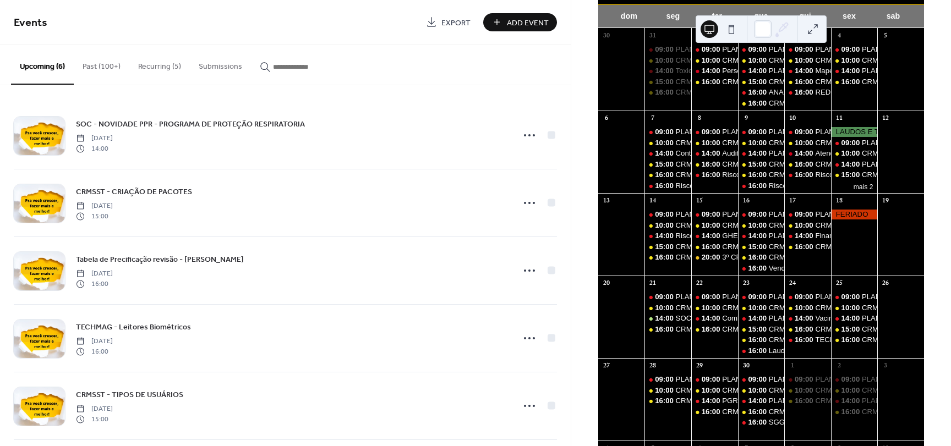
click at [297, 61] on input "button" at bounding box center [306, 67] width 66 height 12
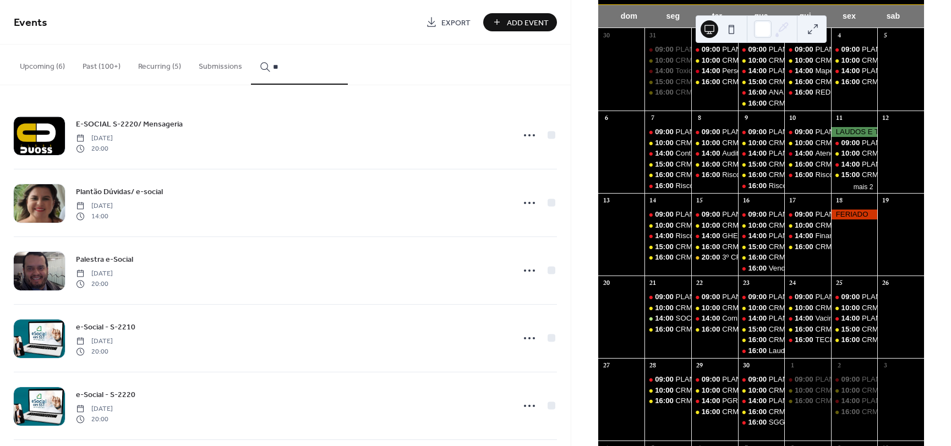
type input "*"
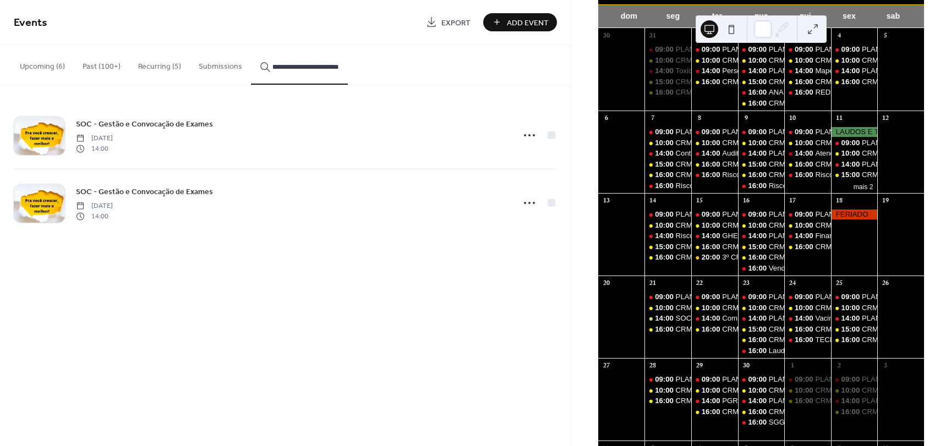
type input "**********"
click at [527, 208] on icon at bounding box center [530, 203] width 18 height 18
click at [510, 227] on span "Edit" at bounding box center [505, 226] width 12 height 12
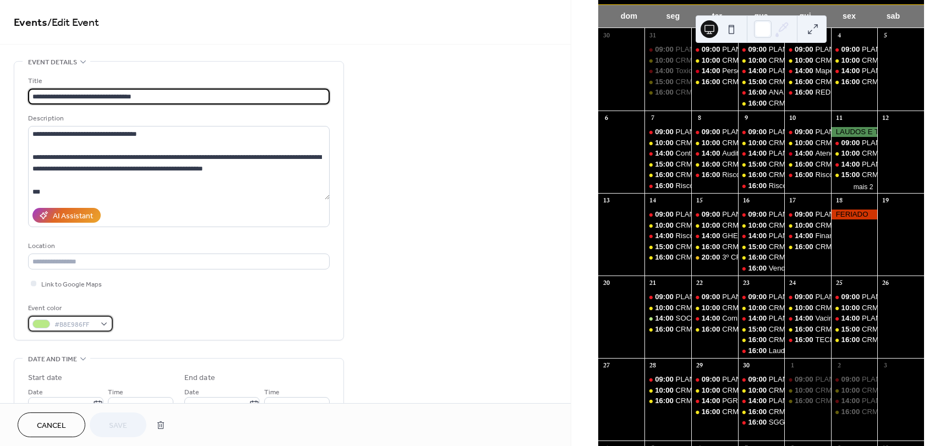
click at [52, 326] on div "#B8E986FF" at bounding box center [70, 324] width 85 height 16
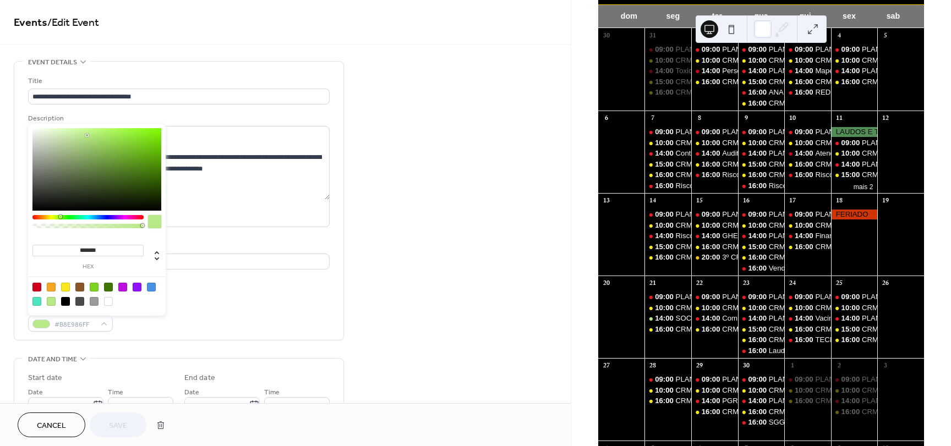
click at [34, 289] on div at bounding box center [36, 287] width 9 height 9
type input "*******"
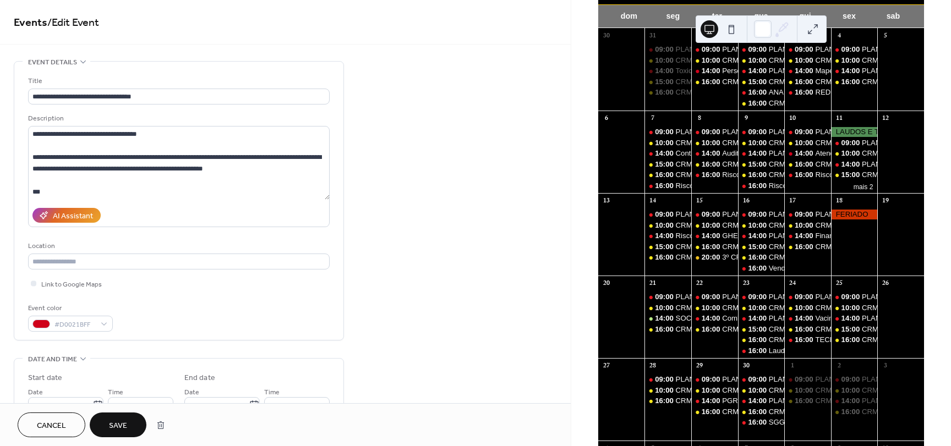
click at [417, 307] on div "**********" at bounding box center [285, 440] width 571 height 759
click at [130, 421] on button "Save" at bounding box center [118, 425] width 57 height 25
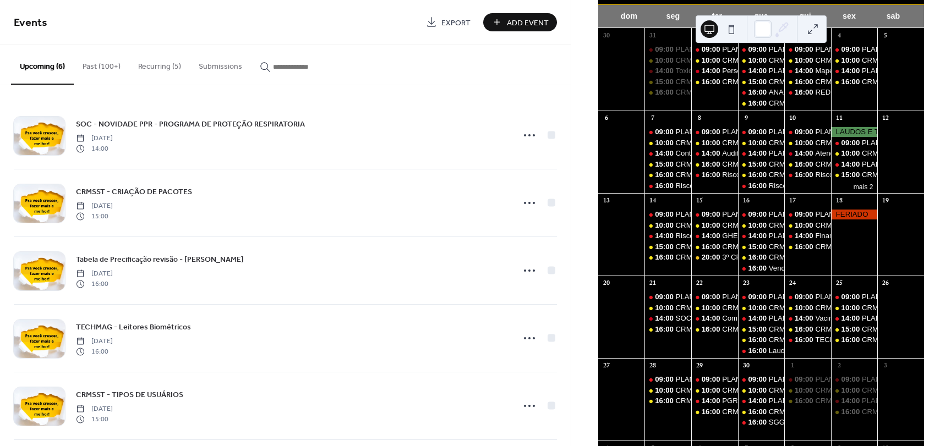
click at [847, 136] on div at bounding box center [854, 132] width 47 height 10
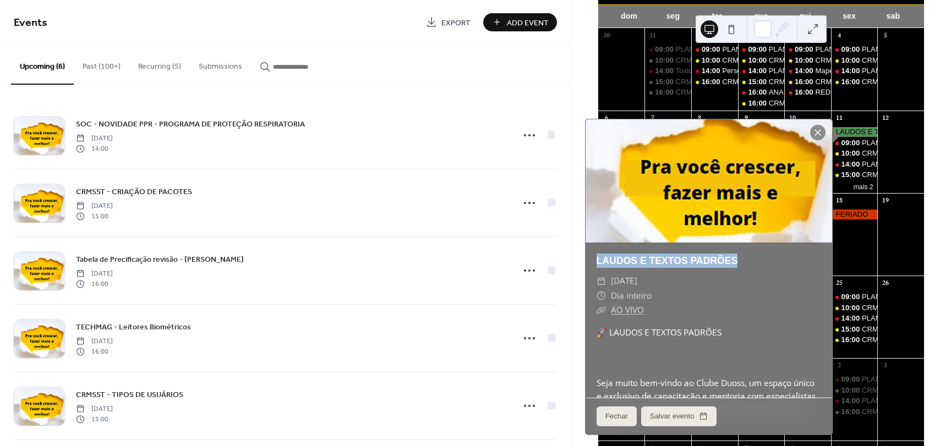
drag, startPoint x: 747, startPoint y: 262, endPoint x: 590, endPoint y: 258, distance: 157.4
click at [590, 258] on div "LAUDOS E TEXTOS PADRÕES" at bounding box center [708, 261] width 247 height 14
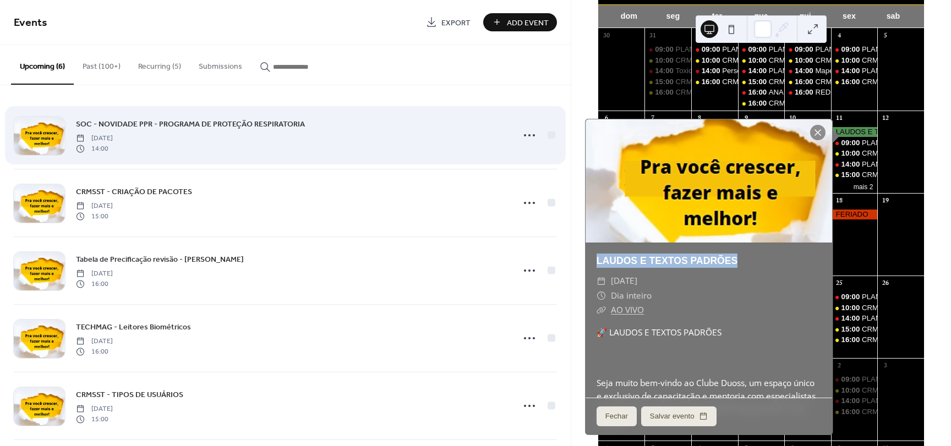
copy link "LAUDOS E TEXTOS PADRÕES"
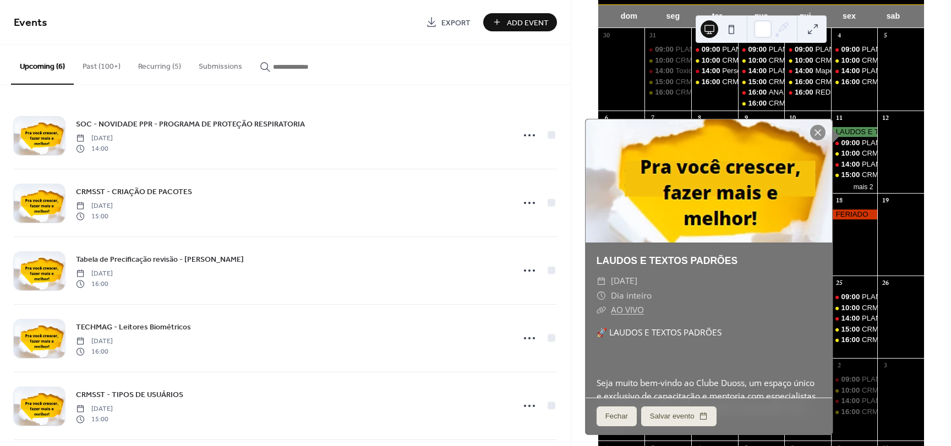
click at [330, 67] on input "button" at bounding box center [306, 67] width 66 height 12
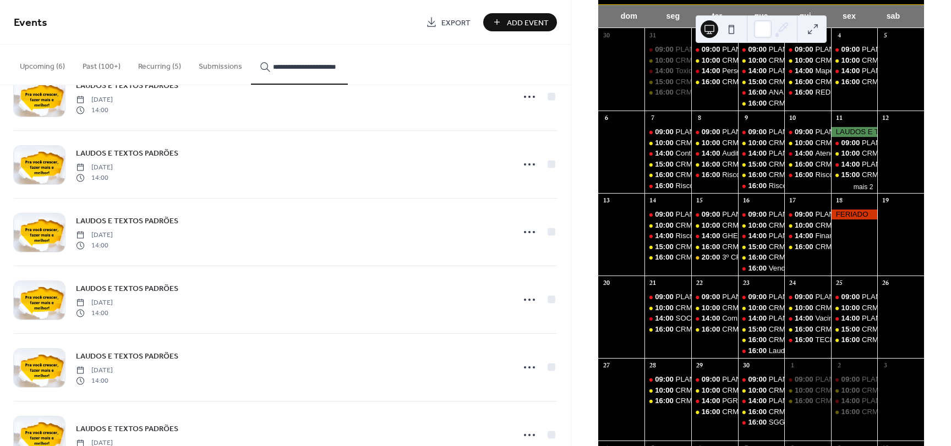
scroll to position [754, 0]
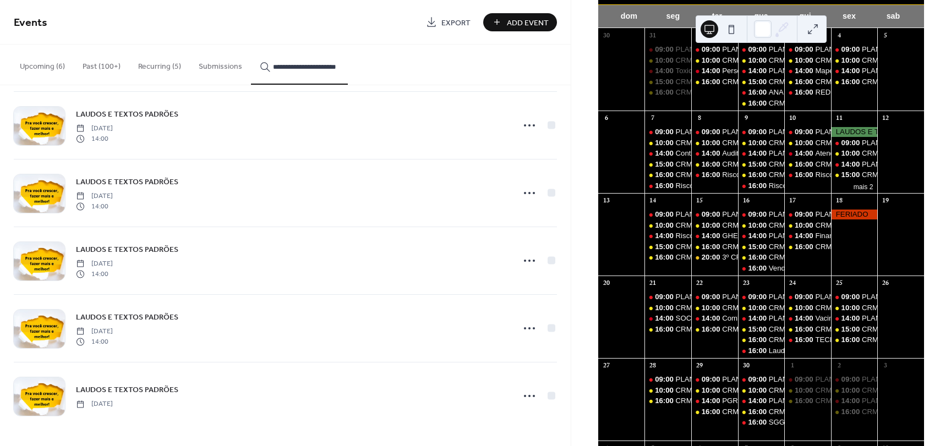
type input "**********"
click at [533, 395] on icon at bounding box center [530, 396] width 18 height 18
click at [505, 330] on span "Edit" at bounding box center [502, 331] width 12 height 12
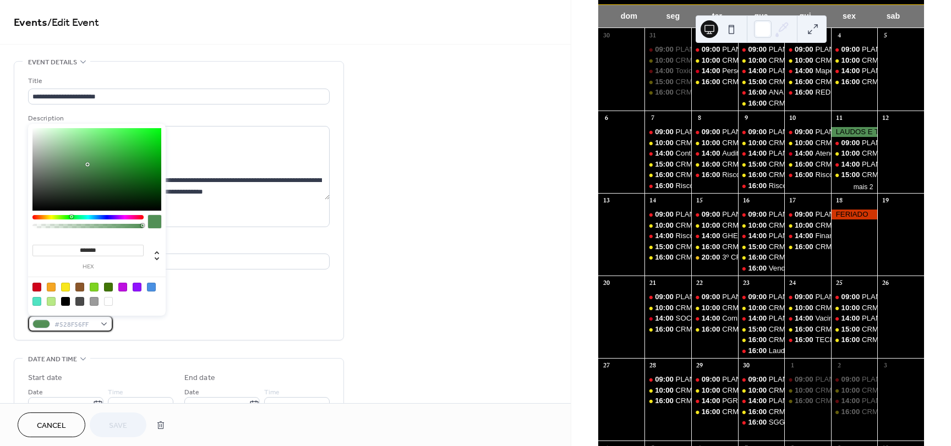
click at [54, 321] on span "#528F56FF" at bounding box center [74, 325] width 41 height 12
click at [37, 287] on div at bounding box center [36, 287] width 9 height 9
type input "*******"
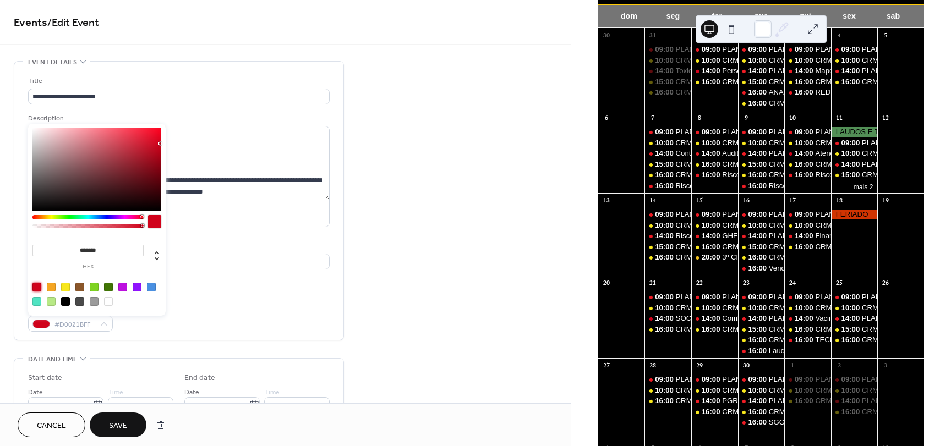
click at [442, 308] on div "**********" at bounding box center [285, 440] width 571 height 759
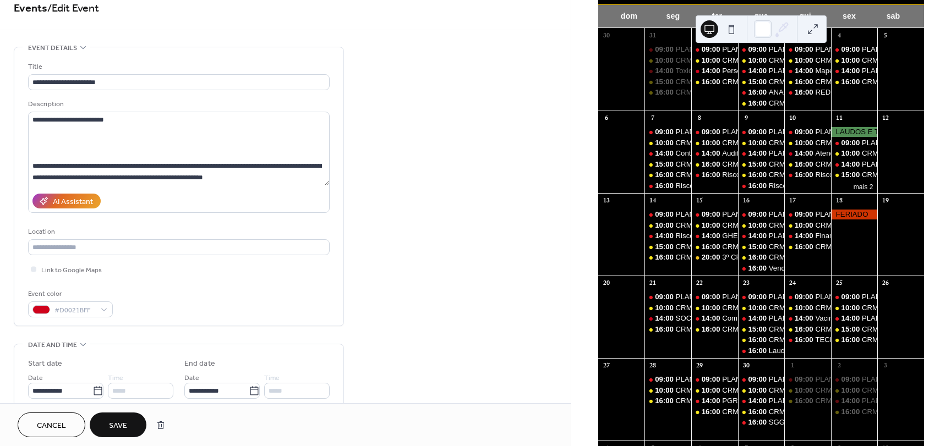
scroll to position [55, 0]
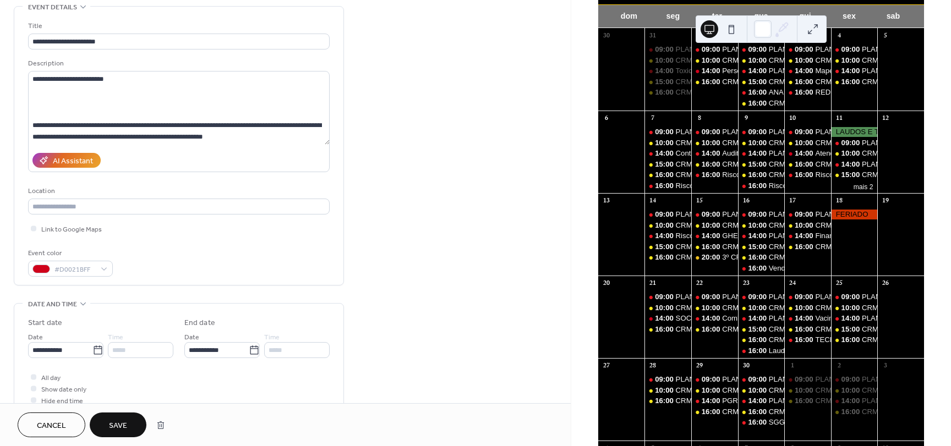
click at [118, 348] on div "*****" at bounding box center [140, 350] width 65 height 16
click at [93, 287] on div "**********" at bounding box center [179, 380] width 330 height 748
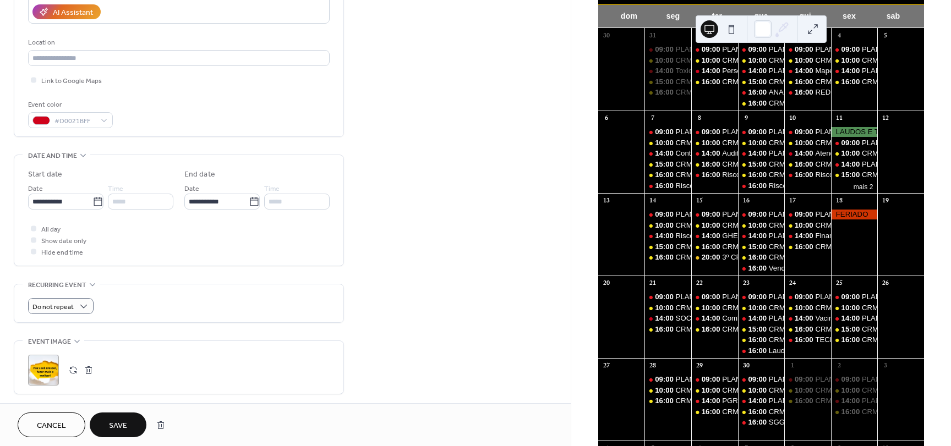
scroll to position [275, 0]
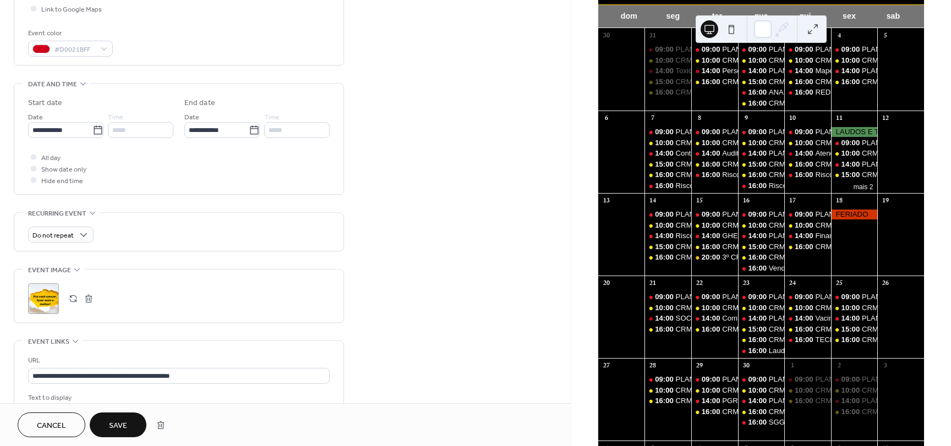
click at [37, 169] on div at bounding box center [33, 168] width 11 height 11
click at [32, 169] on div at bounding box center [34, 169] width 6 height 6
drag, startPoint x: 46, startPoint y: 172, endPoint x: 53, endPoint y: 169, distance: 7.7
click at [47, 172] on span "Show date only" at bounding box center [63, 170] width 45 height 12
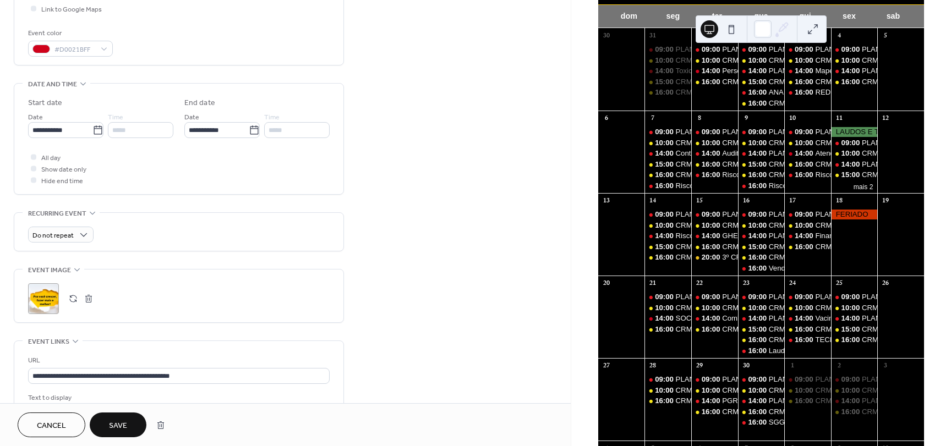
click at [57, 169] on span "Show date only" at bounding box center [63, 170] width 45 height 12
click at [35, 180] on div at bounding box center [34, 180] width 6 height 6
drag, startPoint x: 33, startPoint y: 173, endPoint x: 167, endPoint y: 151, distance: 135.4
click at [36, 172] on div at bounding box center [33, 168] width 11 height 11
click at [157, 133] on div "*****" at bounding box center [140, 130] width 65 height 16
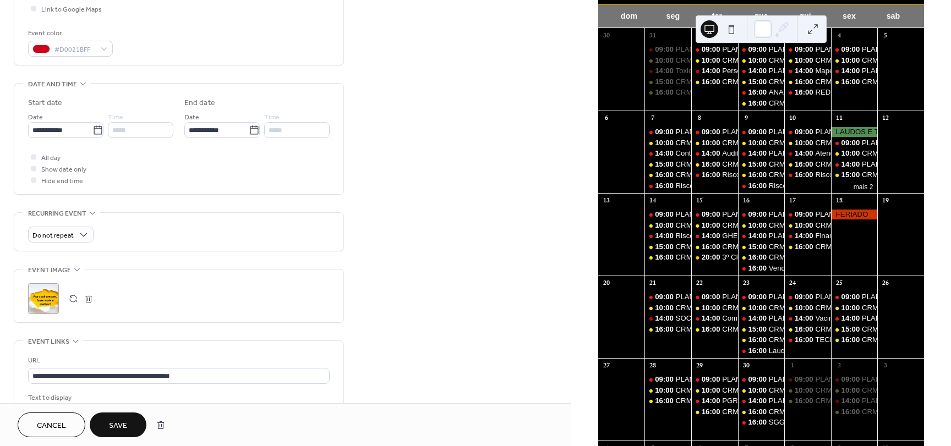
click at [139, 126] on div "*****" at bounding box center [140, 130] width 65 height 16
click at [56, 118] on div "**********" at bounding box center [65, 125] width 75 height 28
drag, startPoint x: 109, startPoint y: 112, endPoint x: 147, endPoint y: 131, distance: 43.1
click at [114, 113] on span "Time" at bounding box center [115, 118] width 15 height 12
click at [147, 131] on div "*****" at bounding box center [140, 130] width 65 height 16
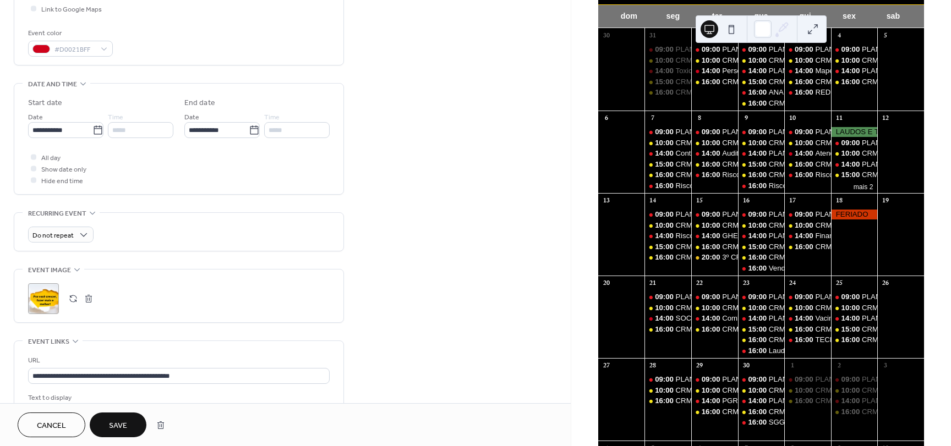
click at [147, 131] on div "*****" at bounding box center [140, 130] width 65 height 16
drag, startPoint x: 147, startPoint y: 130, endPoint x: 91, endPoint y: 157, distance: 62.3
click at [147, 130] on div "*****" at bounding box center [140, 130] width 65 height 16
click at [54, 172] on span "Show date only" at bounding box center [63, 170] width 45 height 12
click at [42, 166] on span "Show date only" at bounding box center [63, 170] width 45 height 12
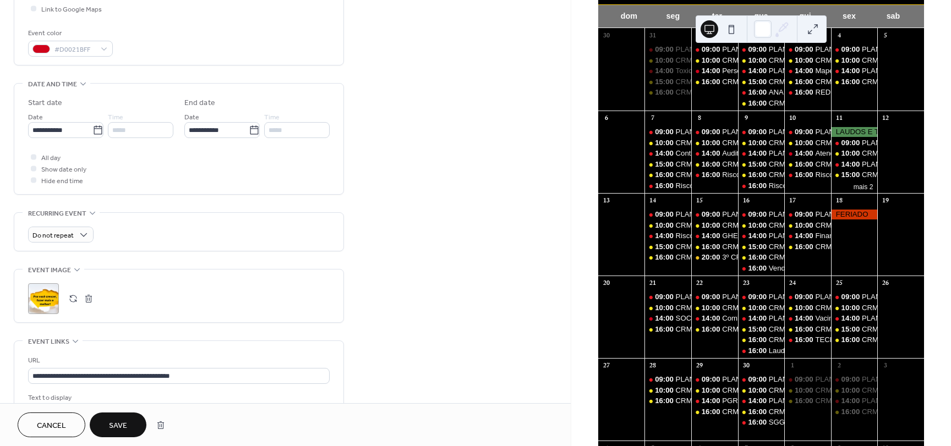
click at [37, 166] on div at bounding box center [33, 168] width 11 height 11
click at [29, 165] on div "**********" at bounding box center [178, 139] width 329 height 111
drag, startPoint x: 49, startPoint y: 173, endPoint x: 53, endPoint y: 178, distance: 5.8
click at [50, 173] on span "Show date only" at bounding box center [63, 170] width 45 height 12
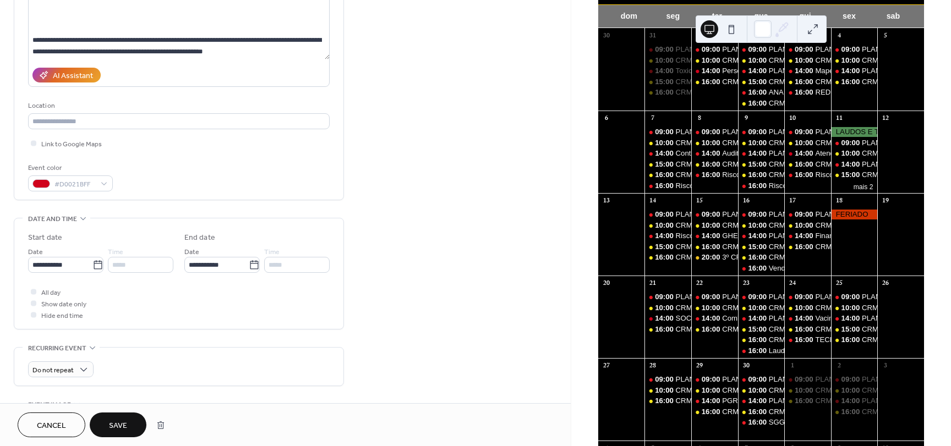
scroll to position [165, 0]
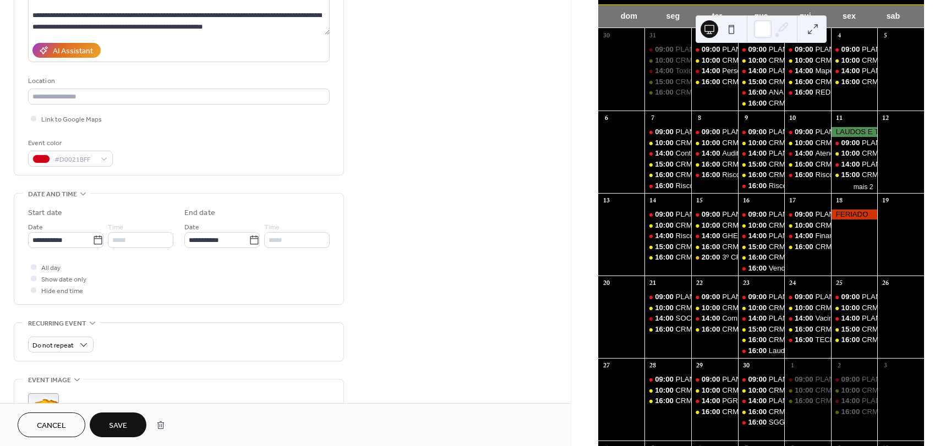
drag, startPoint x: 32, startPoint y: 289, endPoint x: 41, endPoint y: 283, distance: 9.9
click at [32, 288] on div at bounding box center [34, 290] width 6 height 6
click at [47, 279] on span "Show date only" at bounding box center [63, 280] width 45 height 12
drag, startPoint x: 46, startPoint y: 279, endPoint x: 52, endPoint y: 280, distance: 6.6
click at [47, 278] on span "Show date only" at bounding box center [63, 280] width 45 height 12
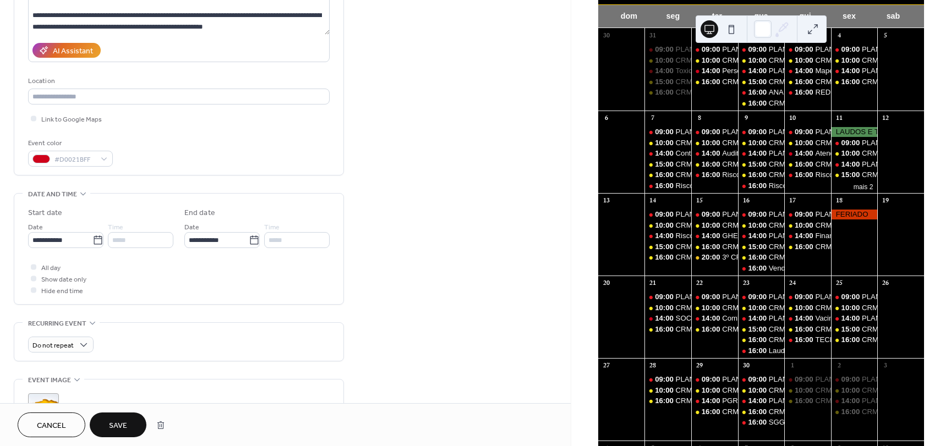
click at [54, 280] on span "Show date only" at bounding box center [63, 280] width 45 height 12
click at [30, 278] on div at bounding box center [33, 278] width 11 height 11
drag, startPoint x: 30, startPoint y: 278, endPoint x: 39, endPoint y: 283, distance: 9.9
click at [31, 278] on div at bounding box center [33, 278] width 11 height 11
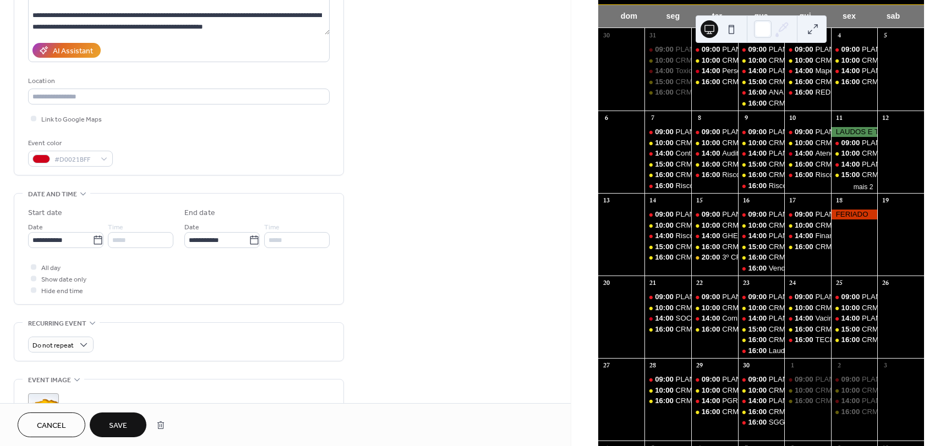
click at [39, 283] on div at bounding box center [33, 278] width 11 height 11
click at [30, 280] on div at bounding box center [33, 278] width 11 height 11
click at [34, 281] on div at bounding box center [34, 279] width 6 height 6
click at [33, 291] on div at bounding box center [34, 290] width 6 height 6
click at [35, 290] on div at bounding box center [34, 290] width 6 height 6
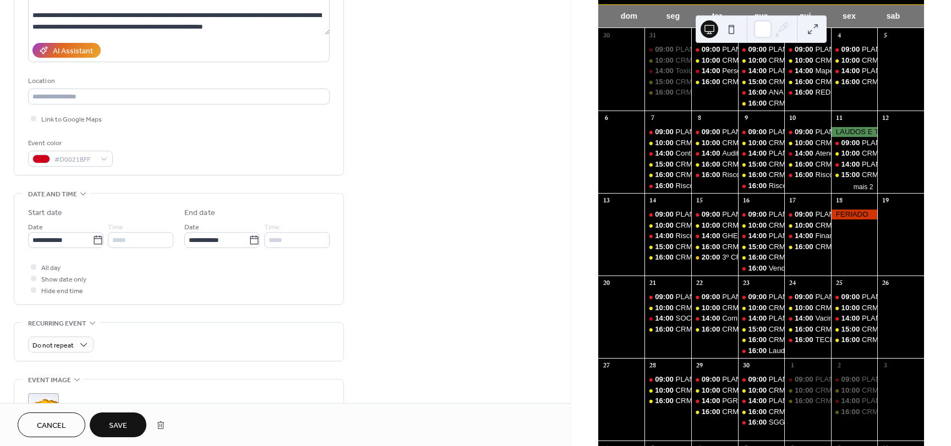
click at [32, 281] on div at bounding box center [33, 278] width 11 height 11
click at [32, 281] on div at bounding box center [34, 279] width 6 height 6
drag, startPoint x: 145, startPoint y: 220, endPoint x: 137, endPoint y: 241, distance: 23.0
click at [145, 220] on div "**********" at bounding box center [100, 227] width 145 height 41
click at [137, 241] on div "*****" at bounding box center [140, 240] width 65 height 16
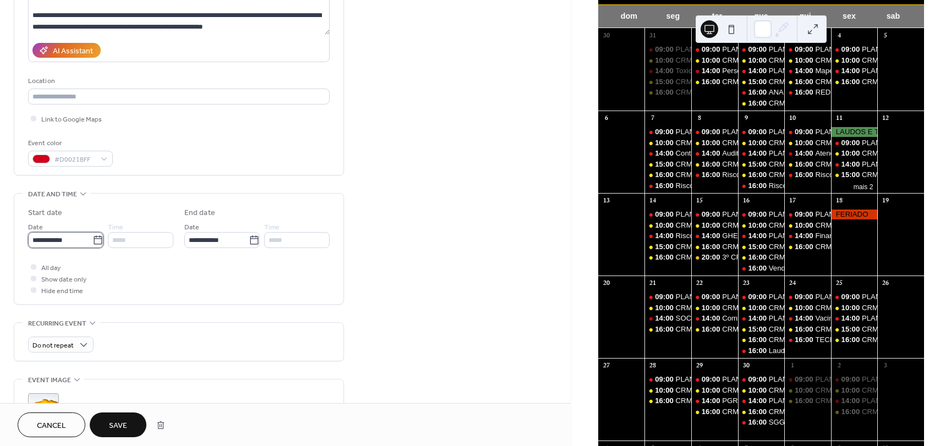
click at [63, 234] on input "**********" at bounding box center [60, 240] width 64 height 16
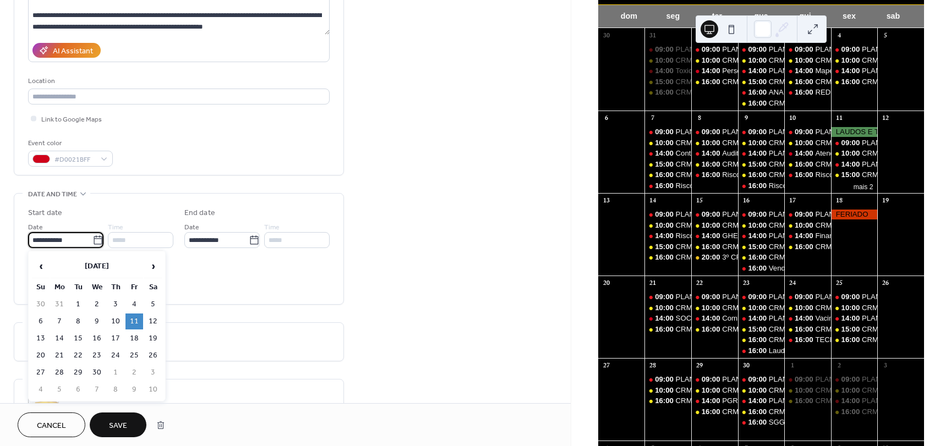
click at [136, 316] on td "11" at bounding box center [134, 322] width 18 height 16
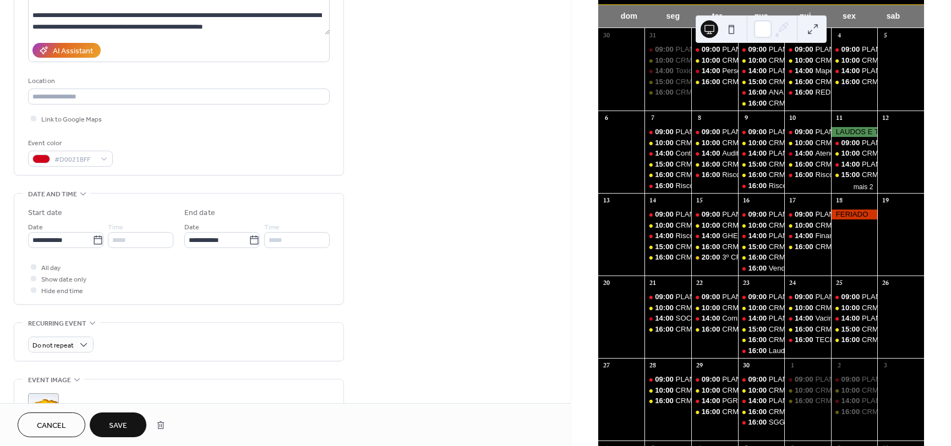
click at [138, 239] on div "*****" at bounding box center [140, 240] width 65 height 16
drag, startPoint x: 48, startPoint y: 265, endPoint x: 32, endPoint y: 268, distance: 15.7
click at [47, 265] on span "All day" at bounding box center [50, 268] width 19 height 12
drag, startPoint x: 63, startPoint y: 283, endPoint x: 39, endPoint y: 276, distance: 24.7
click at [56, 282] on span "Show date only" at bounding box center [63, 280] width 45 height 12
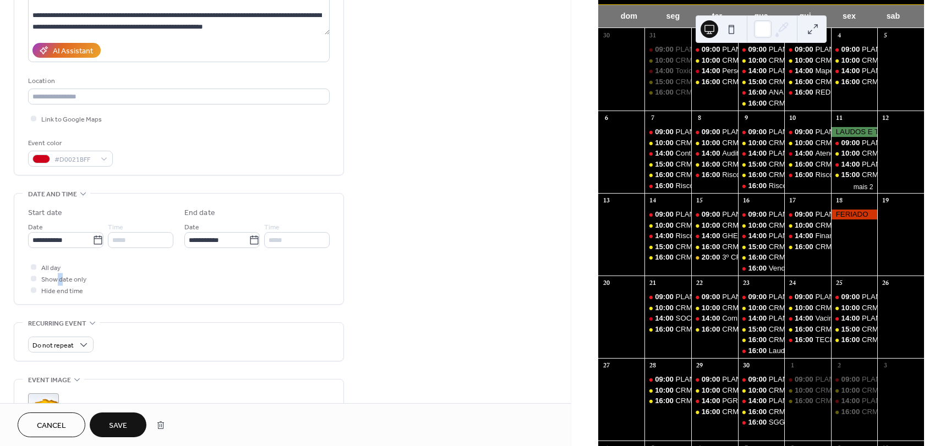
click at [32, 278] on div at bounding box center [34, 279] width 6 height 6
click at [33, 265] on icon at bounding box center [33, 266] width 3 height 3
click at [34, 281] on div at bounding box center [33, 278] width 11 height 11
click at [34, 277] on icon at bounding box center [33, 278] width 3 height 3
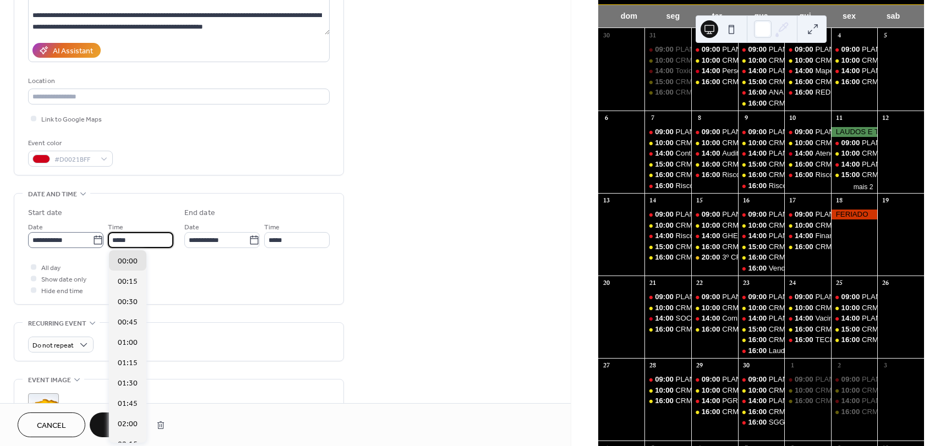
drag, startPoint x: 138, startPoint y: 236, endPoint x: 92, endPoint y: 235, distance: 45.1
click at [92, 235] on div "**********" at bounding box center [100, 235] width 145 height 28
click at [125, 243] on input "*" at bounding box center [140, 240] width 65 height 16
type input "*****"
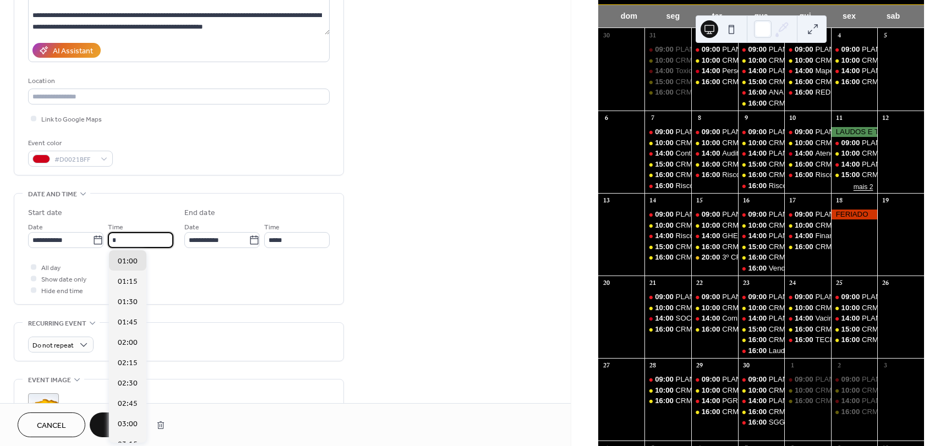
type input "*****"
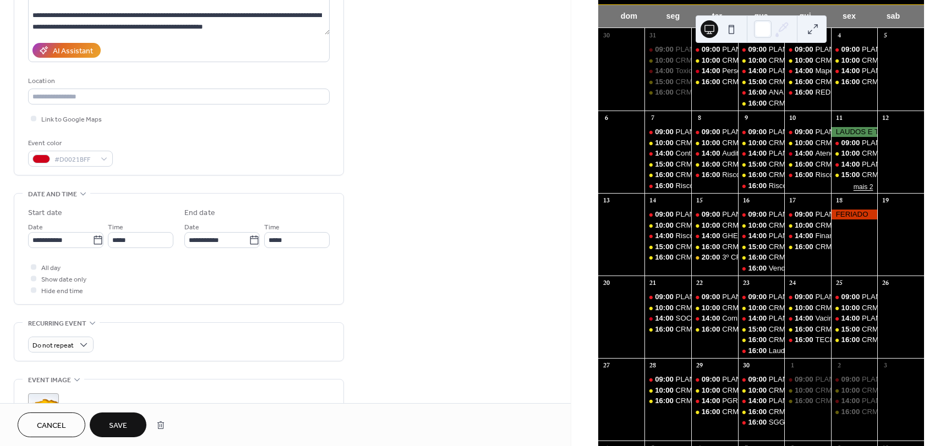
click at [853, 191] on button "mais 2" at bounding box center [863, 186] width 29 height 10
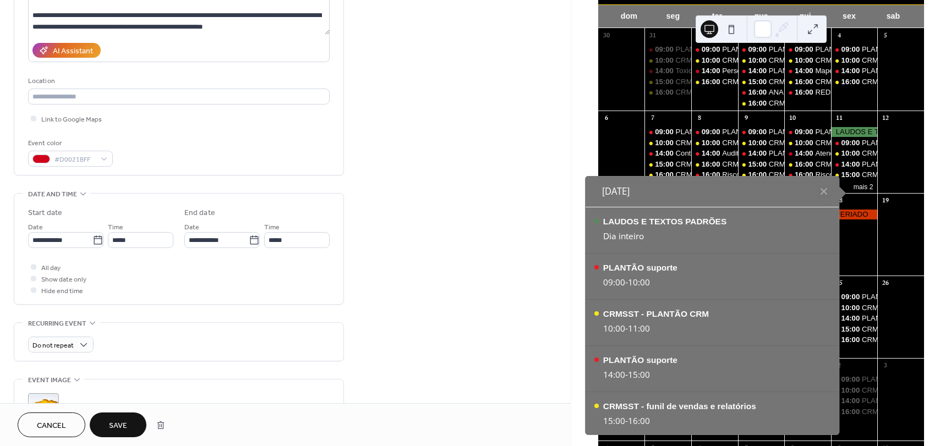
click at [481, 322] on div "**********" at bounding box center [285, 275] width 571 height 759
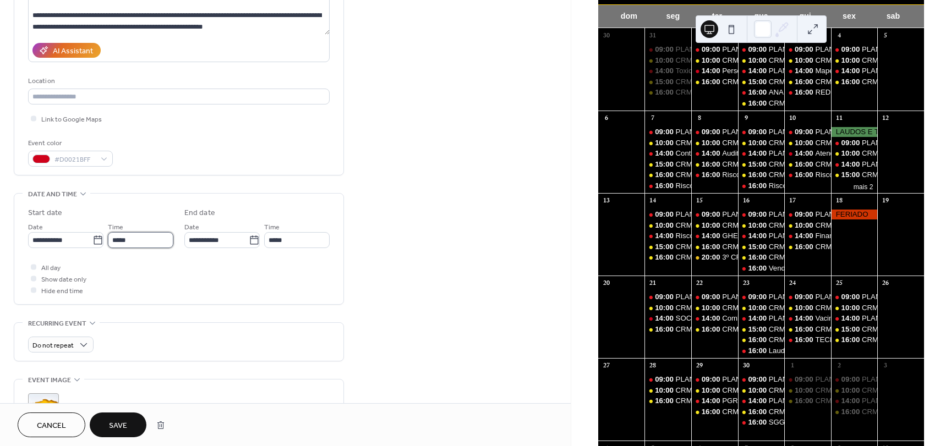
click at [142, 242] on input "*****" at bounding box center [140, 240] width 65 height 16
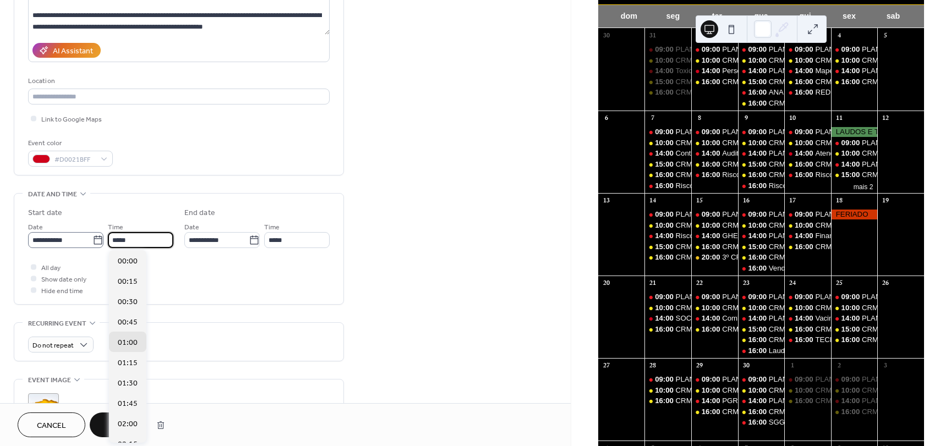
drag, startPoint x: 142, startPoint y: 242, endPoint x: 97, endPoint y: 236, distance: 44.9
click at [97, 236] on div "**********" at bounding box center [100, 235] width 145 height 28
click at [115, 260] on div "15:00" at bounding box center [127, 260] width 37 height 20
type input "*****"
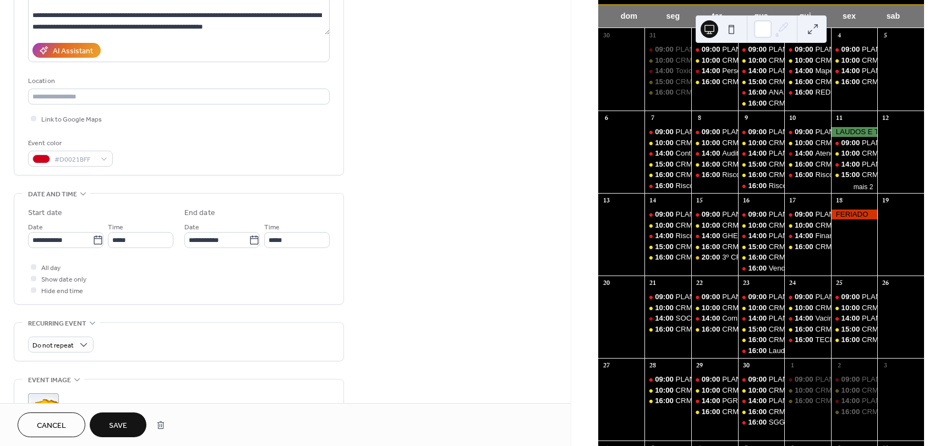
click at [458, 249] on div "**********" at bounding box center [285, 275] width 571 height 759
drag, startPoint x: 301, startPoint y: 241, endPoint x: 177, endPoint y: 230, distance: 124.8
click at [178, 232] on div "**********" at bounding box center [179, 227] width 302 height 41
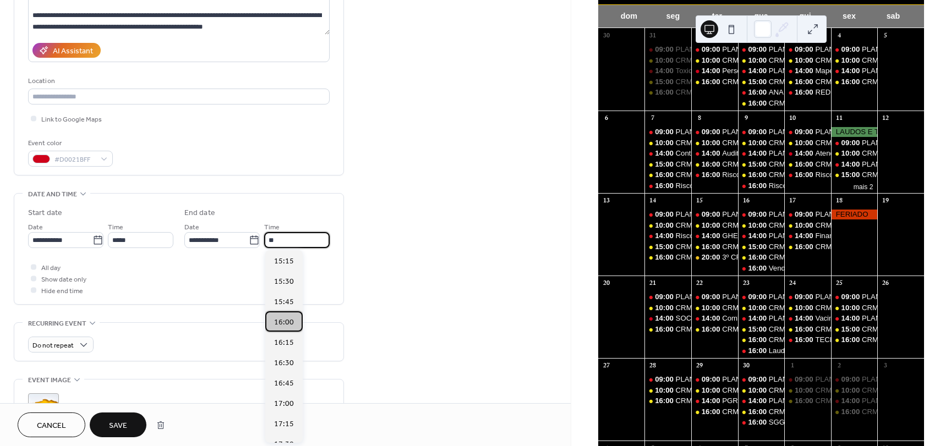
click at [287, 322] on span "16:00" at bounding box center [284, 323] width 20 height 12
type input "*****"
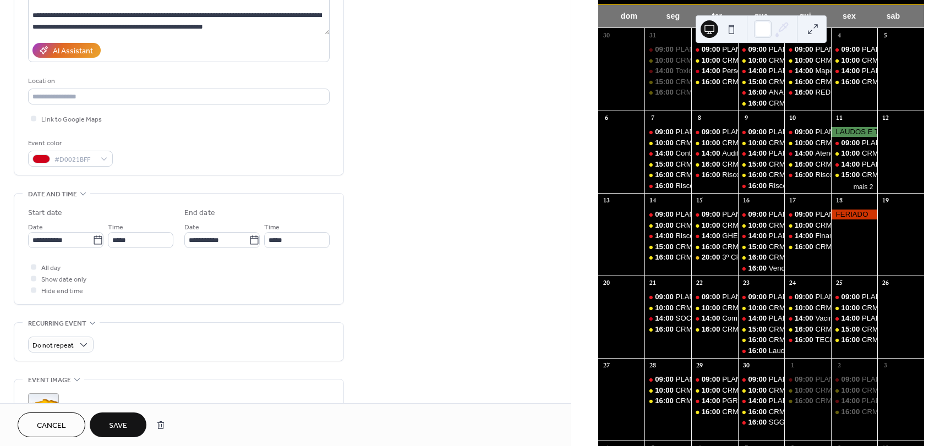
click at [412, 305] on div "**********" at bounding box center [285, 275] width 571 height 759
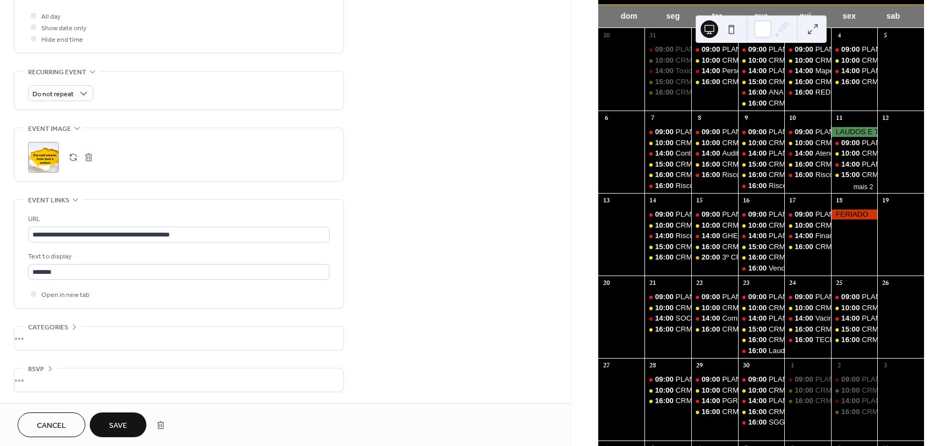
click at [121, 423] on span "Save" at bounding box center [118, 426] width 18 height 12
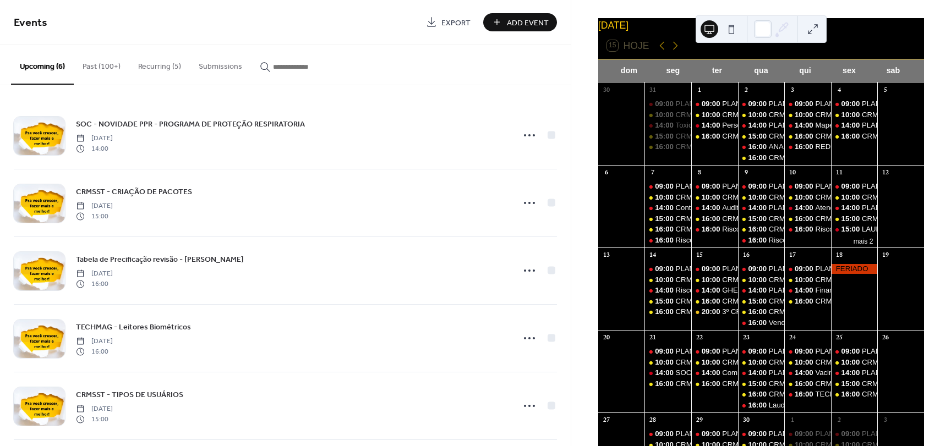
scroll to position [40, 0]
click at [676, 51] on icon at bounding box center [674, 46] width 5 height 8
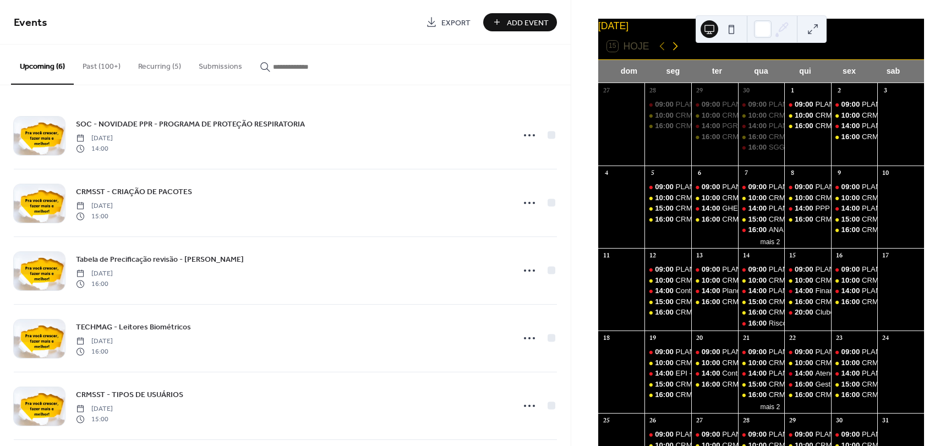
click at [674, 53] on icon at bounding box center [675, 46] width 13 height 13
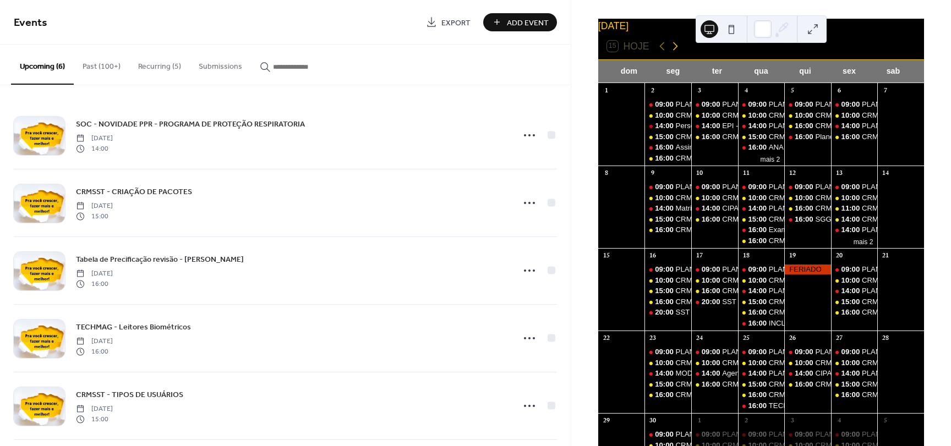
click at [677, 48] on icon at bounding box center [675, 46] width 13 height 13
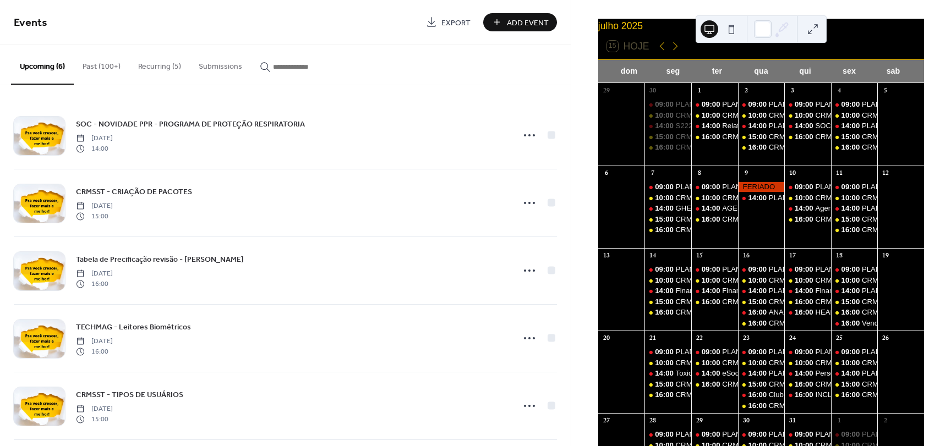
click at [150, 69] on button "Recurring (5)" at bounding box center [159, 64] width 61 height 39
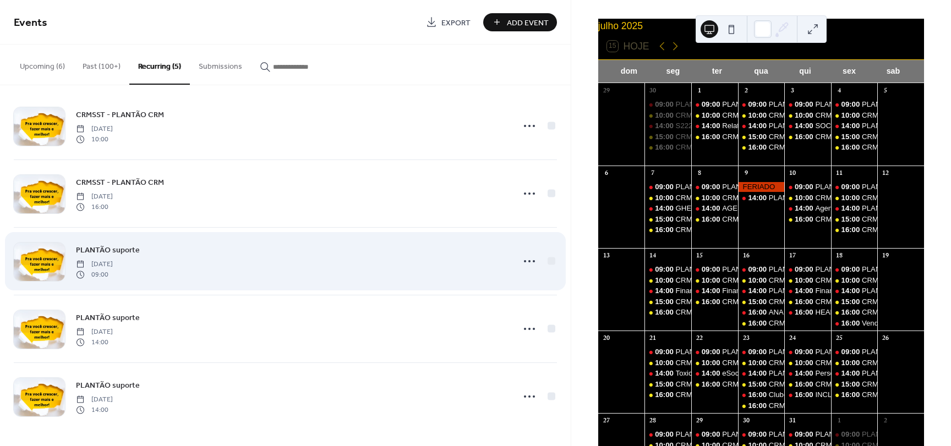
scroll to position [10, 0]
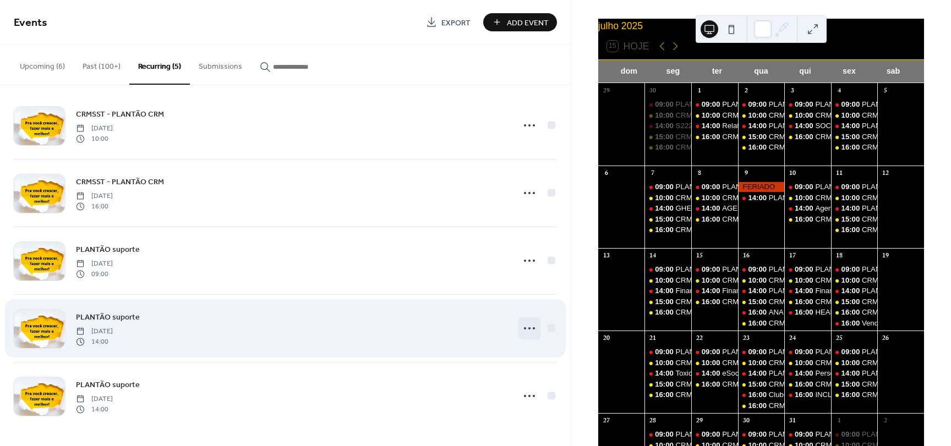
click at [524, 330] on icon at bounding box center [530, 329] width 18 height 18
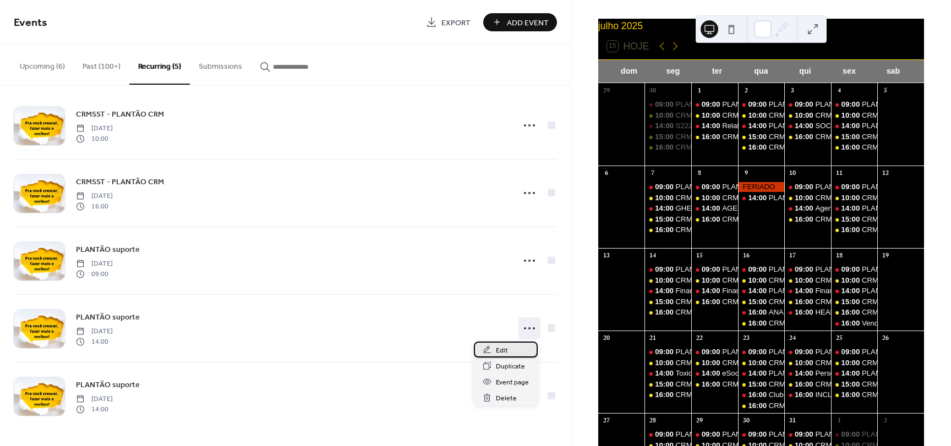
click at [503, 352] on span "Edit" at bounding box center [502, 351] width 12 height 12
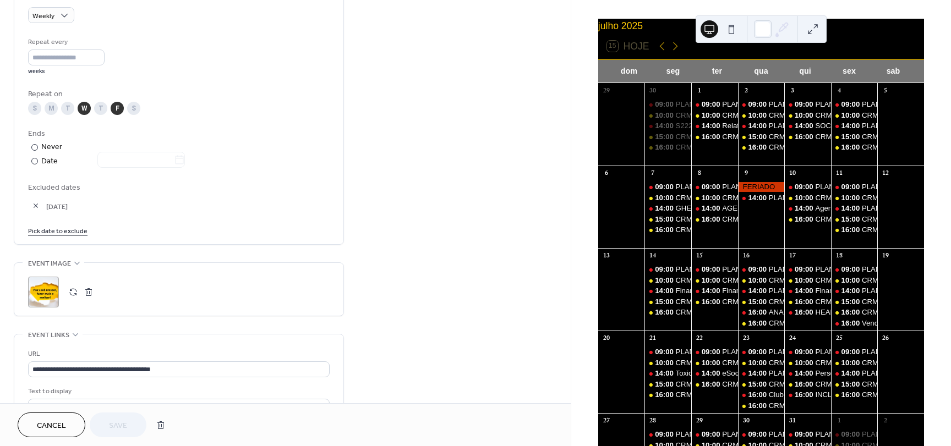
scroll to position [495, 0]
click at [68, 233] on link "Pick date to exclude" at bounding box center [57, 230] width 59 height 12
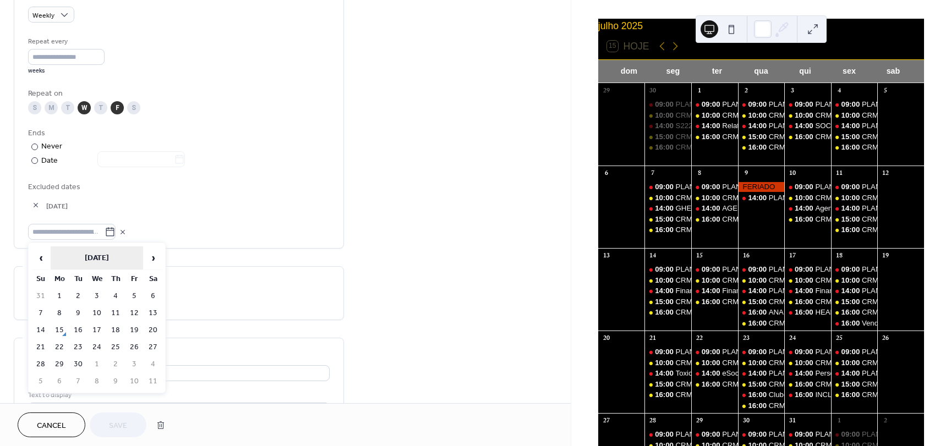
click at [98, 254] on th "September 2025" at bounding box center [97, 259] width 92 height 24
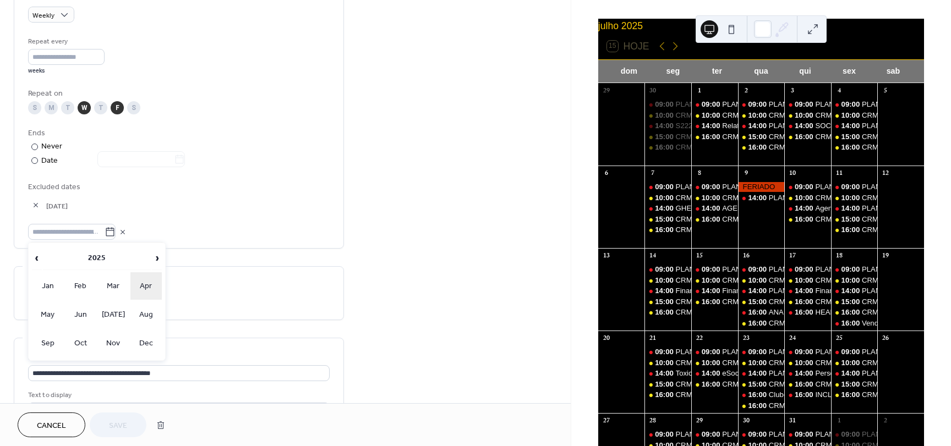
click at [145, 291] on td "Apr" at bounding box center [146, 286] width 32 height 28
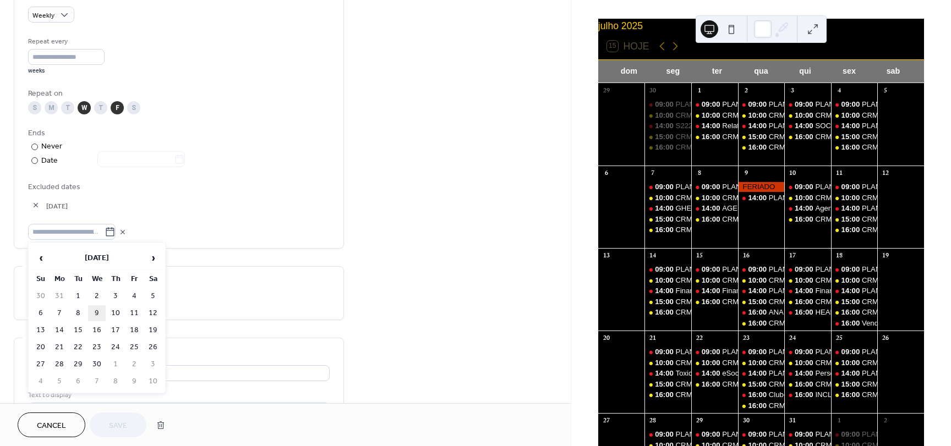
click at [99, 313] on td "9" at bounding box center [97, 313] width 18 height 16
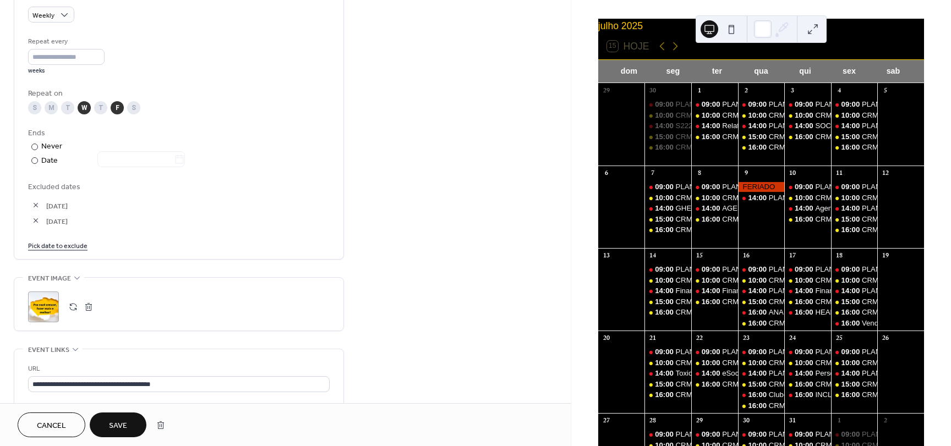
click at [131, 426] on button "Save" at bounding box center [118, 425] width 57 height 25
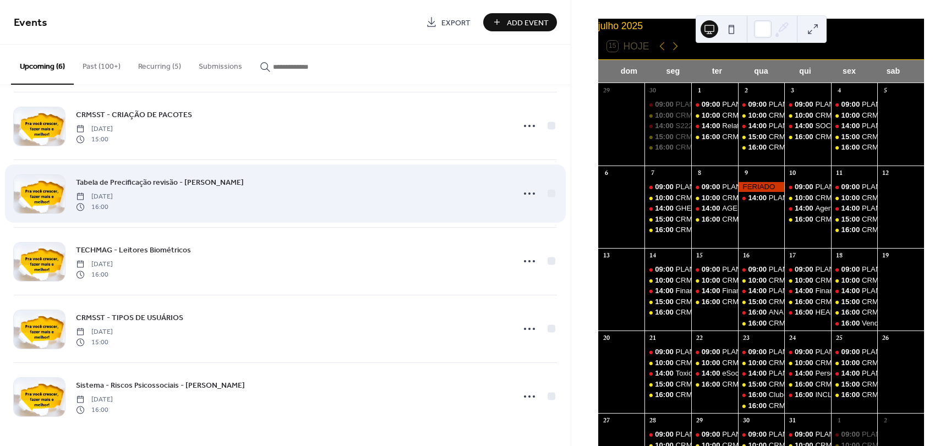
scroll to position [78, 0]
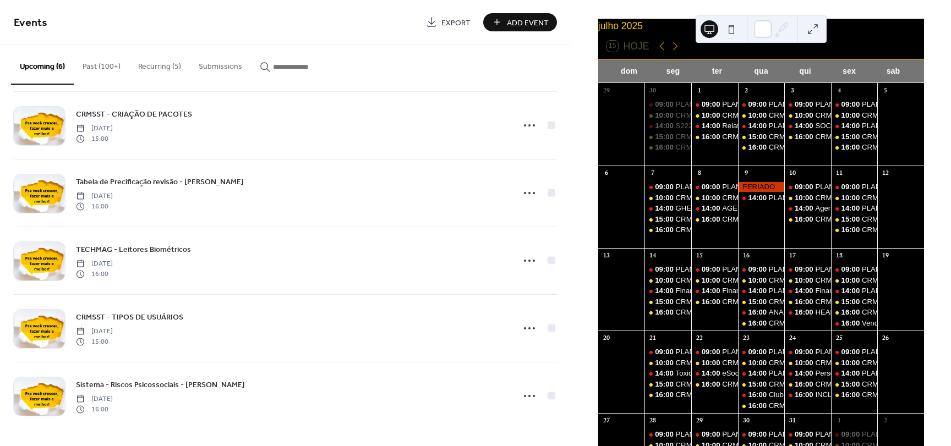
drag, startPoint x: 149, startPoint y: 67, endPoint x: 124, endPoint y: 66, distance: 24.2
click at [149, 66] on button "Recurring (5)" at bounding box center [159, 64] width 61 height 39
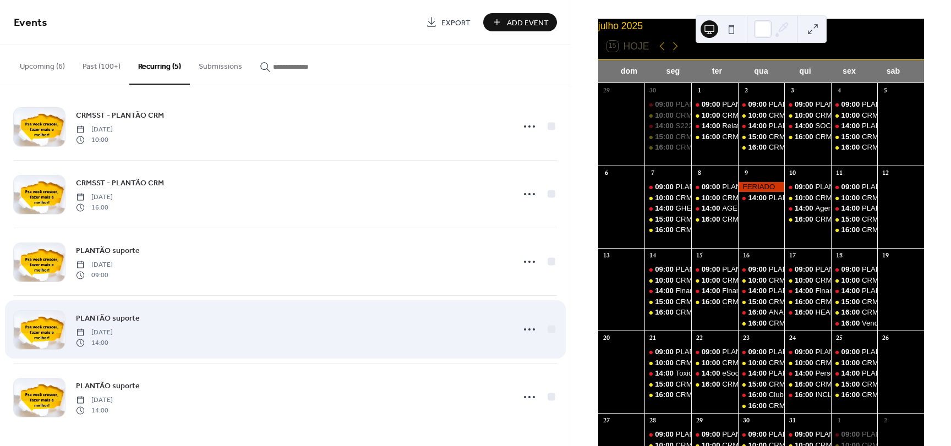
scroll to position [10, 0]
click at [526, 333] on icon at bounding box center [530, 329] width 18 height 18
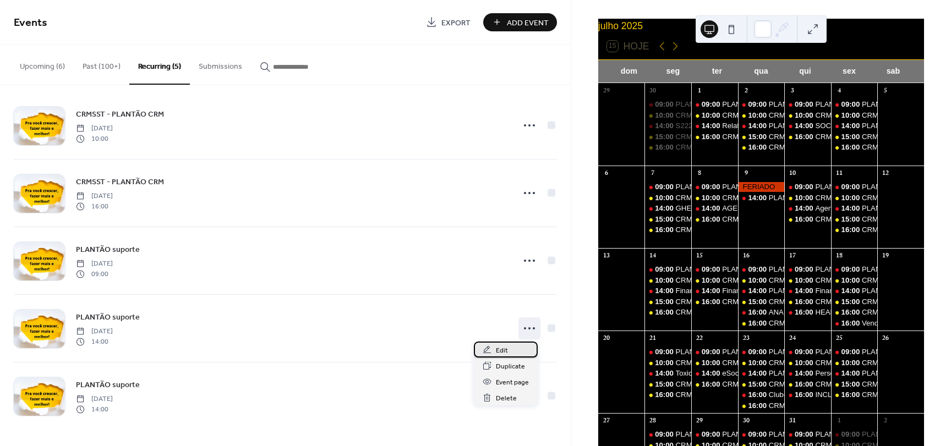
click at [496, 354] on span "Edit" at bounding box center [502, 351] width 12 height 12
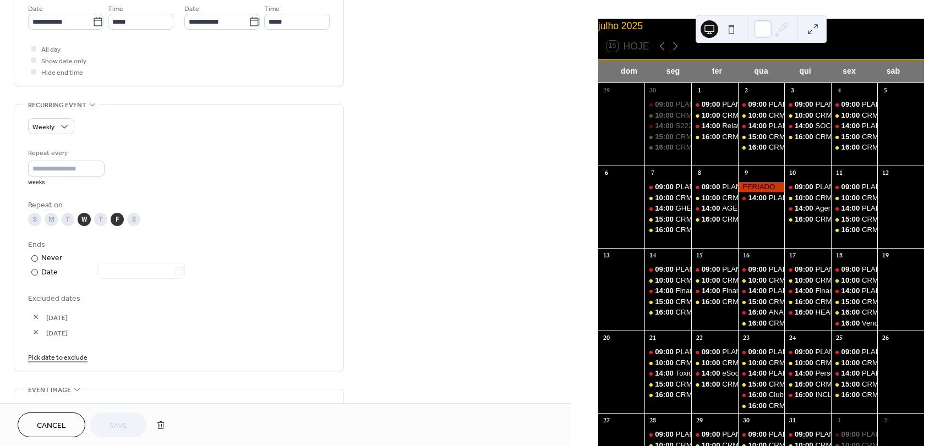
scroll to position [385, 0]
click at [34, 332] on button "button" at bounding box center [35, 330] width 15 height 15
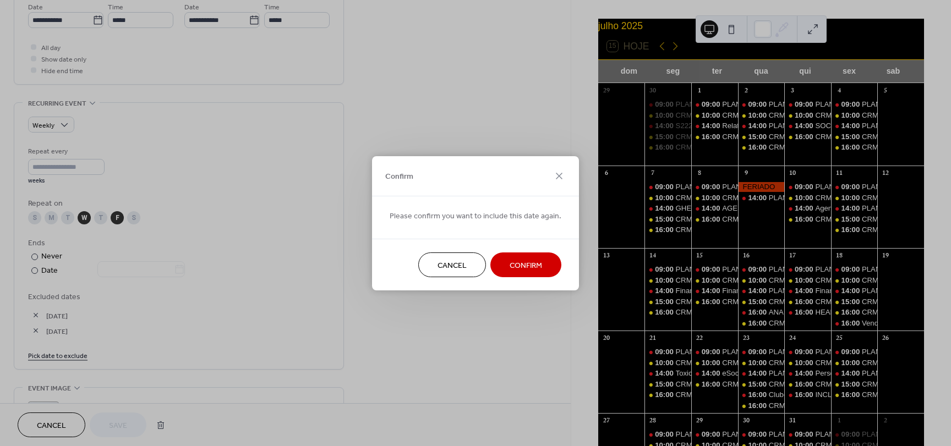
click at [510, 267] on span "Confirm" at bounding box center [526, 266] width 32 height 12
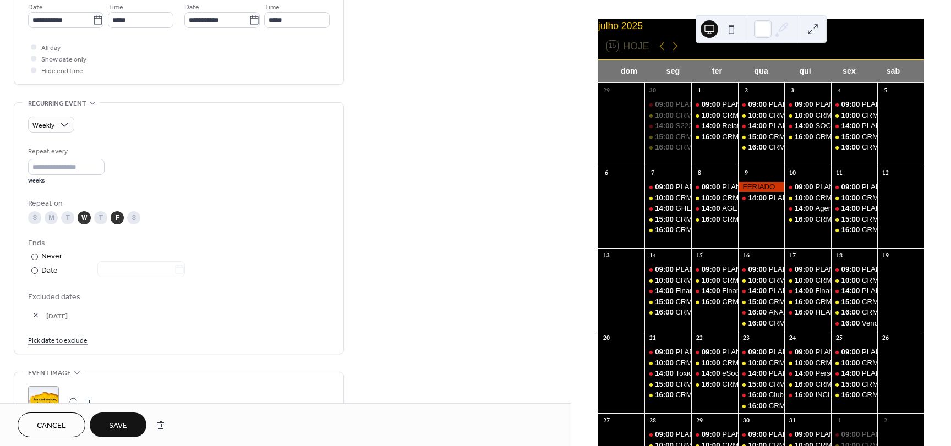
click at [76, 341] on link "Pick date to exclude" at bounding box center [57, 340] width 59 height 12
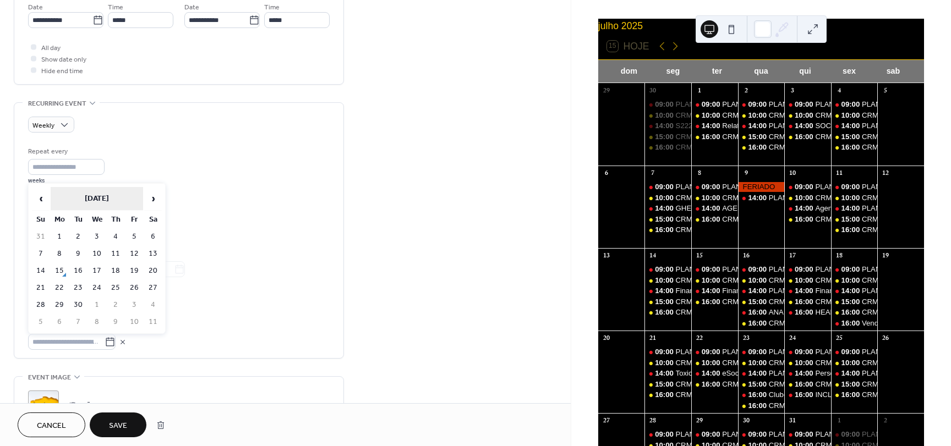
click at [121, 196] on th "September 2025" at bounding box center [97, 199] width 92 height 24
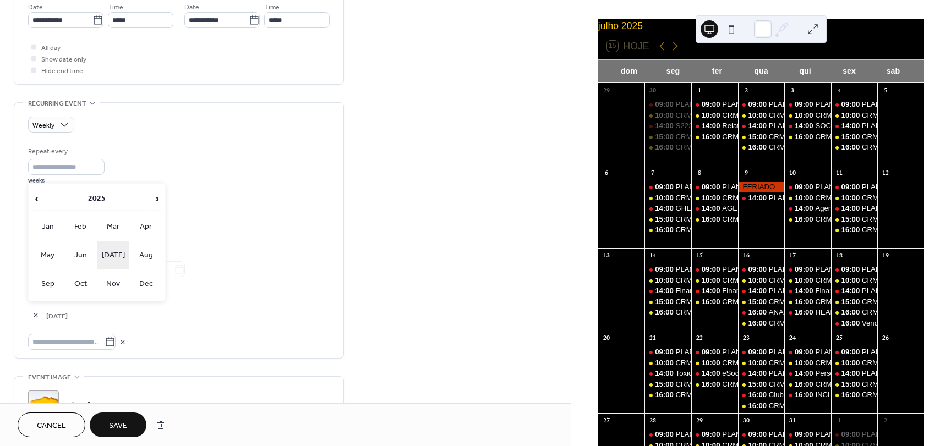
click at [112, 258] on td "Jul" at bounding box center [113, 256] width 32 height 28
click at [95, 253] on td "9" at bounding box center [97, 254] width 18 height 16
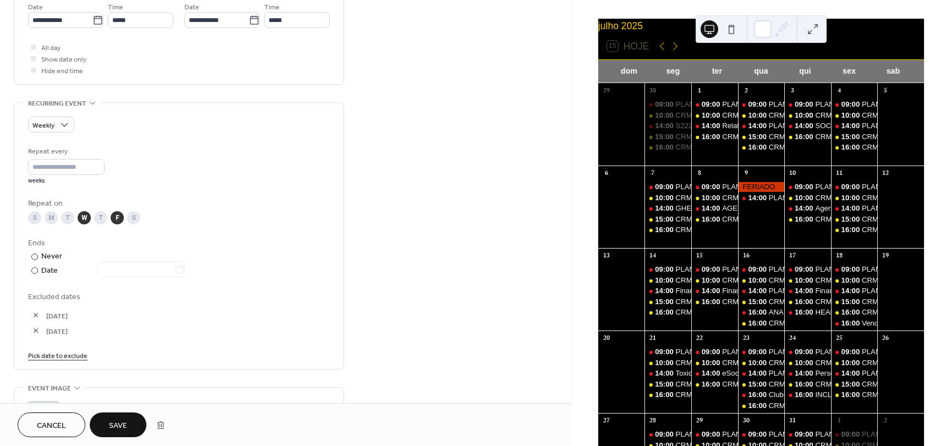
click at [114, 430] on span "Save" at bounding box center [118, 426] width 18 height 12
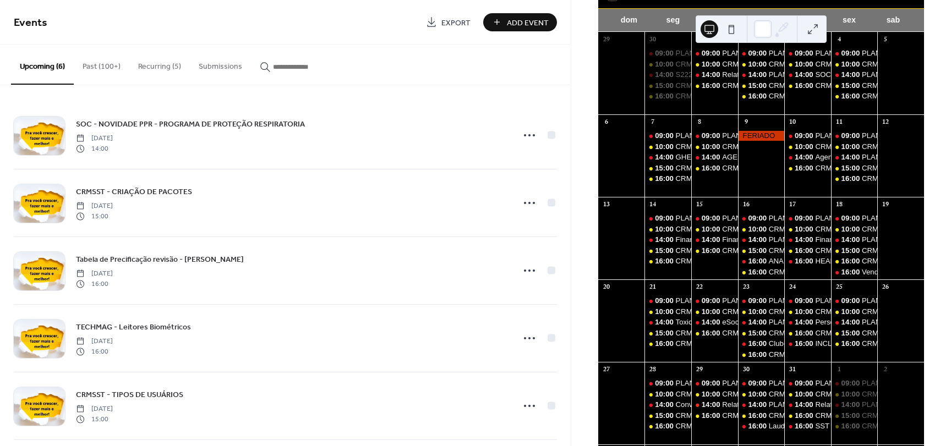
scroll to position [40, 0]
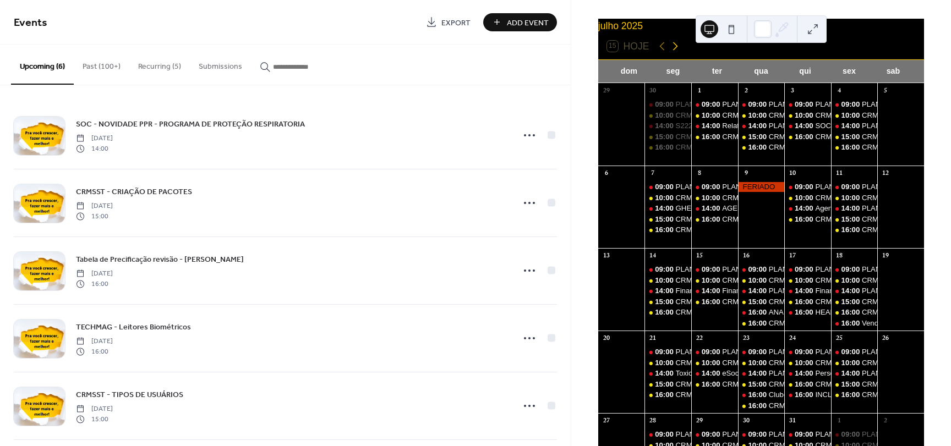
click at [676, 53] on icon at bounding box center [675, 46] width 13 height 13
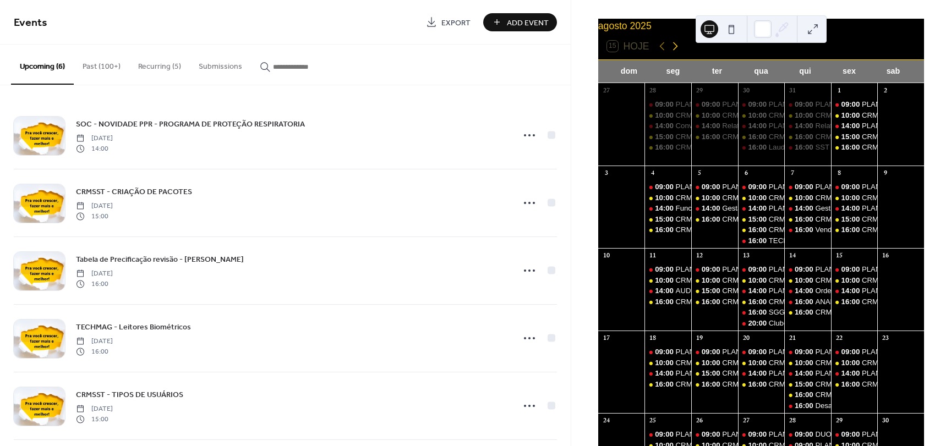
click at [675, 51] on icon at bounding box center [674, 46] width 5 height 8
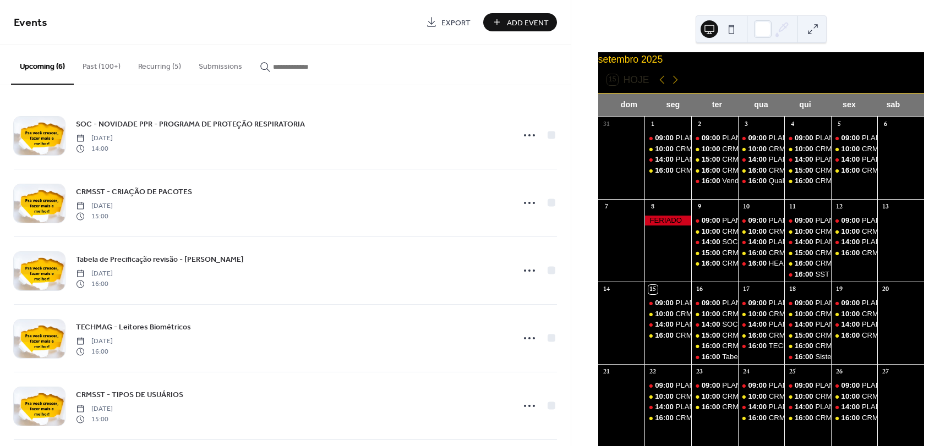
scroll to position [0, 0]
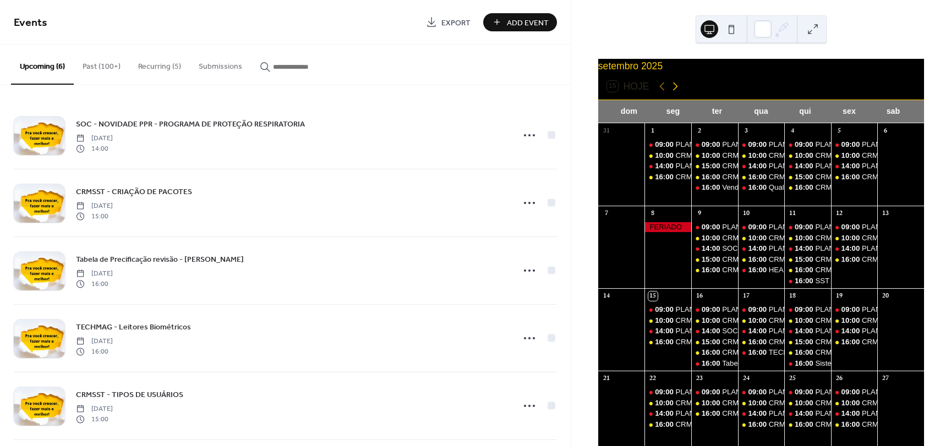
click at [678, 91] on icon at bounding box center [675, 86] width 13 height 13
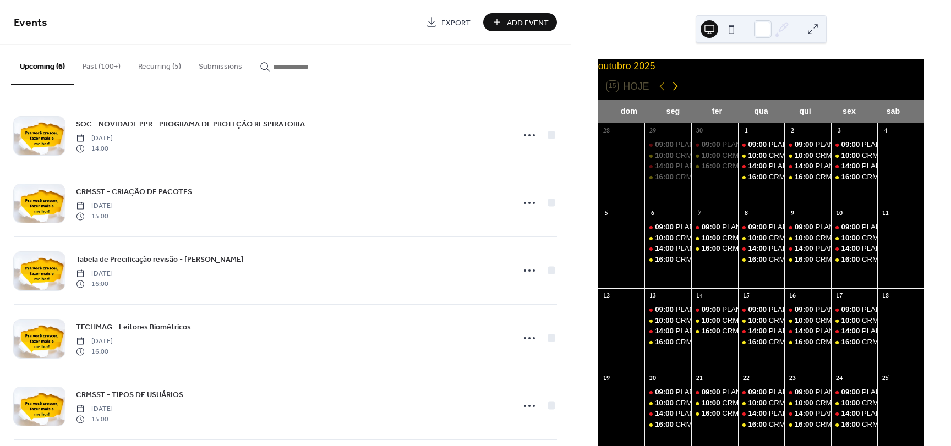
click at [673, 93] on icon at bounding box center [675, 86] width 13 height 13
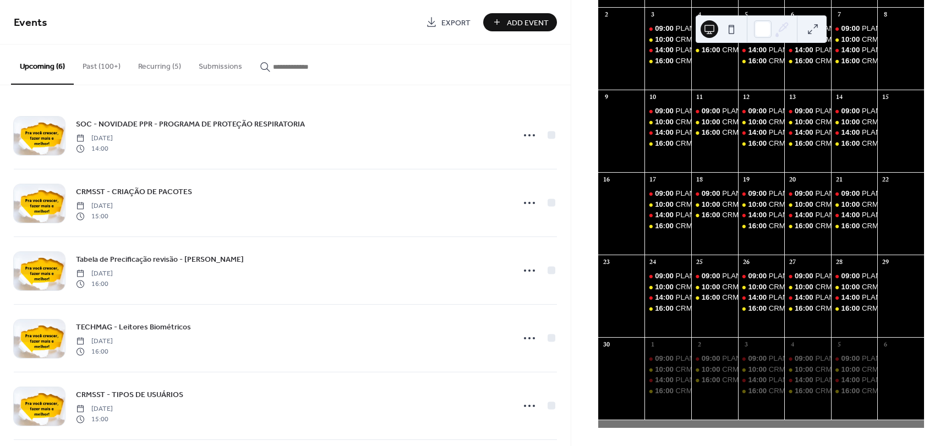
scroll to position [40, 0]
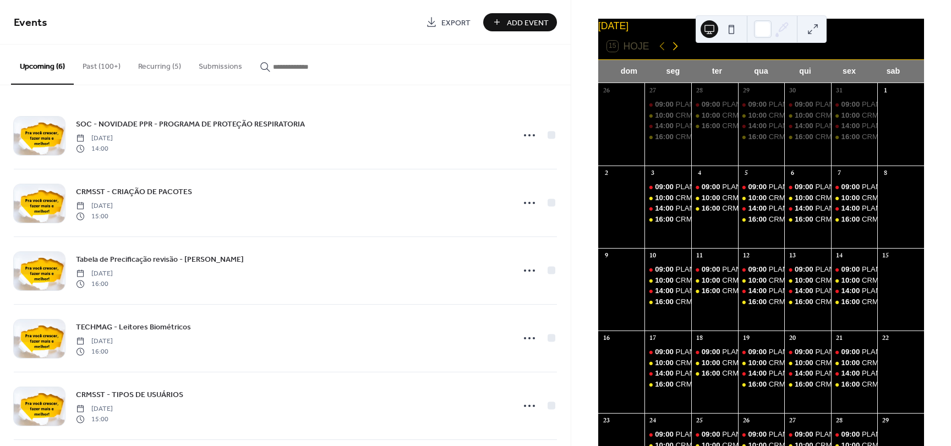
click at [675, 51] on icon at bounding box center [674, 46] width 5 height 8
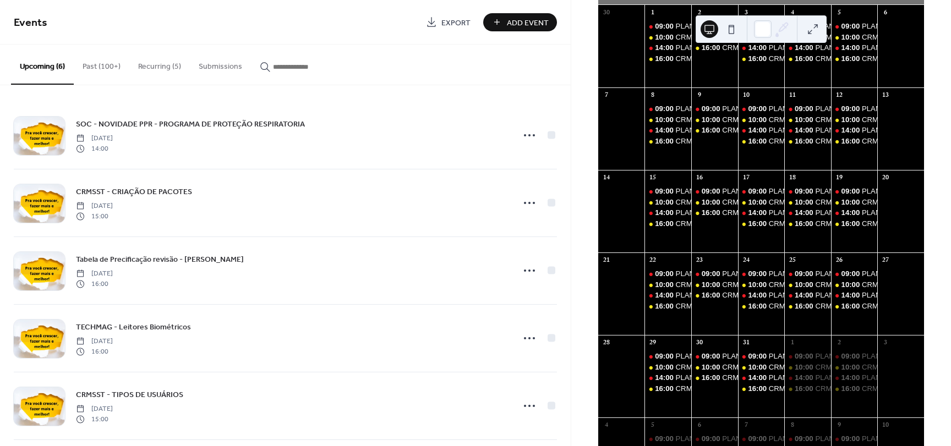
scroll to position [0, 0]
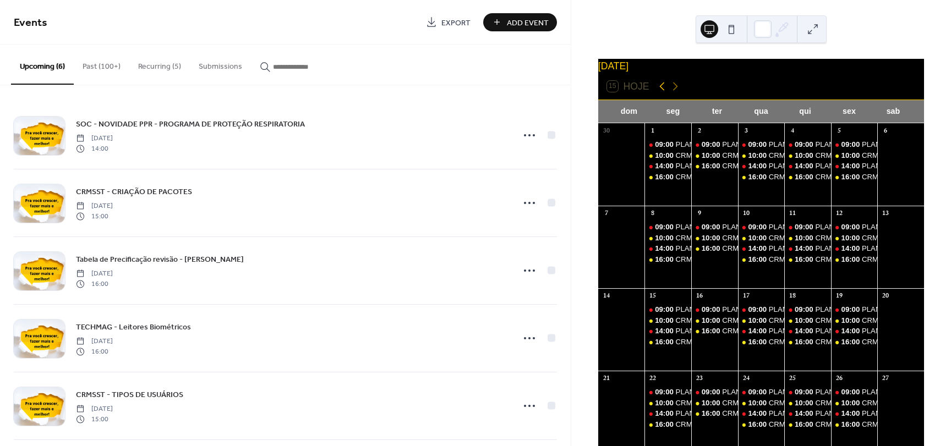
click at [663, 93] on icon at bounding box center [661, 86] width 13 height 13
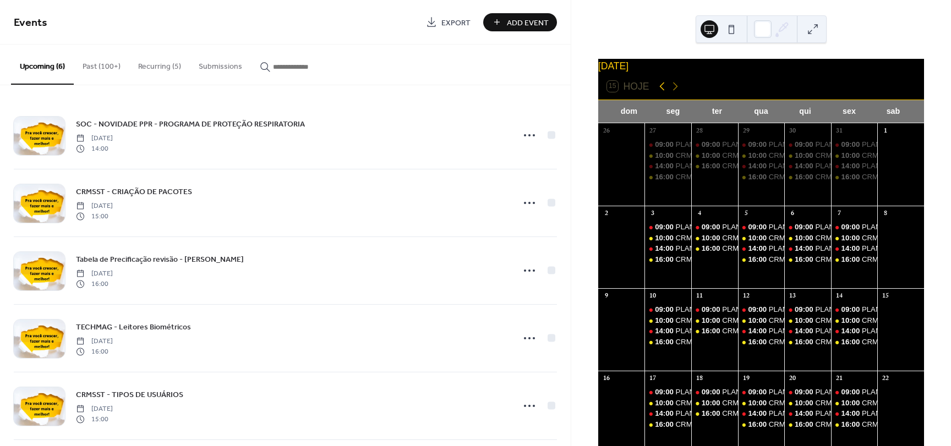
click at [663, 93] on icon at bounding box center [661, 86] width 13 height 13
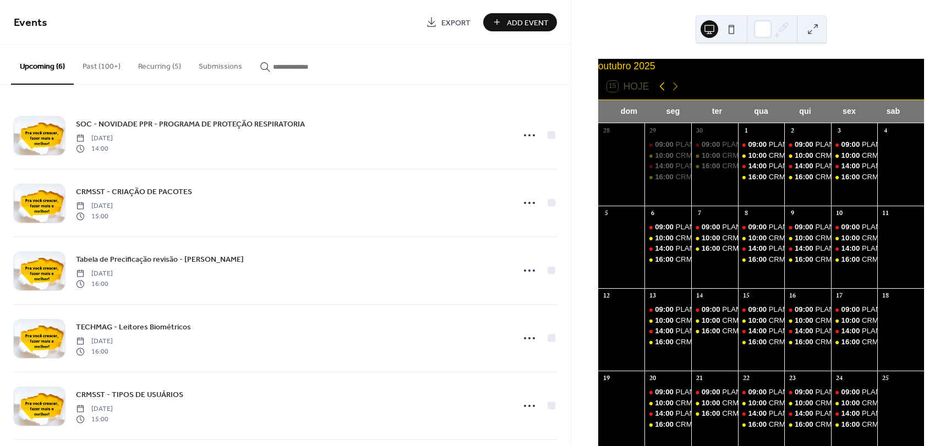
click at [663, 93] on icon at bounding box center [661, 86] width 13 height 13
